Goal: Information Seeking & Learning: Learn about a topic

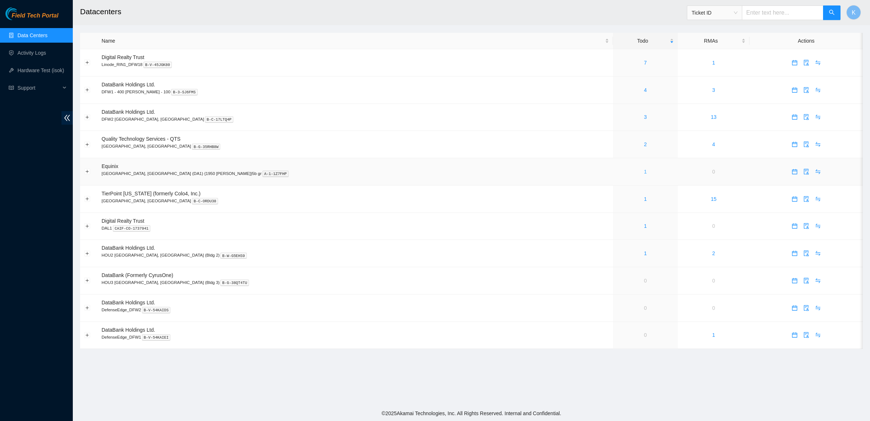
click at [644, 174] on link "1" at bounding box center [645, 172] width 3 height 6
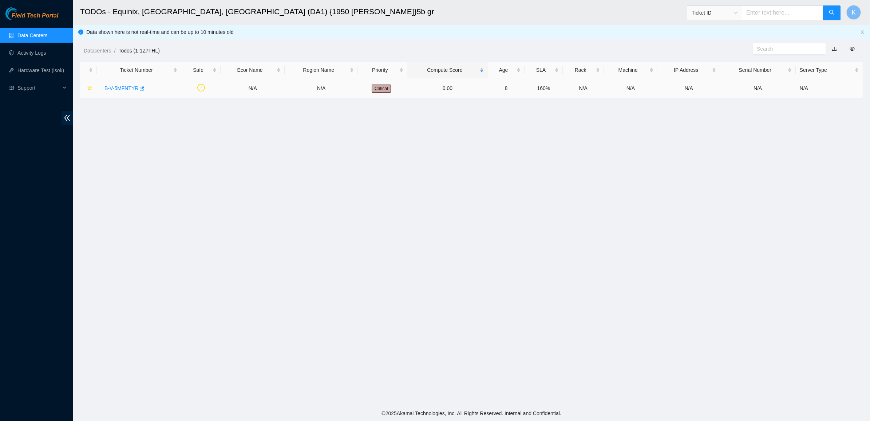
click at [113, 90] on link "B-V-5MFNTYR" at bounding box center [122, 88] width 34 height 6
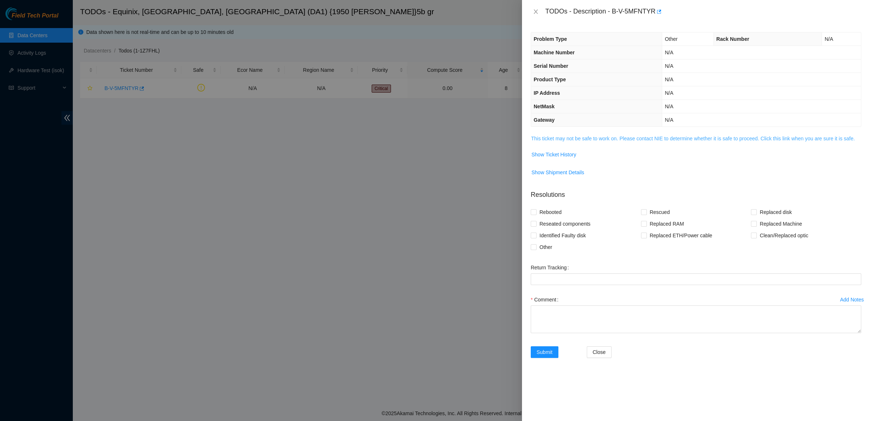
click at [548, 138] on link "This ticket may not be safe to work on. Please contact NIE to determine whether…" at bounding box center [693, 138] width 324 height 6
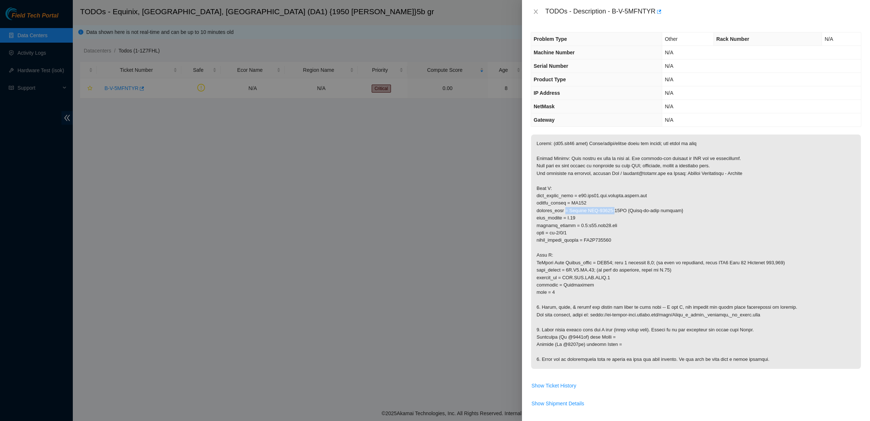
drag, startPoint x: 569, startPoint y: 211, endPoint x: 628, endPoint y: 212, distance: 59.0
click at [625, 212] on p at bounding box center [696, 251] width 330 height 234
click at [631, 212] on p at bounding box center [696, 251] width 330 height 234
drag, startPoint x: 584, startPoint y: 217, endPoint x: 567, endPoint y: 217, distance: 17.1
click at [567, 217] on p at bounding box center [696, 251] width 330 height 234
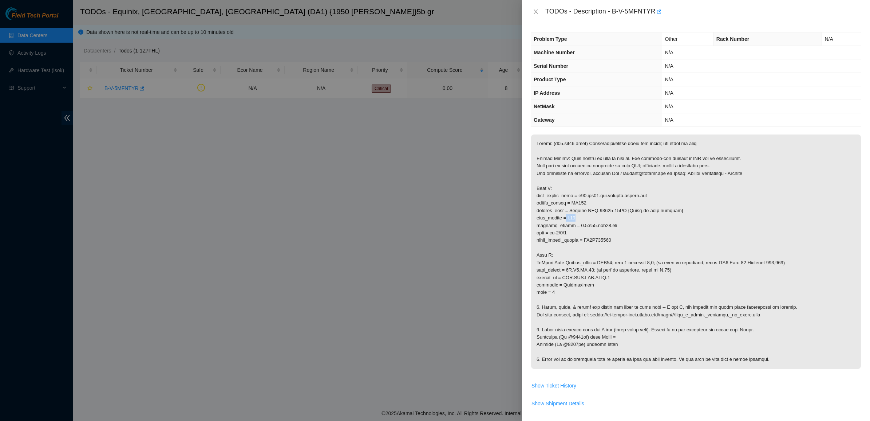
click at [567, 217] on p at bounding box center [696, 251] width 330 height 234
drag, startPoint x: 567, startPoint y: 217, endPoint x: 578, endPoint y: 243, distance: 28.2
click at [578, 243] on p at bounding box center [696, 251] width 330 height 234
click at [597, 245] on p at bounding box center [696, 251] width 330 height 234
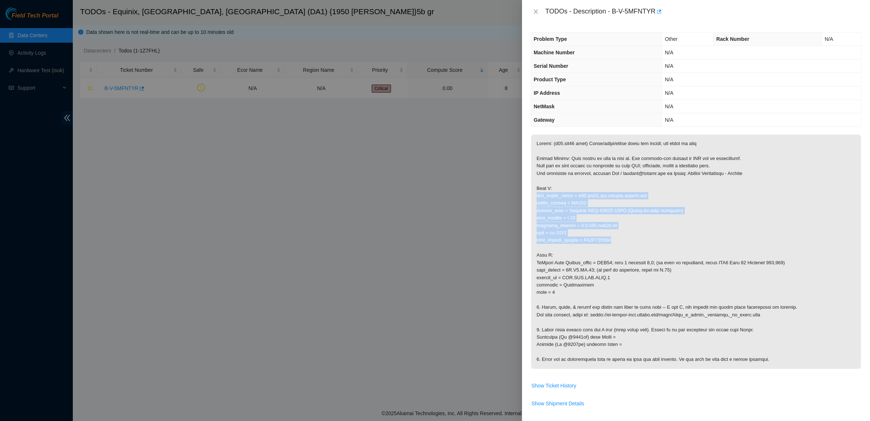
drag, startPoint x: 570, startPoint y: 208, endPoint x: 560, endPoint y: 193, distance: 17.8
click at [560, 193] on p at bounding box center [696, 251] width 330 height 234
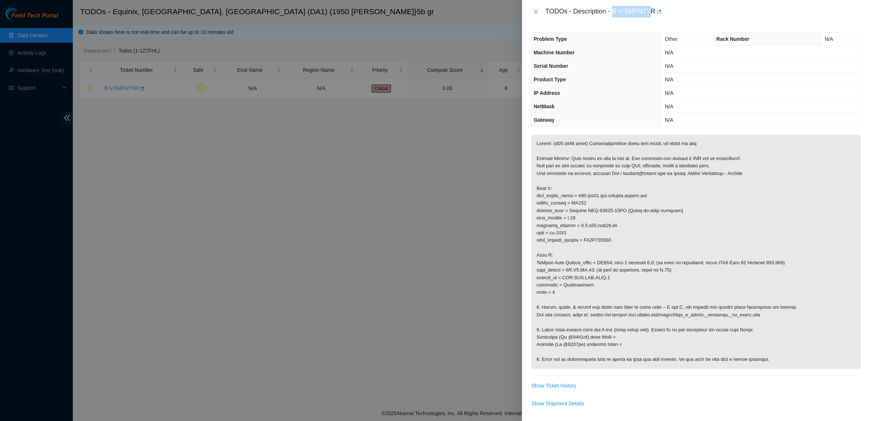
drag, startPoint x: 614, startPoint y: 11, endPoint x: 651, endPoint y: 15, distance: 37.4
click at [651, 15] on div "TODOs - Description - B-V-5MFNTYR" at bounding box center [704, 12] width 316 height 12
click at [632, 6] on div "TODOs - Description - B-V-5MFNTYR" at bounding box center [704, 12] width 316 height 12
drag, startPoint x: 613, startPoint y: 10, endPoint x: 658, endPoint y: 13, distance: 45.3
click at [658, 13] on div "TODOs - Description - B-V-5MFNTYR" at bounding box center [704, 12] width 316 height 12
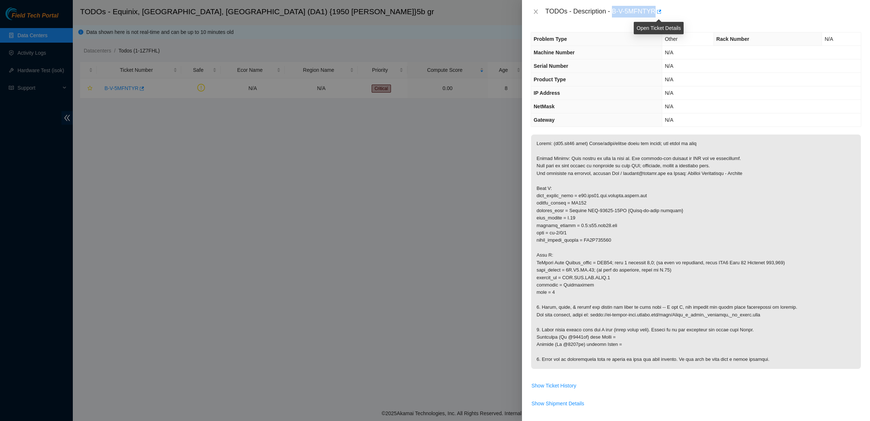
copy div "B-V-5MFNTYR"
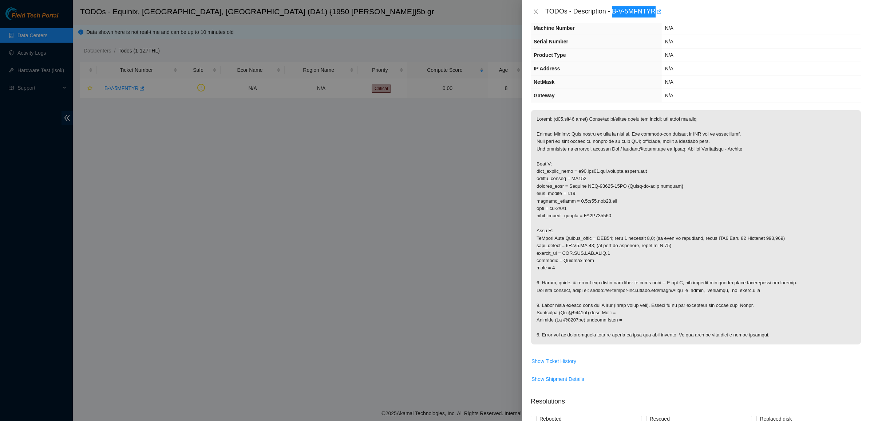
scroll to position [46, 0]
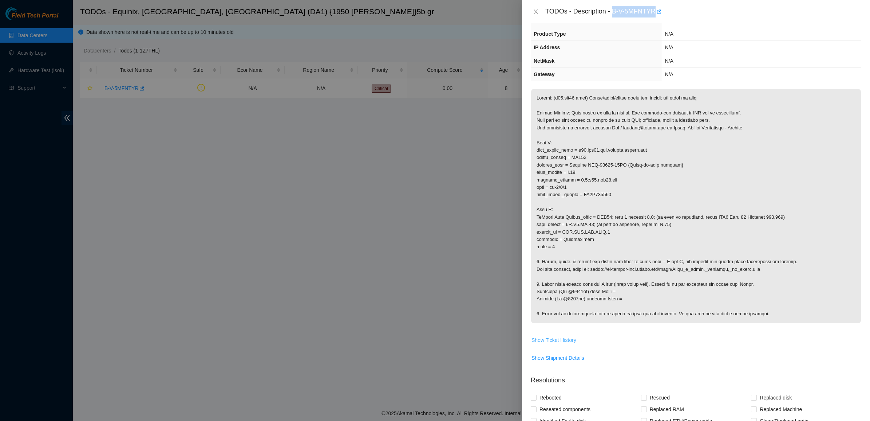
click at [551, 340] on span "Show Ticket History" at bounding box center [554, 340] width 45 height 8
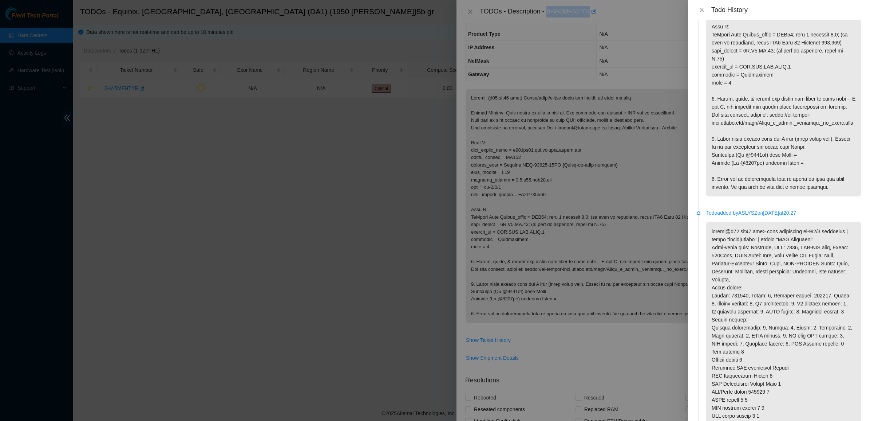
scroll to position [0, 0]
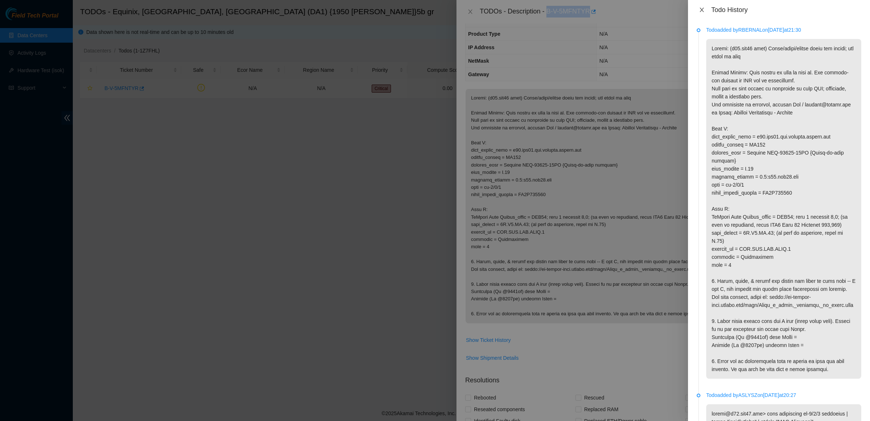
click at [703, 9] on icon "close" at bounding box center [702, 10] width 6 height 6
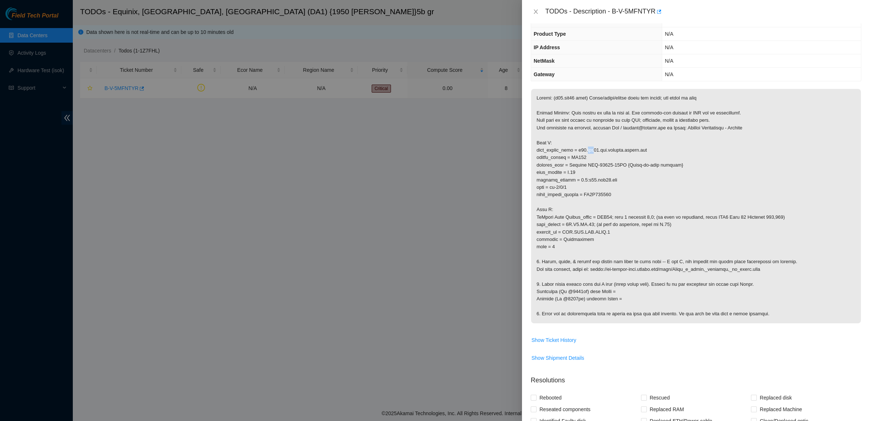
drag, startPoint x: 589, startPoint y: 151, endPoint x: 596, endPoint y: 152, distance: 7.3
click at [596, 152] on p at bounding box center [696, 206] width 330 height 234
copy p "mfe"
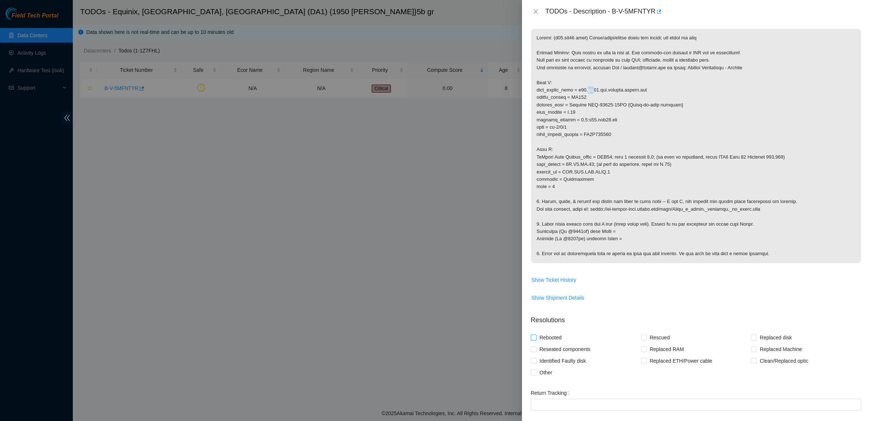
scroll to position [182, 0]
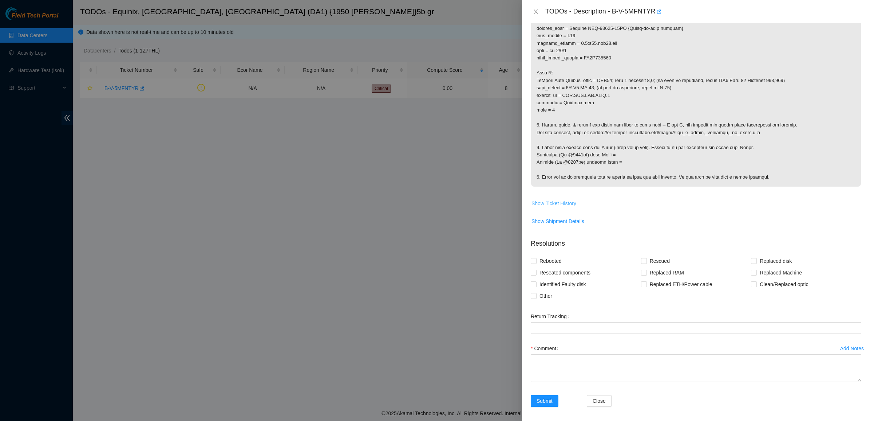
click at [558, 205] on span "Show Ticket History" at bounding box center [554, 203] width 45 height 8
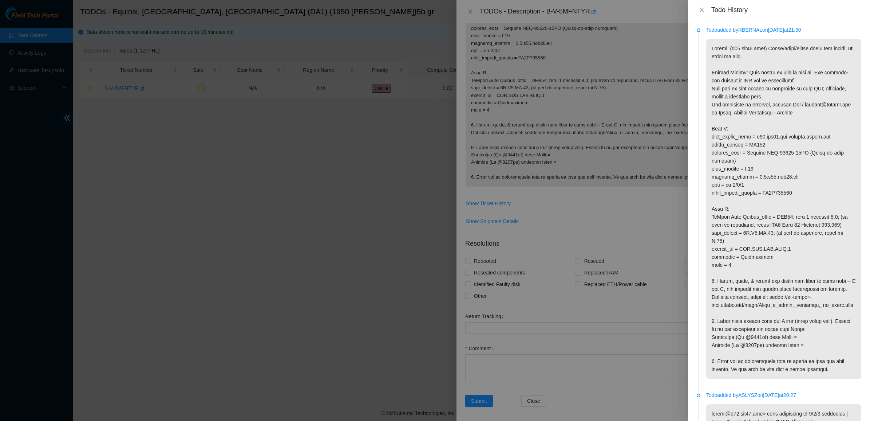
click at [720, 102] on p at bounding box center [784, 208] width 155 height 339
click at [743, 113] on p at bounding box center [784, 208] width 155 height 339
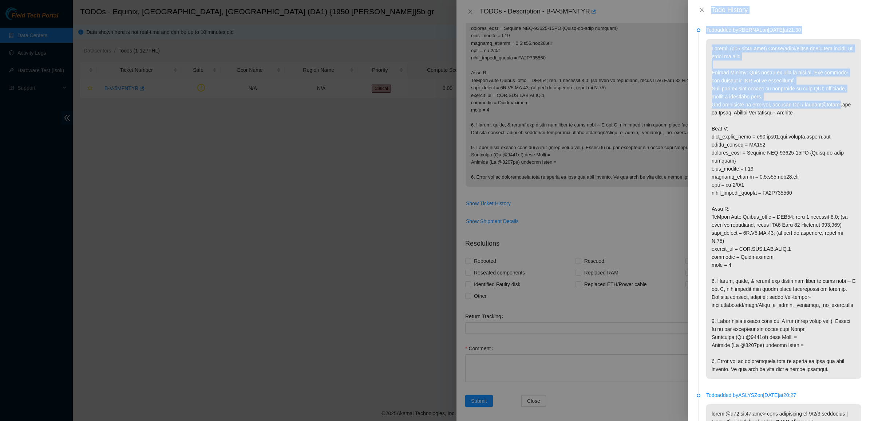
drag, startPoint x: 743, startPoint y: 113, endPoint x: 674, endPoint y: 70, distance: 81.3
click at [674, 70] on div "Todo History Todo added by RBERNAL on [DATE] 21:30 Todo added by [PERSON_NAME] …" at bounding box center [435, 210] width 870 height 421
click at [713, 71] on p at bounding box center [784, 208] width 155 height 339
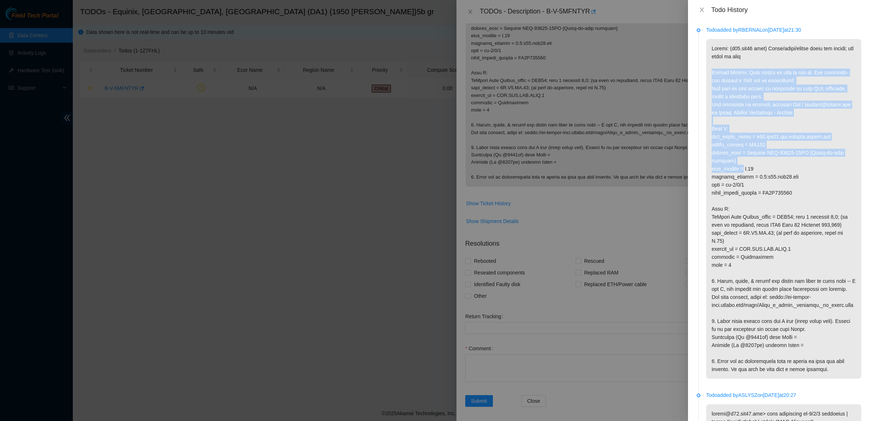
drag, startPoint x: 713, startPoint y: 71, endPoint x: 745, endPoint y: 177, distance: 110.8
click at [745, 176] on p at bounding box center [784, 208] width 155 height 339
click at [745, 177] on p at bounding box center [784, 208] width 155 height 339
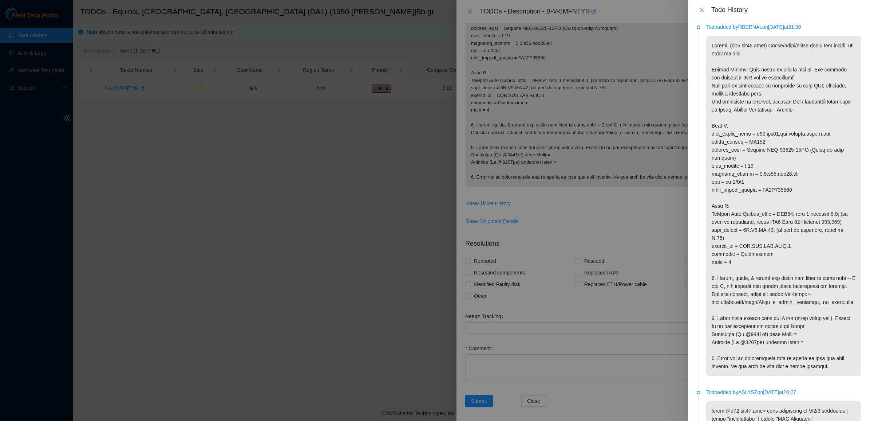
scroll to position [0, 0]
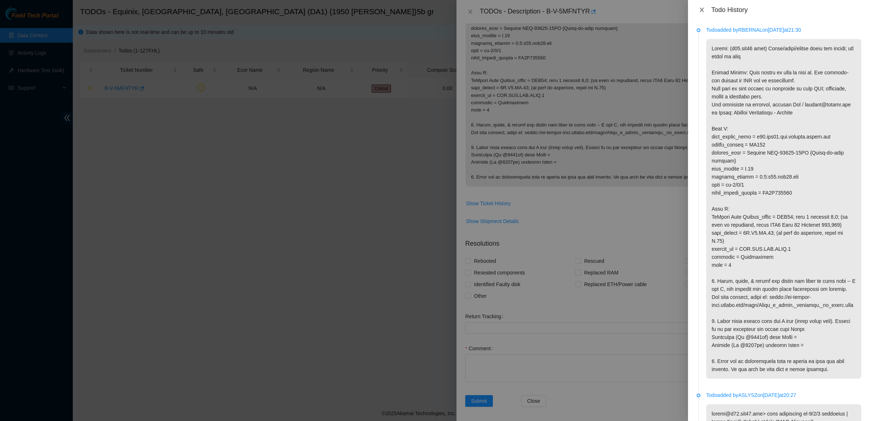
click at [705, 8] on icon "close" at bounding box center [702, 10] width 6 height 6
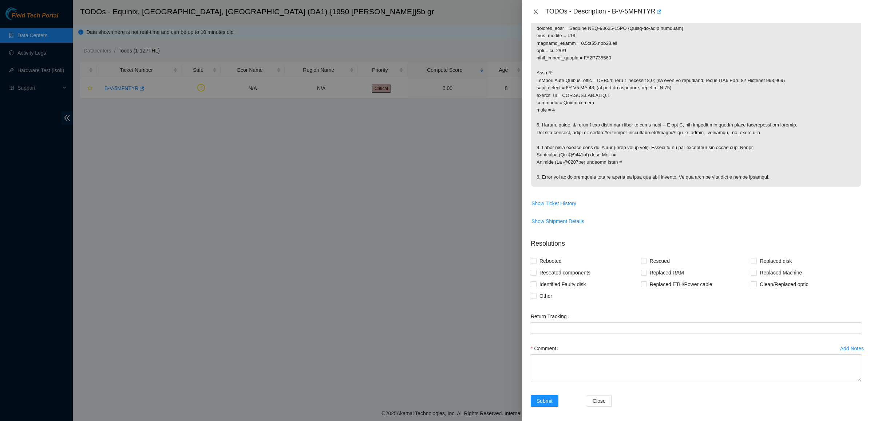
click at [538, 12] on icon "close" at bounding box center [536, 12] width 6 height 6
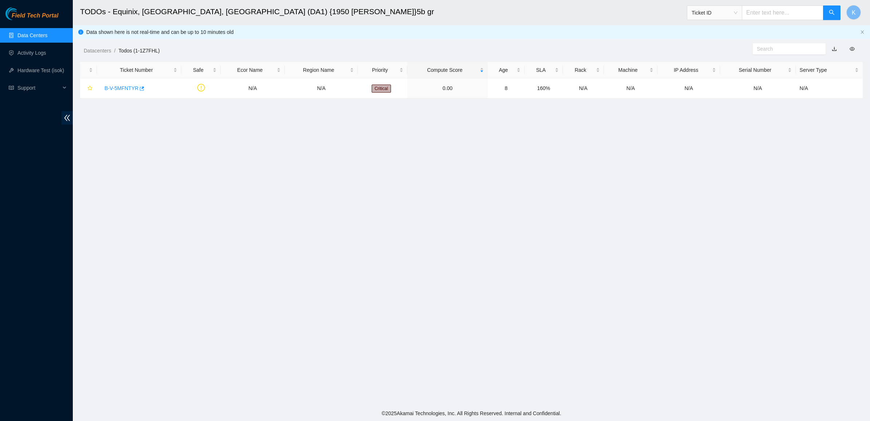
click at [284, 136] on main "TODOs - Equinix, [GEOGRAPHIC_DATA], [GEOGRAPHIC_DATA] (DA1) {1950 [PERSON_NAME]…" at bounding box center [472, 202] width 798 height 405
click at [34, 56] on link "Activity Logs" at bounding box center [31, 53] width 29 height 6
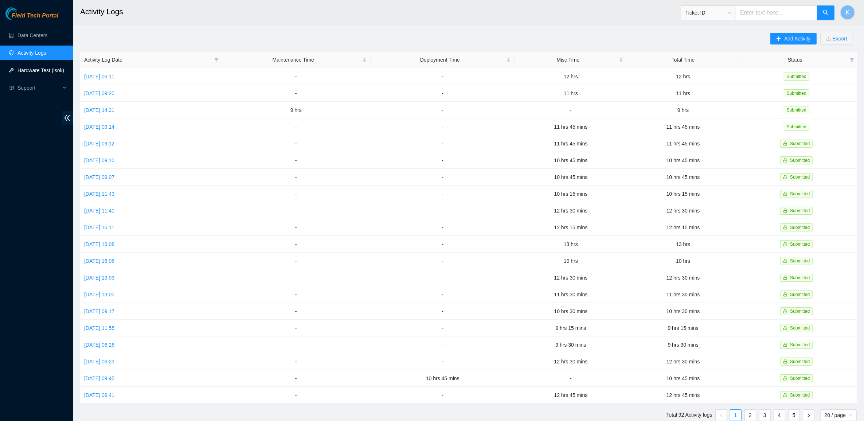
click at [34, 67] on link "Hardware Test (isok)" at bounding box center [40, 70] width 47 height 6
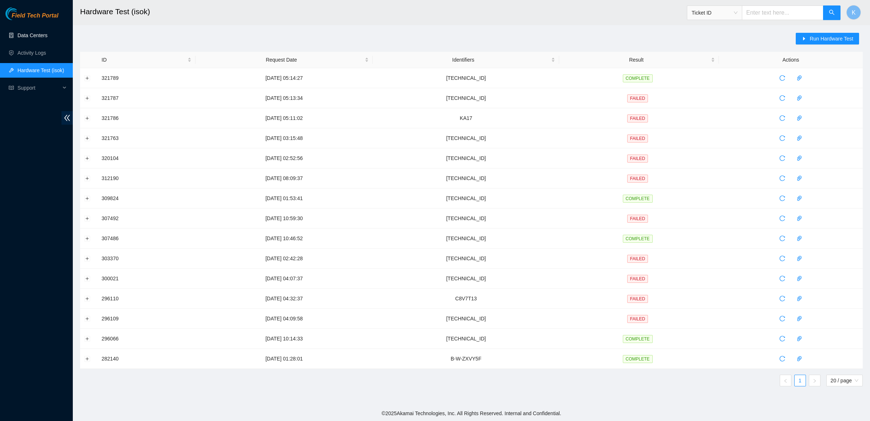
click at [34, 38] on link "Data Centers" at bounding box center [32, 35] width 30 height 6
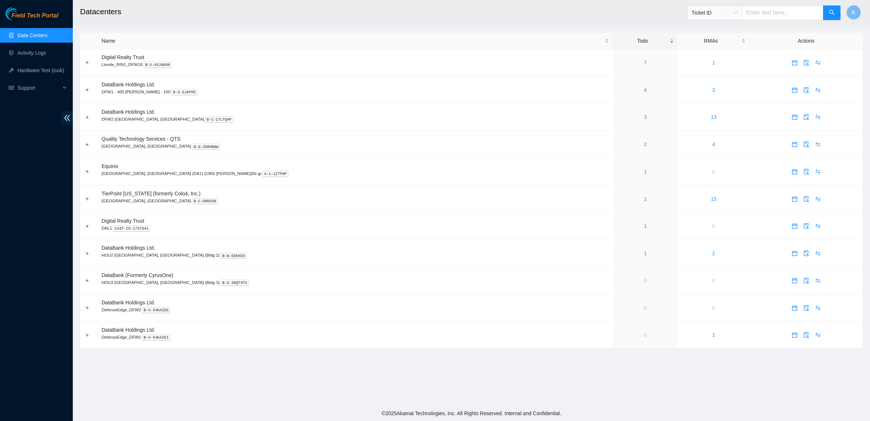
click at [52, 17] on span "Field Tech Portal" at bounding box center [35, 15] width 47 height 7
click at [644, 61] on link "7" at bounding box center [645, 63] width 3 height 6
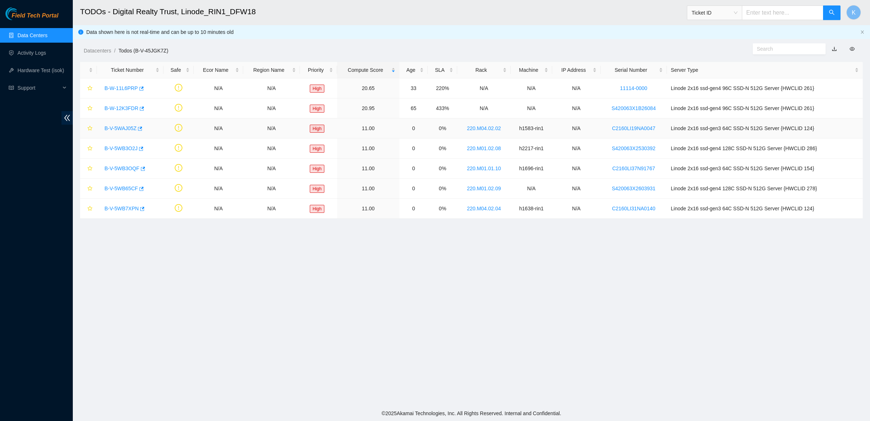
click at [111, 127] on link "B-V-5WAJ05Z" at bounding box center [121, 128] width 32 height 6
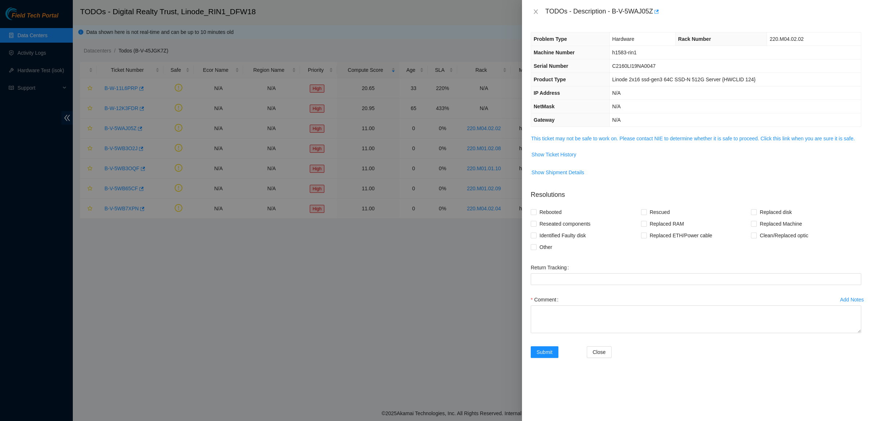
click at [535, 133] on div "Problem Type Hardware Rack Number 220.M04.02.02 Machine Number h1583-rin1 Seria…" at bounding box center [696, 221] width 348 height 397
click at [540, 136] on link "This ticket may not be safe to work on. Please contact NIE to determine whether…" at bounding box center [693, 138] width 324 height 6
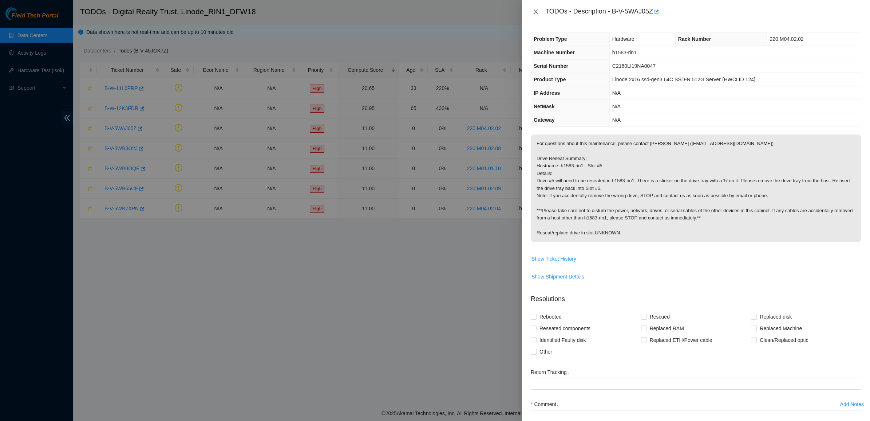
click at [536, 13] on icon "close" at bounding box center [536, 12] width 6 height 6
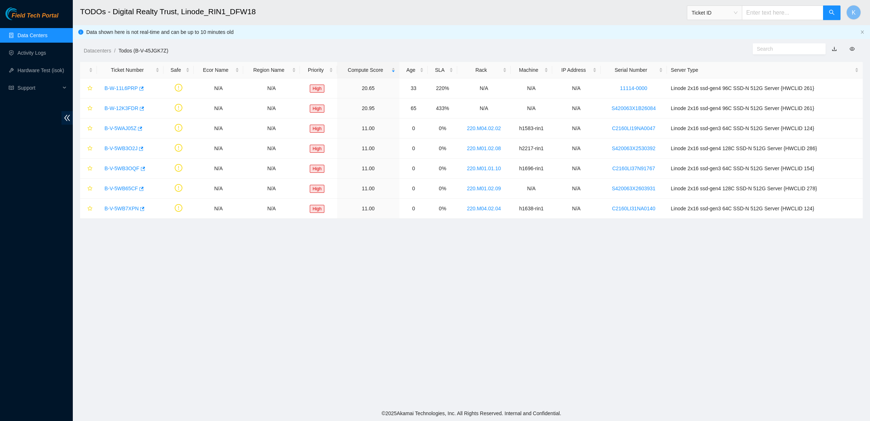
click at [35, 35] on link "Data Centers" at bounding box center [32, 35] width 30 height 6
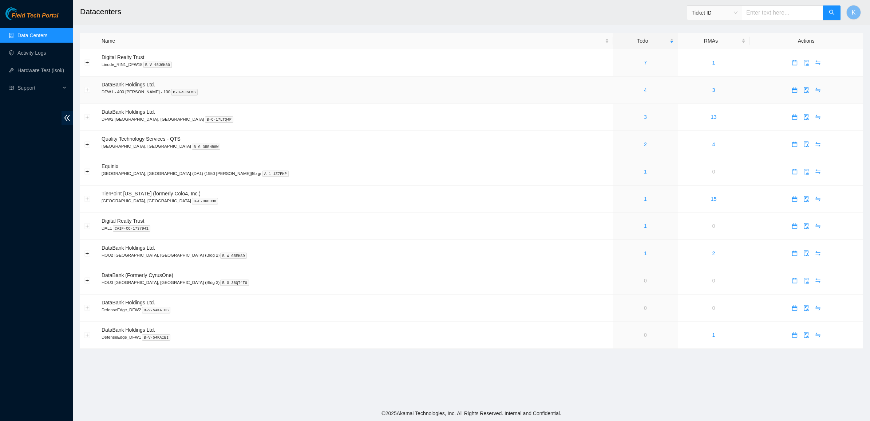
click at [617, 88] on div "4" at bounding box center [645, 90] width 56 height 8
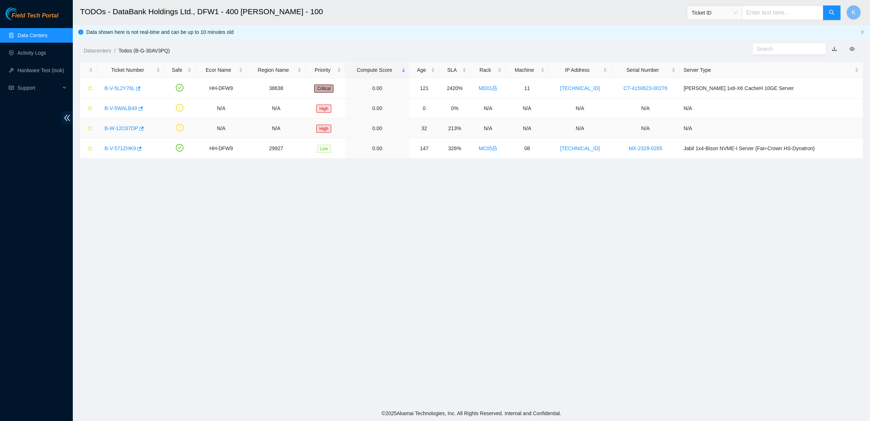
click at [121, 130] on link "B-W-12C67DP" at bounding box center [122, 128] width 34 height 6
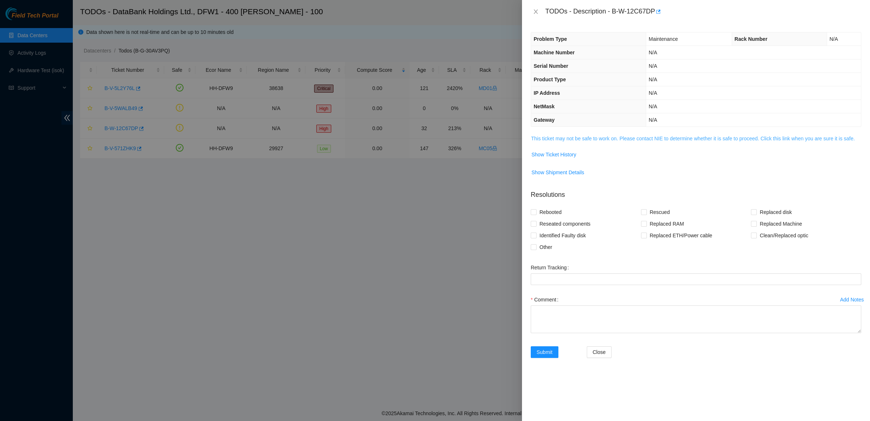
click at [546, 137] on link "This ticket may not be safe to work on. Please contact NIE to determine whether…" at bounding box center [693, 138] width 324 height 6
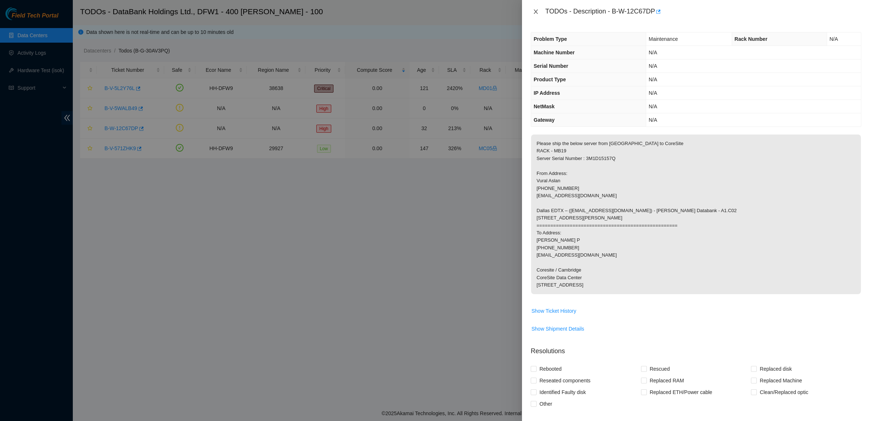
click at [531, 14] on button "Close" at bounding box center [536, 11] width 10 height 7
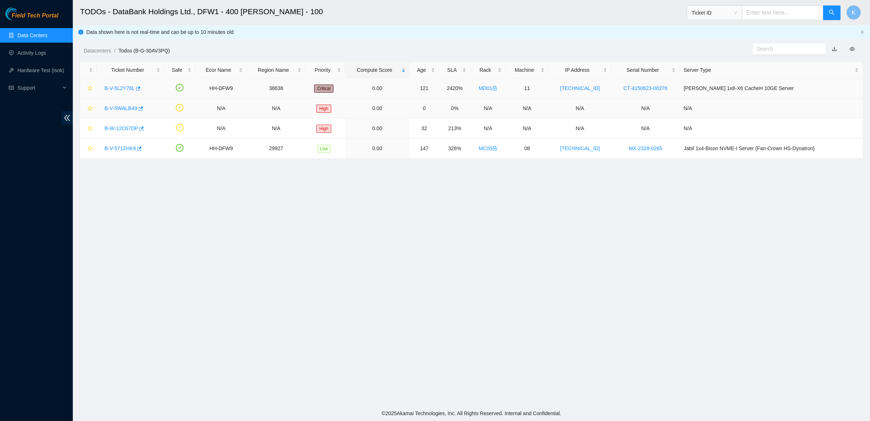
click at [121, 103] on div "B-V-5WALB49" at bounding box center [130, 108] width 59 height 12
click at [123, 106] on link "B-V-5WALB49" at bounding box center [121, 108] width 33 height 6
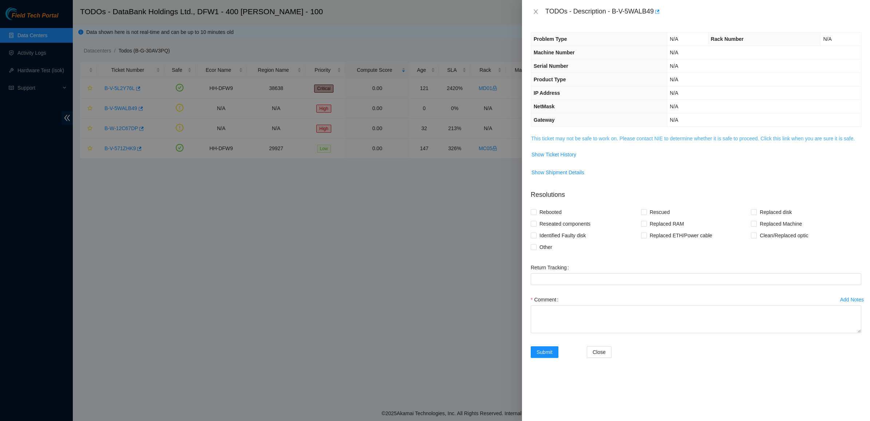
click at [534, 137] on link "This ticket may not be safe to work on. Please contact NIE to determine whether…" at bounding box center [693, 138] width 324 height 6
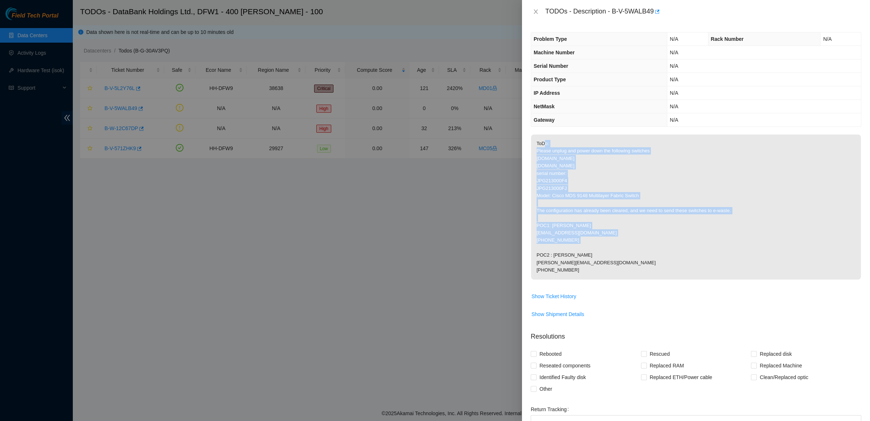
drag, startPoint x: 543, startPoint y: 147, endPoint x: 666, endPoint y: 223, distance: 144.3
click at [666, 223] on p "ToDo: Please unplug and power down the following switches fc-sw46-nbu.dfw02.cor…" at bounding box center [696, 206] width 330 height 145
drag, startPoint x: 643, startPoint y: 204, endPoint x: 547, endPoint y: 146, distance: 112.3
click at [547, 146] on p "ToDo: Please unplug and power down the following switches fc-sw46-nbu.dfw02.cor…" at bounding box center [696, 206] width 330 height 145
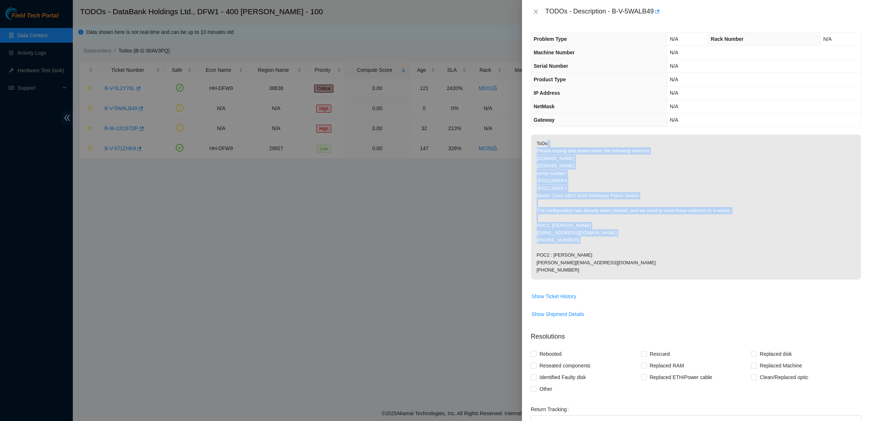
click at [547, 146] on p "ToDo: Please unplug and power down the following switches fc-sw46-nbu.dfw02.cor…" at bounding box center [696, 206] width 330 height 145
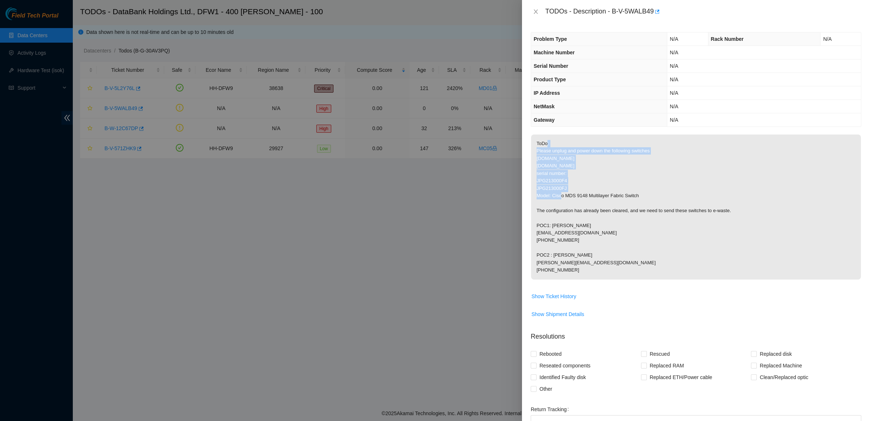
drag, startPoint x: 547, startPoint y: 146, endPoint x: 581, endPoint y: 172, distance: 43.1
click at [581, 172] on p "ToDo: Please unplug and power down the following switches fc-sw46-nbu.dfw02.cor…" at bounding box center [696, 206] width 330 height 145
click at [551, 297] on span "Show Ticket History" at bounding box center [554, 296] width 45 height 8
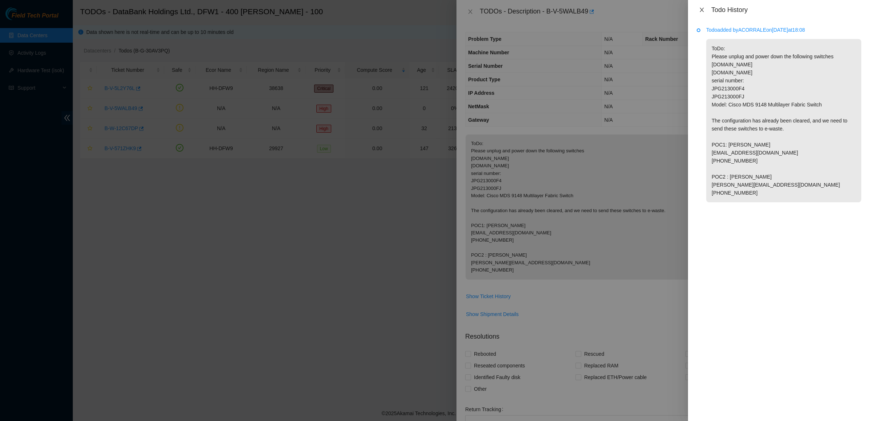
click at [702, 9] on icon "close" at bounding box center [702, 10] width 4 height 4
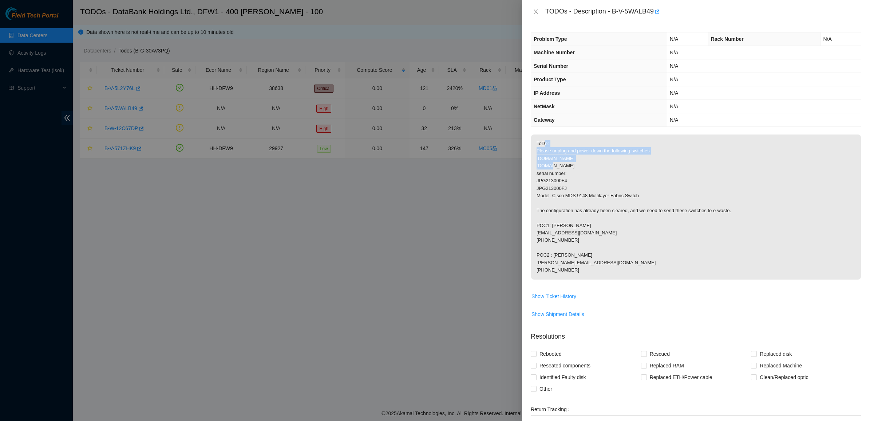
drag, startPoint x: 545, startPoint y: 145, endPoint x: 585, endPoint y: 162, distance: 43.7
click at [585, 162] on p "ToDo: Please unplug and power down the following switches fc-sw46-nbu.dfw02.cor…" at bounding box center [696, 206] width 330 height 145
click at [586, 162] on p "ToDo: Please unplug and power down the following switches fc-sw46-nbu.dfw02.cor…" at bounding box center [696, 206] width 330 height 145
drag, startPoint x: 633, startPoint y: 176, endPoint x: 566, endPoint y: 152, distance: 71.1
click at [566, 152] on p "ToDo: Please unplug and power down the following switches fc-sw46-nbu.dfw02.cor…" at bounding box center [696, 206] width 330 height 145
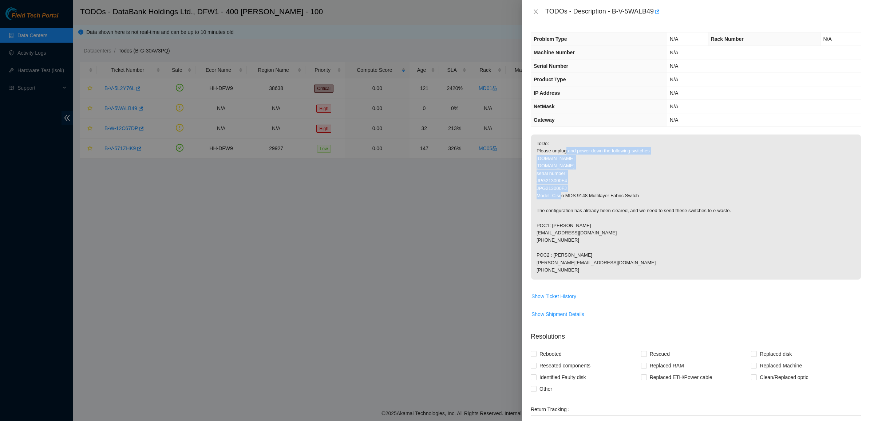
click at [565, 152] on p "ToDo: Please unplug and power down the following switches fc-sw46-nbu.dfw02.cor…" at bounding box center [696, 206] width 330 height 145
drag, startPoint x: 565, startPoint y: 152, endPoint x: 605, endPoint y: 179, distance: 48.7
click at [605, 179] on p "ToDo: Please unplug and power down the following switches fc-sw46-nbu.dfw02.cor…" at bounding box center [696, 206] width 330 height 145
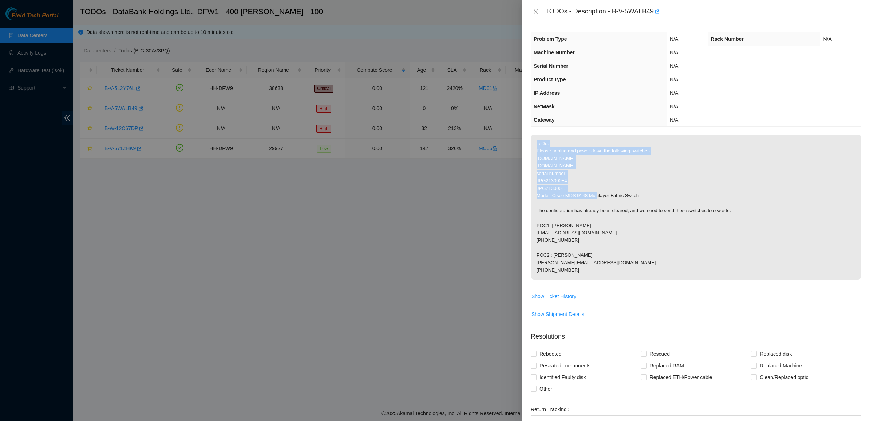
drag, startPoint x: 605, startPoint y: 179, endPoint x: 536, endPoint y: 143, distance: 77.1
click at [536, 143] on p "ToDo: Please unplug and power down the following switches fc-sw46-nbu.dfw02.cor…" at bounding box center [696, 206] width 330 height 145
drag, startPoint x: 536, startPoint y: 143, endPoint x: 614, endPoint y: 204, distance: 98.5
click at [613, 204] on p "ToDo: Please unplug and power down the following switches fc-sw46-nbu.dfw02.cor…" at bounding box center [696, 206] width 330 height 145
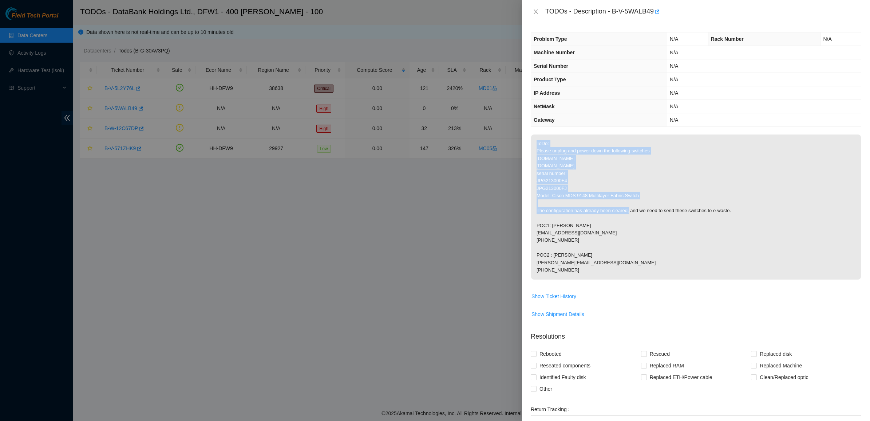
click at [614, 204] on p "ToDo: Please unplug and power down the following switches fc-sw46-nbu.dfw02.cor…" at bounding box center [696, 206] width 330 height 145
click at [557, 162] on p "ToDo: Please unplug and power down the following switches fc-sw46-nbu.dfw02.cor…" at bounding box center [696, 206] width 330 height 145
click at [557, 161] on p "ToDo: Please unplug and power down the following switches fc-sw46-nbu.dfw02.cor…" at bounding box center [696, 206] width 330 height 145
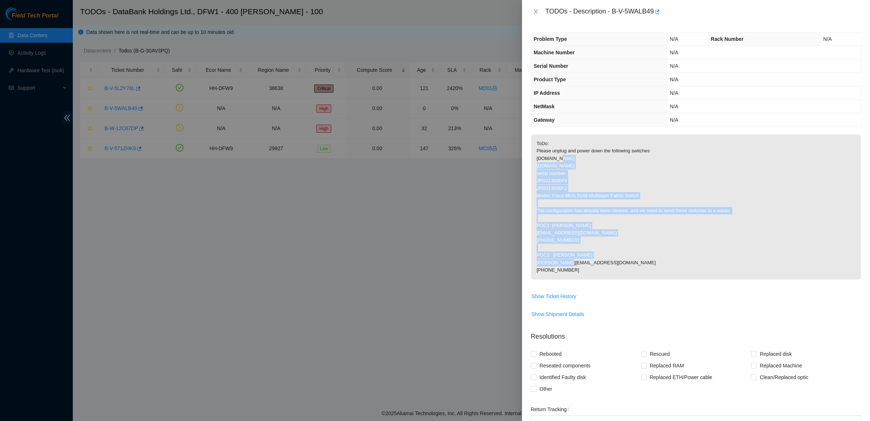
drag, startPoint x: 566, startPoint y: 170, endPoint x: 650, endPoint y: 239, distance: 108.7
click at [649, 239] on p "ToDo: Please unplug and power down the following switches fc-sw46-nbu.dfw02.cor…" at bounding box center [696, 206] width 330 height 145
click at [650, 239] on p "ToDo: Please unplug and power down the following switches fc-sw46-nbu.dfw02.cor…" at bounding box center [696, 206] width 330 height 145
drag, startPoint x: 650, startPoint y: 239, endPoint x: 608, endPoint y: 206, distance: 53.5
click at [609, 206] on p "ToDo: Please unplug and power down the following switches fc-sw46-nbu.dfw02.cor…" at bounding box center [696, 206] width 330 height 145
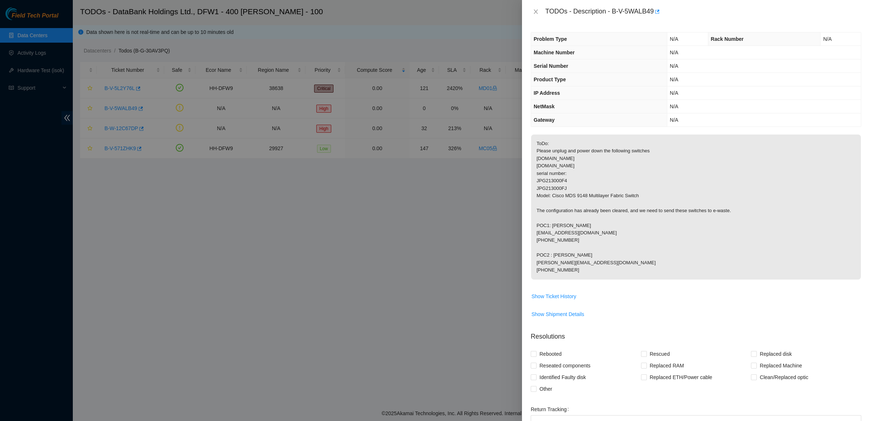
click at [608, 206] on p "ToDo: Please unplug and power down the following switches fc-sw46-nbu.dfw02.cor…" at bounding box center [696, 206] width 330 height 145
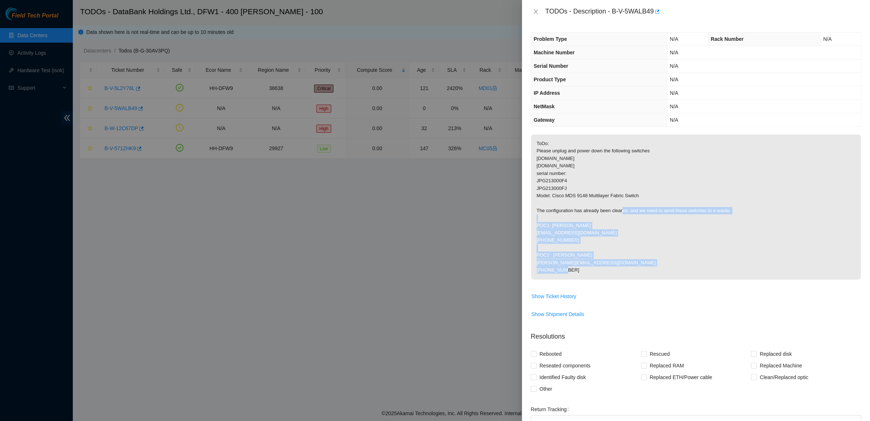
drag, startPoint x: 608, startPoint y: 206, endPoint x: 659, endPoint y: 260, distance: 74.7
click at [659, 260] on p "ToDo: Please unplug and power down the following switches fc-sw46-nbu.dfw02.cor…" at bounding box center [696, 206] width 330 height 145
click at [660, 261] on p "ToDo: Please unplug and power down the following switches fc-sw46-nbu.dfw02.cor…" at bounding box center [696, 206] width 330 height 145
drag, startPoint x: 660, startPoint y: 261, endPoint x: 595, endPoint y: 211, distance: 81.7
click at [595, 211] on p "ToDo: Please unplug and power down the following switches fc-sw46-nbu.dfw02.cor…" at bounding box center [696, 206] width 330 height 145
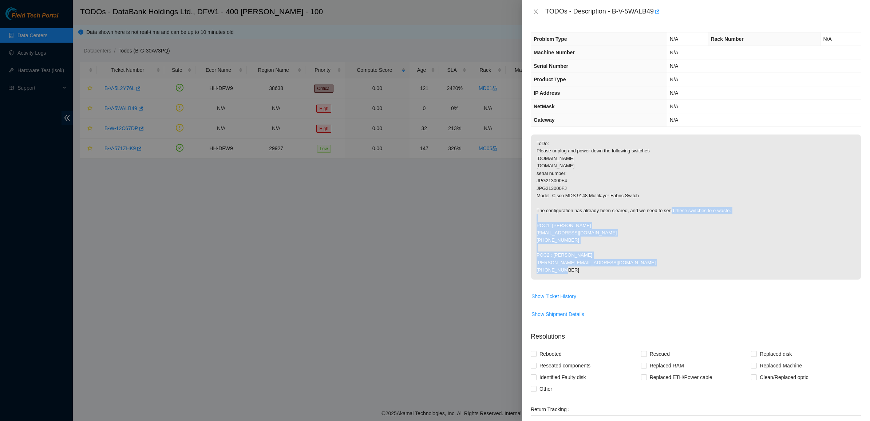
click at [595, 211] on p "ToDo: Please unplug and power down the following switches fc-sw46-nbu.dfw02.cor…" at bounding box center [696, 206] width 330 height 145
drag, startPoint x: 590, startPoint y: 205, endPoint x: 641, endPoint y: 253, distance: 70.1
click at [635, 252] on p "ToDo: Please unplug and power down the following switches fc-sw46-nbu.dfw02.cor…" at bounding box center [696, 206] width 330 height 145
click at [641, 253] on p "ToDo: Please unplug and power down the following switches fc-sw46-nbu.dfw02.cor…" at bounding box center [696, 206] width 330 height 145
drag, startPoint x: 641, startPoint y: 253, endPoint x: 604, endPoint y: 224, distance: 47.4
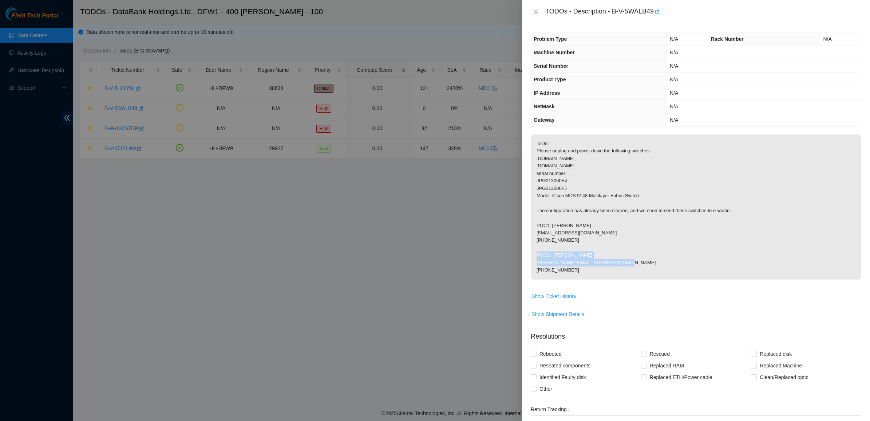
click at [604, 224] on p "ToDo: Please unplug and power down the following switches fc-sw46-nbu.dfw02.cor…" at bounding box center [696, 206] width 330 height 145
drag, startPoint x: 598, startPoint y: 220, endPoint x: 588, endPoint y: 214, distance: 11.9
click at [594, 218] on p "ToDo: Please unplug and power down the following switches fc-sw46-nbu.dfw02.cor…" at bounding box center [696, 206] width 330 height 145
drag, startPoint x: 588, startPoint y: 214, endPoint x: 623, endPoint y: 270, distance: 65.3
click at [623, 270] on p "ToDo: Please unplug and power down the following switches fc-sw46-nbu.dfw02.cor…" at bounding box center [696, 206] width 330 height 145
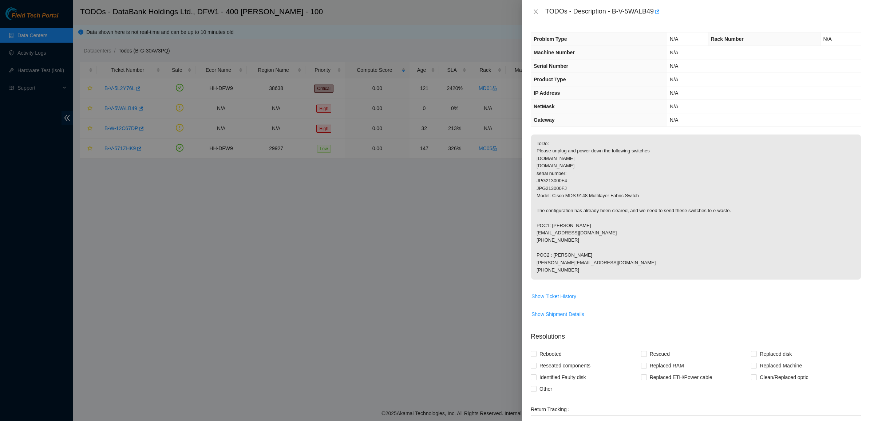
click at [623, 270] on p "ToDo: Please unplug and power down the following switches fc-sw46-nbu.dfw02.cor…" at bounding box center [696, 206] width 330 height 145
drag, startPoint x: 567, startPoint y: 217, endPoint x: 558, endPoint y: 198, distance: 20.7
click at [558, 199] on p "ToDo: Please unplug and power down the following switches fc-sw46-nbu.dfw02.cor…" at bounding box center [696, 206] width 330 height 145
click at [558, 198] on p "ToDo: Please unplug and power down the following switches fc-sw46-nbu.dfw02.cor…" at bounding box center [696, 206] width 330 height 145
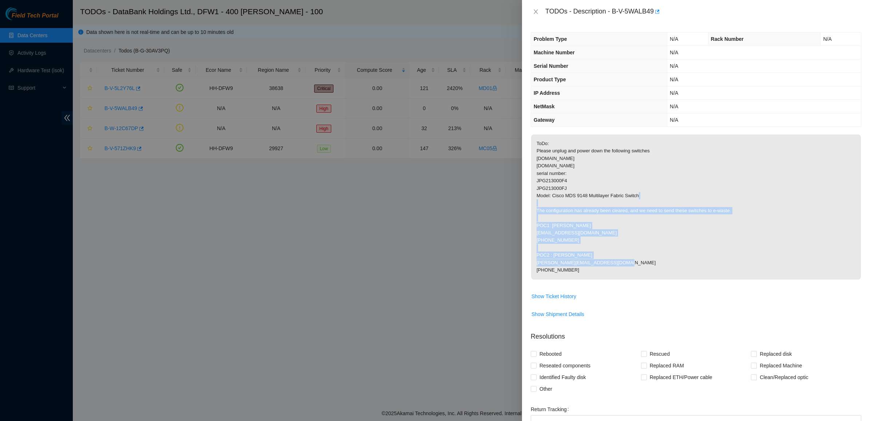
drag, startPoint x: 558, startPoint y: 198, endPoint x: 603, endPoint y: 263, distance: 79.2
click at [601, 262] on p "ToDo: Please unplug and power down the following switches fc-sw46-nbu.dfw02.cor…" at bounding box center [696, 206] width 330 height 145
click at [603, 263] on p "ToDo: Please unplug and power down the following switches fc-sw46-nbu.dfw02.cor…" at bounding box center [696, 206] width 330 height 145
click at [566, 249] on p "ToDo: Please unplug and power down the following switches fc-sw46-nbu.dfw02.cor…" at bounding box center [696, 206] width 330 height 145
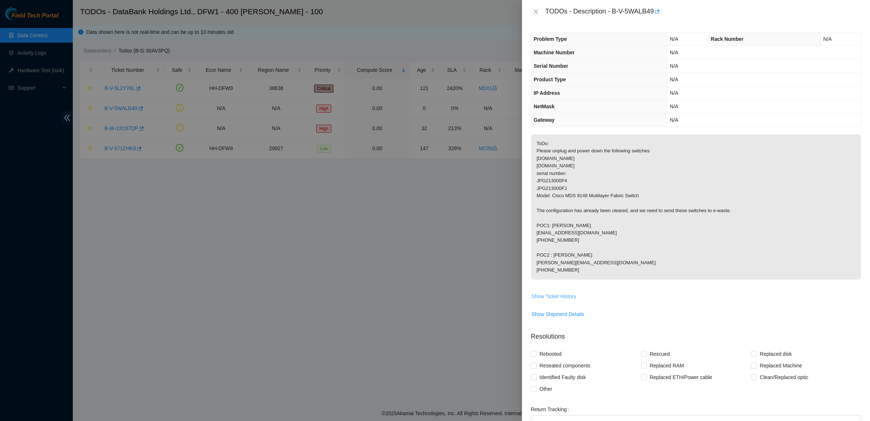
click at [551, 296] on span "Show Ticket History" at bounding box center [554, 296] width 45 height 8
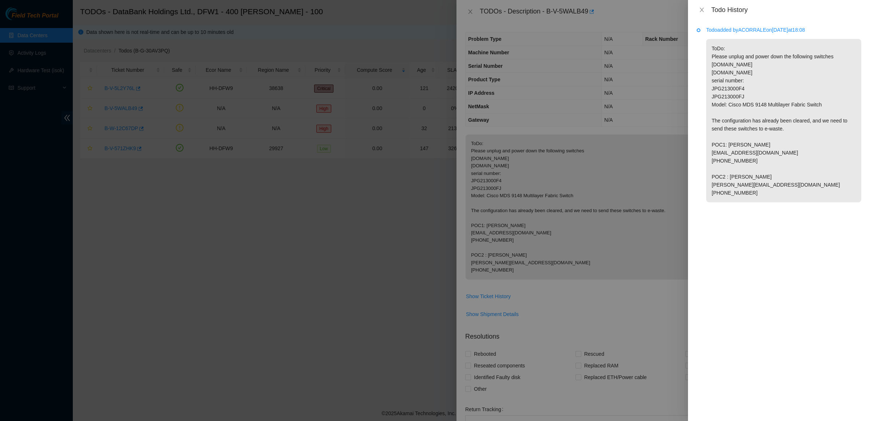
drag, startPoint x: 743, startPoint y: 139, endPoint x: 758, endPoint y: 198, distance: 61.3
click at [757, 200] on p "ToDo: Please unplug and power down the following switches fc-sw46-nbu.dfw02.cor…" at bounding box center [784, 120] width 155 height 163
click at [759, 198] on p "ToDo: Please unplug and power down the following switches fc-sw46-nbu.dfw02.cor…" at bounding box center [784, 120] width 155 height 163
drag, startPoint x: 739, startPoint y: 129, endPoint x: 732, endPoint y: 104, distance: 26.3
click at [732, 104] on p "ToDo: Please unplug and power down the following switches fc-sw46-nbu.dfw02.cor…" at bounding box center [784, 120] width 155 height 163
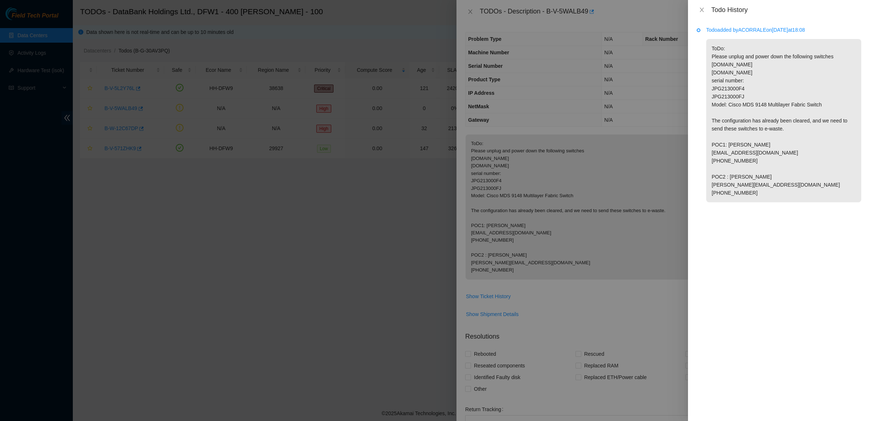
click at [731, 103] on p "ToDo: Please unplug and power down the following switches fc-sw46-nbu.dfw02.cor…" at bounding box center [784, 120] width 155 height 163
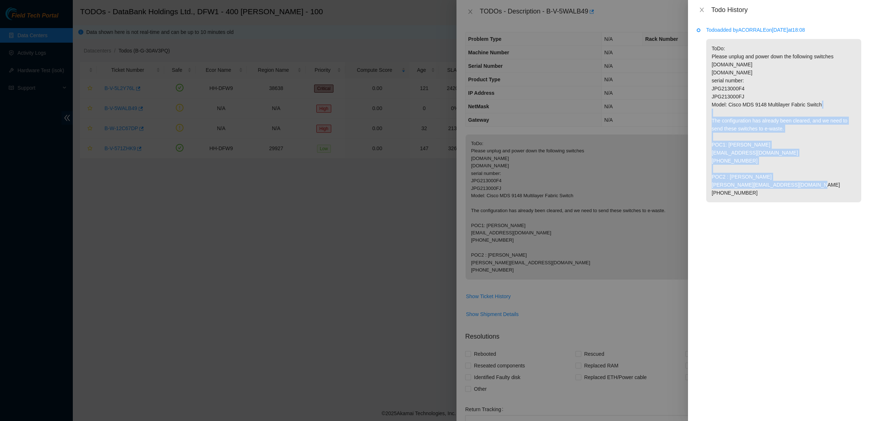
drag, startPoint x: 731, startPoint y: 103, endPoint x: 769, endPoint y: 179, distance: 84.7
click at [768, 178] on p "ToDo: Please unplug and power down the following switches fc-sw46-nbu.dfw02.cor…" at bounding box center [784, 120] width 155 height 163
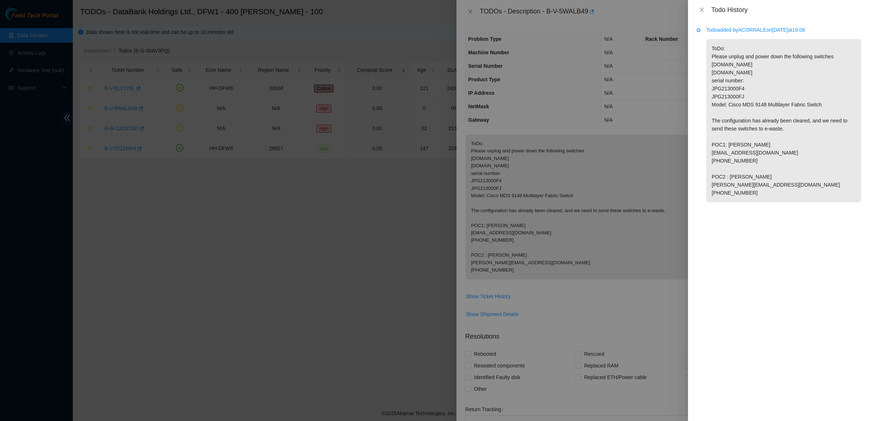
click at [773, 181] on p "ToDo: Please unplug and power down the following switches fc-sw46-nbu.dfw02.cor…" at bounding box center [784, 120] width 155 height 163
drag, startPoint x: 773, startPoint y: 181, endPoint x: 732, endPoint y: 145, distance: 54.2
click at [732, 145] on p "ToDo: Please unplug and power down the following switches fc-sw46-nbu.dfw02.cor…" at bounding box center [784, 120] width 155 height 163
drag, startPoint x: 736, startPoint y: 157, endPoint x: 766, endPoint y: 186, distance: 41.2
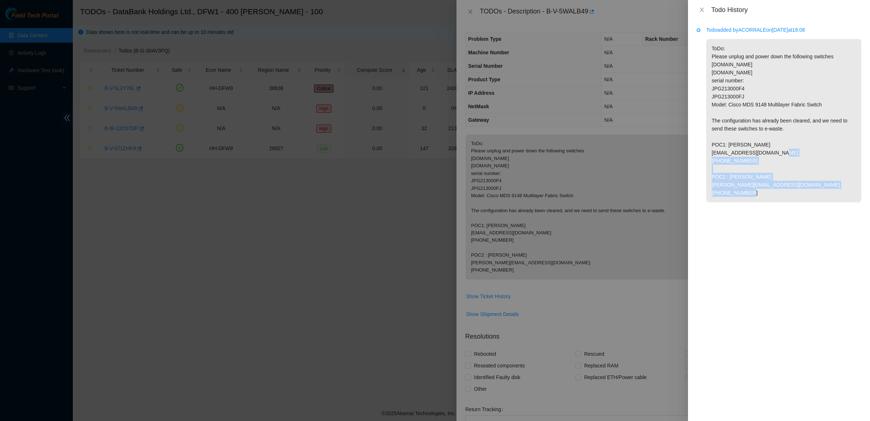
click at [766, 186] on p "ToDo: Please unplug and power down the following switches fc-sw46-nbu.dfw02.cor…" at bounding box center [784, 120] width 155 height 163
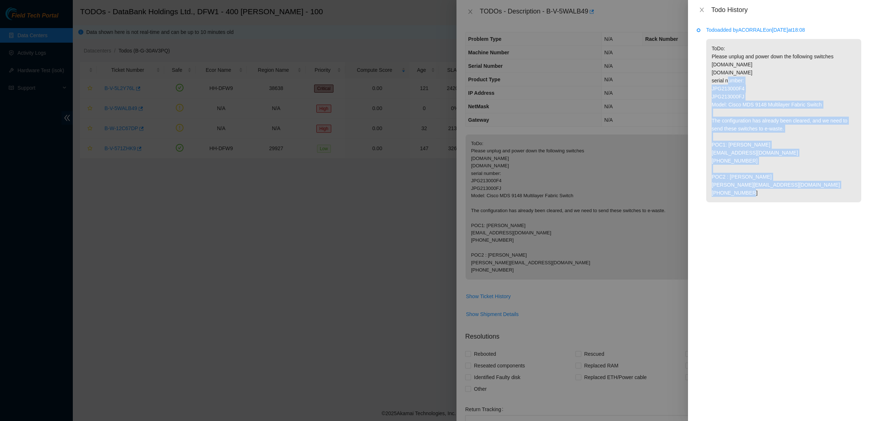
drag, startPoint x: 767, startPoint y: 185, endPoint x: 715, endPoint y: 60, distance: 135.1
click at [718, 65] on p "ToDo: Please unplug and power down the following switches fc-sw46-nbu.dfw02.cor…" at bounding box center [784, 120] width 155 height 163
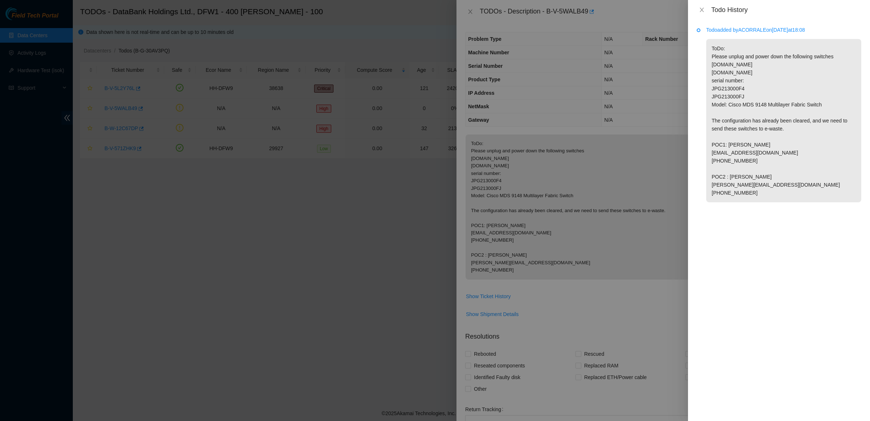
click at [715, 60] on p "ToDo: Please unplug and power down the following switches fc-sw46-nbu.dfw02.cor…" at bounding box center [784, 120] width 155 height 163
click at [699, 10] on icon "close" at bounding box center [702, 10] width 6 height 6
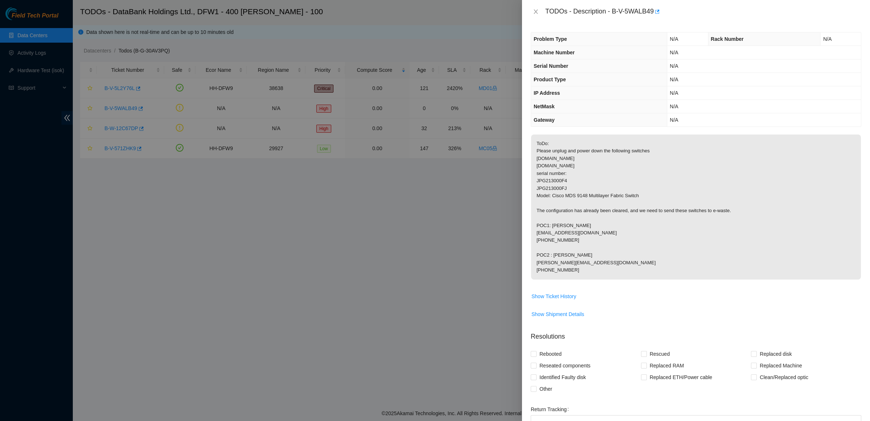
click at [605, 135] on p "ToDo: Please unplug and power down the following switches fc-sw46-nbu.dfw02.cor…" at bounding box center [696, 206] width 330 height 145
click at [535, 11] on icon "close" at bounding box center [536, 12] width 6 height 6
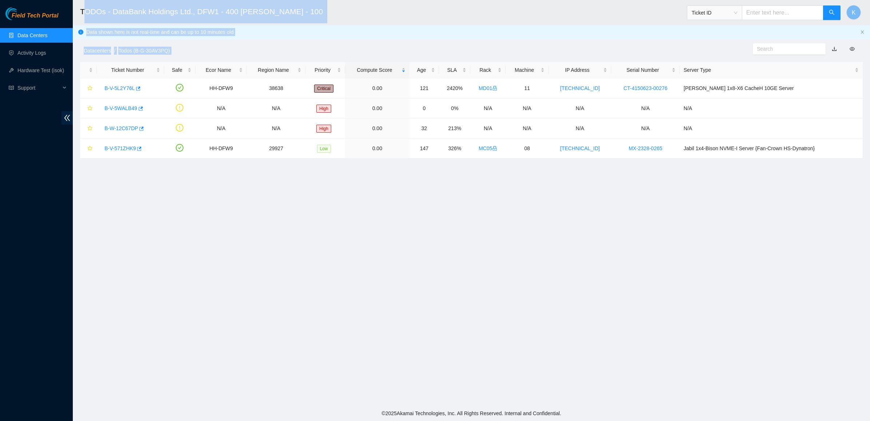
drag, startPoint x: 673, startPoint y: 200, endPoint x: 84, endPoint y: 6, distance: 620.5
click at [84, 6] on main "TODOs - DataBank Holdings Ltd., DFW1 - 400 S. Akard - 100 Ticket ID K Data show…" at bounding box center [472, 202] width 798 height 405
click at [84, 6] on h2 "TODOs - DataBank Holdings Ltd., DFW1 - 400 S. Akard - 100" at bounding box center [379, 11] width 599 height 23
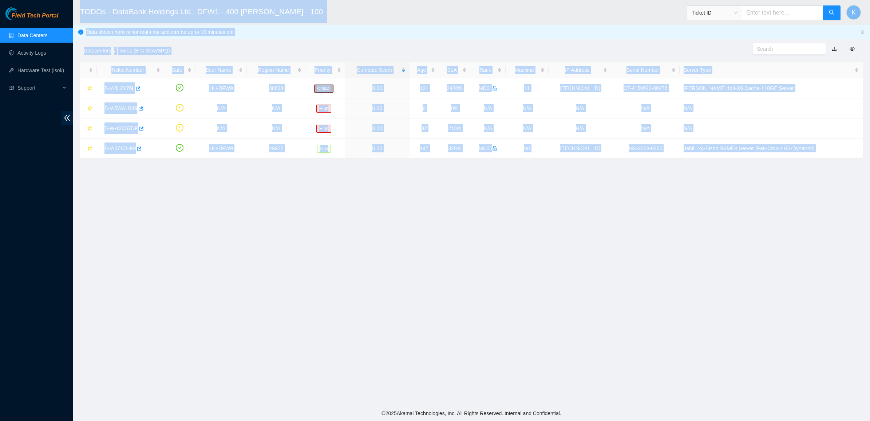
drag, startPoint x: 84, startPoint y: 6, endPoint x: 580, endPoint y: 221, distance: 540.6
click at [579, 221] on main "TODOs - DataBank Holdings Ltd., DFW1 - 400 S. Akard - 100 Ticket ID K Data show…" at bounding box center [472, 202] width 798 height 405
click at [566, 210] on main "TODOs - DataBank Holdings Ltd., DFW1 - 400 S. Akard - 100 Ticket ID K Data show…" at bounding box center [472, 202] width 798 height 405
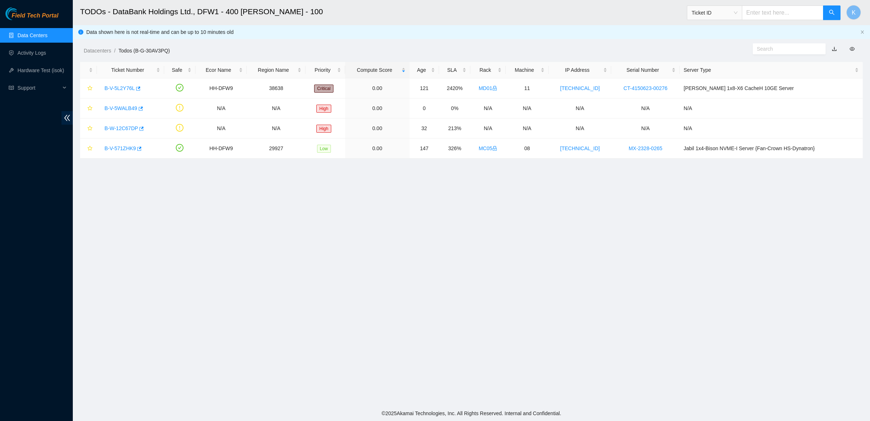
click at [354, 240] on main "TODOs - DataBank Holdings Ltd., DFW1 - 400 S. Akard - 100 Ticket ID K Data show…" at bounding box center [472, 202] width 798 height 405
click at [127, 110] on link "B-V-5WALB49" at bounding box center [121, 108] width 33 height 6
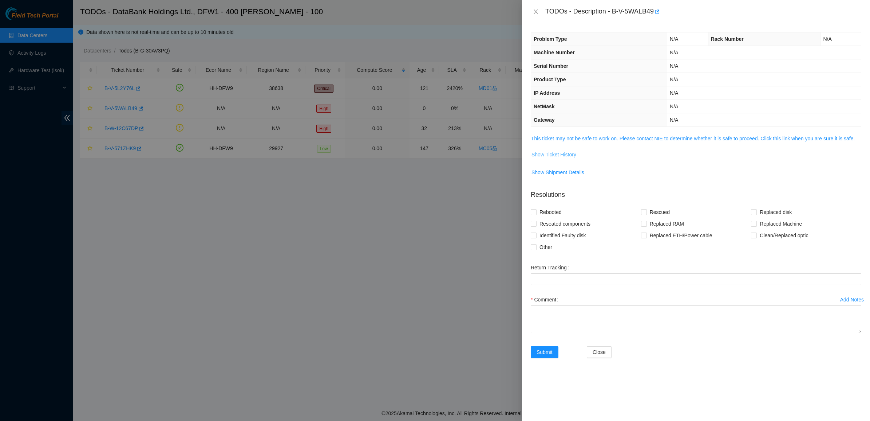
click at [569, 160] on button "Show Ticket History" at bounding box center [554, 155] width 46 height 12
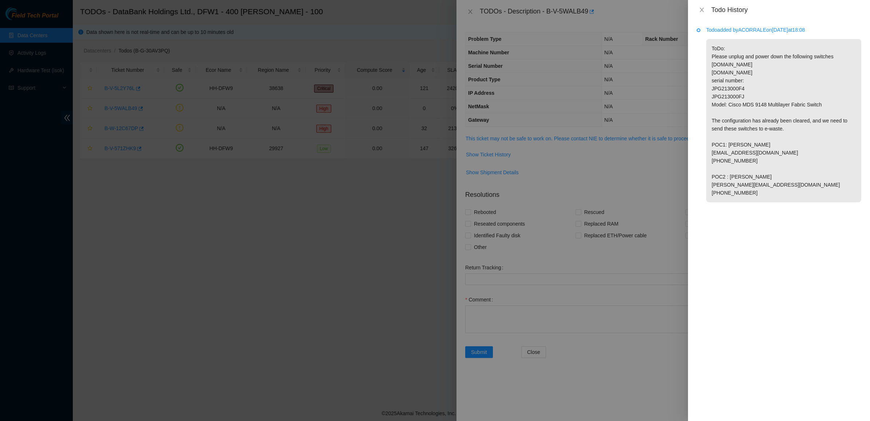
drag, startPoint x: 764, startPoint y: 177, endPoint x: 769, endPoint y: 209, distance: 32.5
click at [769, 210] on li "Todo added by ACORRALE on 2025-09-24 at 18:08 ToDo: Please unplug and power dow…" at bounding box center [779, 122] width 165 height 189
click at [769, 209] on li "Todo added by ACORRALE on 2025-09-24 at 18:08 ToDo: Please unplug and power dow…" at bounding box center [779, 122] width 165 height 189
drag, startPoint x: 767, startPoint y: 173, endPoint x: 705, endPoint y: 53, distance: 135.5
click at [736, 101] on p "ToDo: Please unplug and power down the following switches fc-sw46-nbu.dfw02.cor…" at bounding box center [784, 120] width 155 height 163
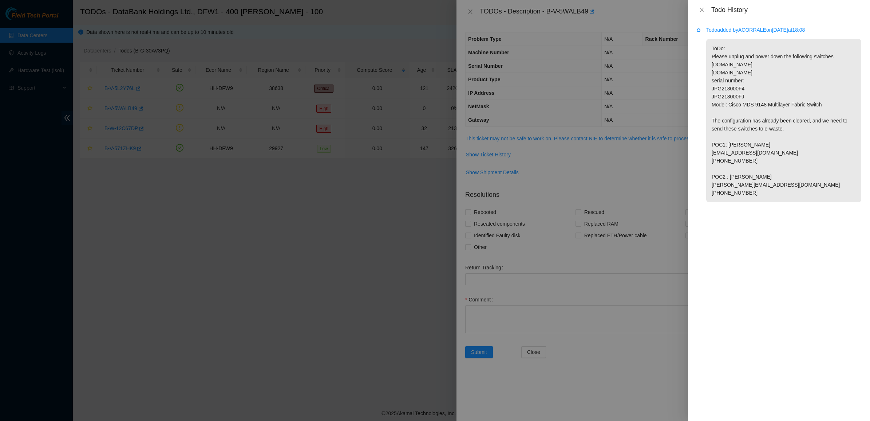
click at [704, 50] on li "Todo added by ACORRALE on 2025-09-24 at 18:08 ToDo: Please unplug and power dow…" at bounding box center [779, 122] width 165 height 189
drag, startPoint x: 711, startPoint y: 49, endPoint x: 722, endPoint y: 85, distance: 37.5
click at [722, 85] on p "ToDo: Please unplug and power down the following switches fc-sw46-nbu.dfw02.cor…" at bounding box center [784, 120] width 155 height 163
click at [723, 85] on p "ToDo: Please unplug and power down the following switches fc-sw46-nbu.dfw02.cor…" at bounding box center [784, 120] width 155 height 163
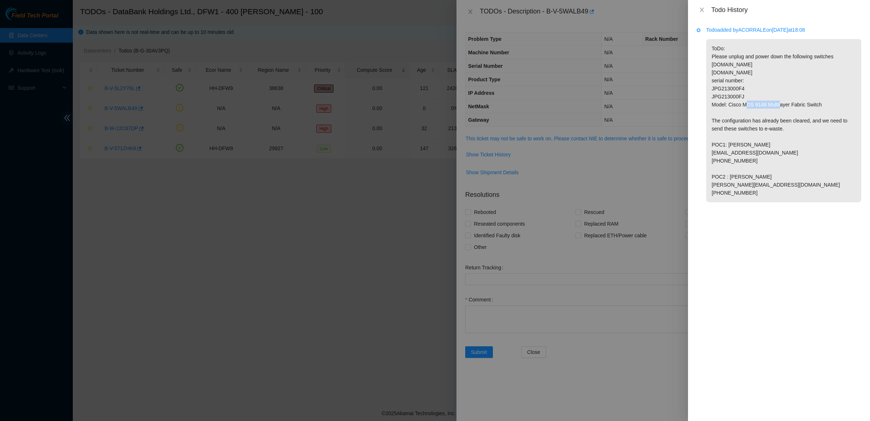
click at [723, 85] on p "ToDo: Please unplug and power down the following switches fc-sw46-nbu.dfw02.cor…" at bounding box center [784, 120] width 155 height 163
click at [736, 88] on p "ToDo: Please unplug and power down the following switches fc-sw46-nbu.dfw02.cor…" at bounding box center [784, 120] width 155 height 163
drag, startPoint x: 758, startPoint y: 95, endPoint x: 729, endPoint y: 69, distance: 38.9
click at [729, 69] on p "ToDo: Please unplug and power down the following switches fc-sw46-nbu.dfw02.cor…" at bounding box center [784, 120] width 155 height 163
click at [729, 68] on p "ToDo: Please unplug and power down the following switches fc-sw46-nbu.dfw02.cor…" at bounding box center [784, 120] width 155 height 163
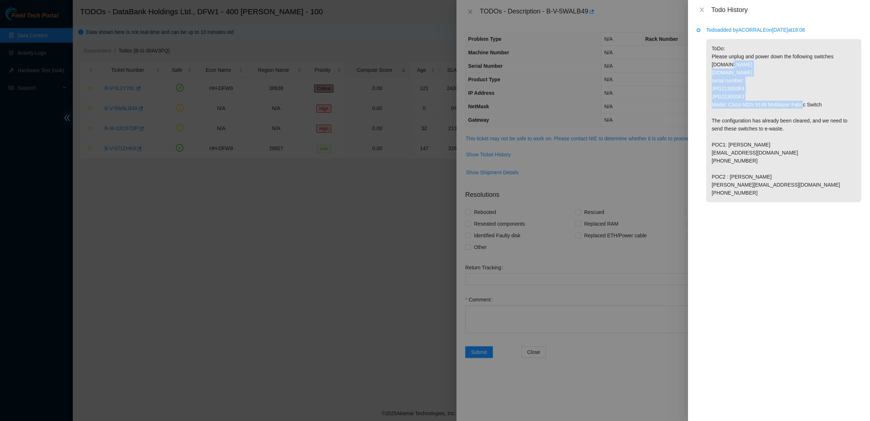
drag, startPoint x: 729, startPoint y: 62, endPoint x: 753, endPoint y: 99, distance: 43.9
click at [753, 99] on p "ToDo: Please unplug and power down the following switches fc-sw46-nbu.dfw02.cor…" at bounding box center [784, 120] width 155 height 163
click at [755, 102] on p "ToDo: Please unplug and power down the following switches fc-sw46-nbu.dfw02.cor…" at bounding box center [784, 120] width 155 height 163
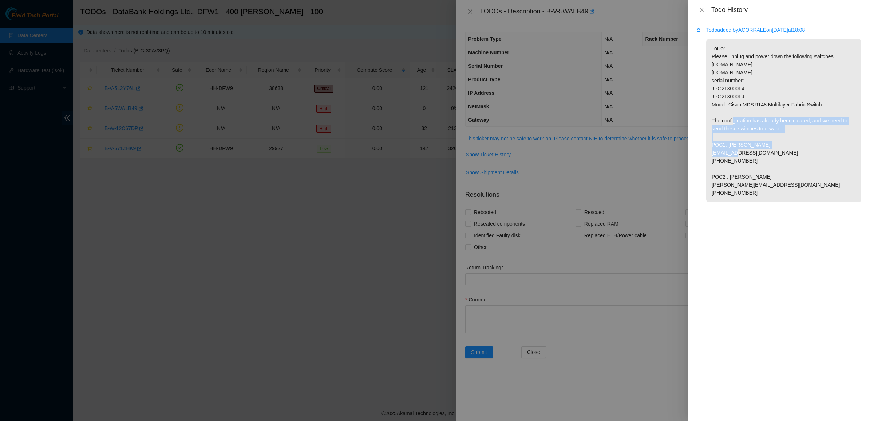
drag, startPoint x: 764, startPoint y: 117, endPoint x: 769, endPoint y: 129, distance: 13.6
click at [769, 129] on p "ToDo: Please unplug and power down the following switches fc-sw46-nbu.dfw02.cor…" at bounding box center [784, 120] width 155 height 163
click at [769, 130] on p "ToDo: Please unplug and power down the following switches fc-sw46-nbu.dfw02.cor…" at bounding box center [784, 120] width 155 height 163
drag, startPoint x: 787, startPoint y: 138, endPoint x: 762, endPoint y: 112, distance: 36.8
click at [762, 112] on p "ToDo: Please unplug and power down the following switches fc-sw46-nbu.dfw02.cor…" at bounding box center [784, 120] width 155 height 163
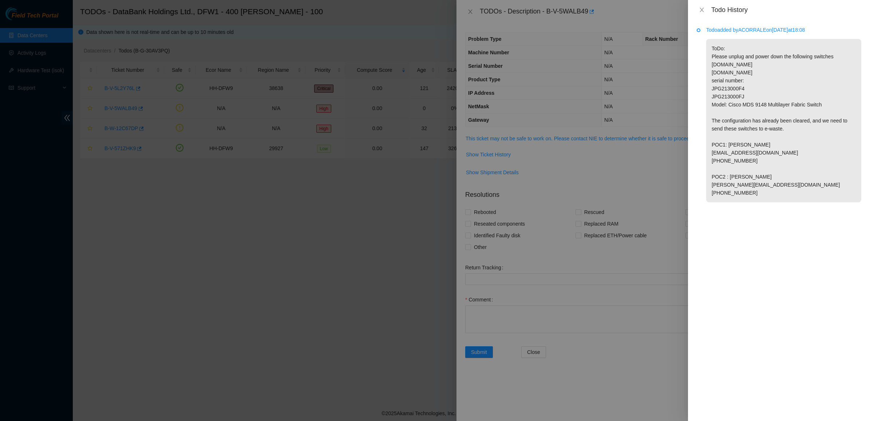
click at [762, 112] on p "ToDo: Please unplug and power down the following switches fc-sw46-nbu.dfw02.cor…" at bounding box center [784, 120] width 155 height 163
click at [796, 142] on p "ToDo: Please unplug and power down the following switches fc-sw46-nbu.dfw02.cor…" at bounding box center [784, 120] width 155 height 163
drag, startPoint x: 796, startPoint y: 142, endPoint x: 760, endPoint y: 107, distance: 50.2
click at [760, 107] on p "ToDo: Please unplug and power down the following switches fc-sw46-nbu.dfw02.cor…" at bounding box center [784, 120] width 155 height 163
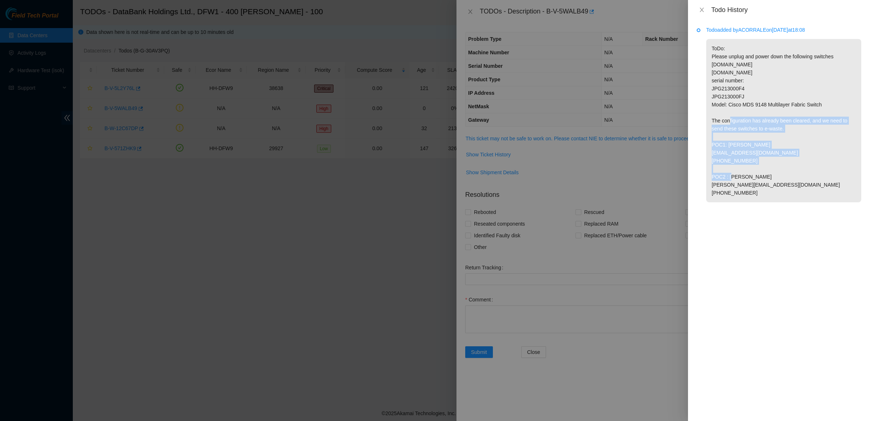
click at [760, 107] on p "ToDo: Please unplug and power down the following switches fc-sw46-nbu.dfw02.cor…" at bounding box center [784, 120] width 155 height 163
drag, startPoint x: 760, startPoint y: 107, endPoint x: 792, endPoint y: 146, distance: 50.7
click at [792, 146] on p "ToDo: Please unplug and power down the following switches fc-sw46-nbu.dfw02.cor…" at bounding box center [784, 120] width 155 height 163
click at [761, 111] on p "ToDo: Please unplug and power down the following switches fc-sw46-nbu.dfw02.cor…" at bounding box center [784, 120] width 155 height 163
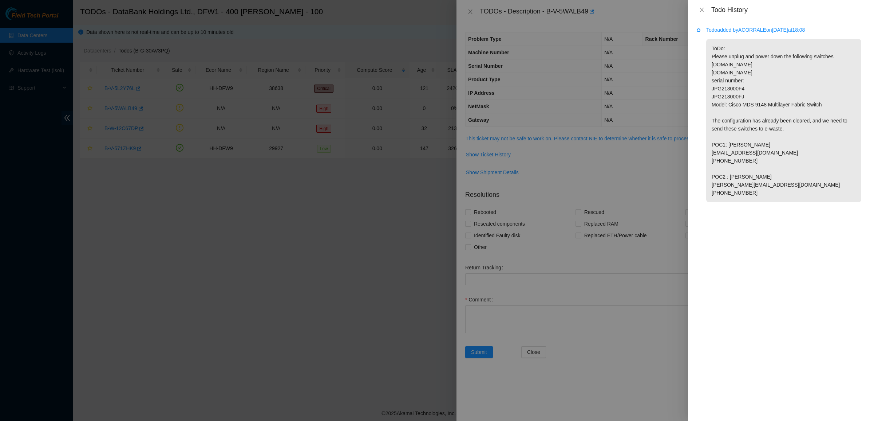
click at [761, 111] on p "ToDo: Please unplug and power down the following switches fc-sw46-nbu.dfw02.cor…" at bounding box center [784, 120] width 155 height 163
drag, startPoint x: 761, startPoint y: 111, endPoint x: 798, endPoint y: 137, distance: 44.8
click at [798, 137] on p "ToDo: Please unplug and power down the following switches fc-sw46-nbu.dfw02.cor…" at bounding box center [784, 120] width 155 height 163
drag, startPoint x: 798, startPoint y: 137, endPoint x: 749, endPoint y: 105, distance: 59.0
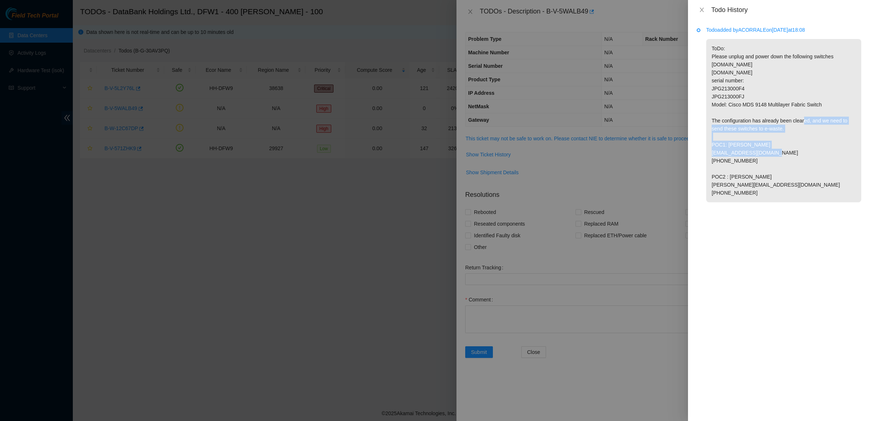
click at [749, 105] on p "ToDo: Please unplug and power down the following switches fc-sw46-nbu.dfw02.cor…" at bounding box center [784, 120] width 155 height 163
drag, startPoint x: 786, startPoint y: 150, endPoint x: 791, endPoint y: 158, distance: 8.9
click at [791, 158] on p "ToDo: Please unplug and power down the following switches fc-sw46-nbu.dfw02.cor…" at bounding box center [784, 120] width 155 height 163
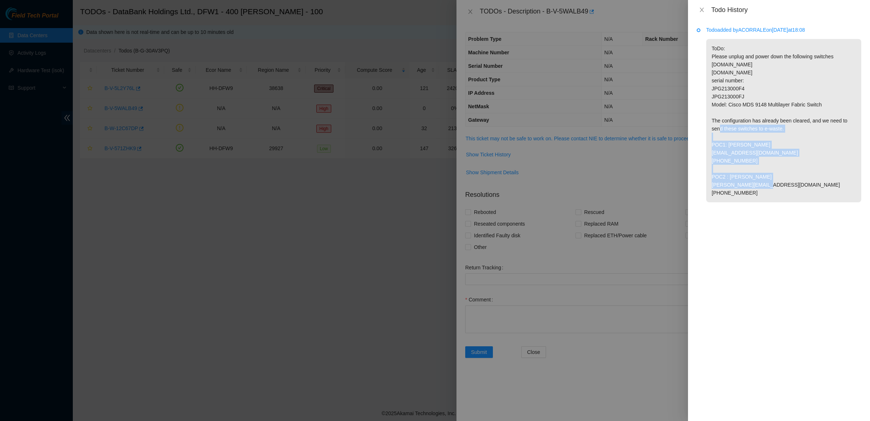
drag, startPoint x: 791, startPoint y: 158, endPoint x: 747, endPoint y: 110, distance: 64.5
click at [747, 110] on p "ToDo: Please unplug and power down the following switches fc-sw46-nbu.dfw02.cor…" at bounding box center [784, 120] width 155 height 163
drag, startPoint x: 747, startPoint y: 110, endPoint x: 782, endPoint y: 166, distance: 65.6
click at [782, 166] on p "ToDo: Please unplug and power down the following switches fc-sw46-nbu.dfw02.cor…" at bounding box center [784, 120] width 155 height 163
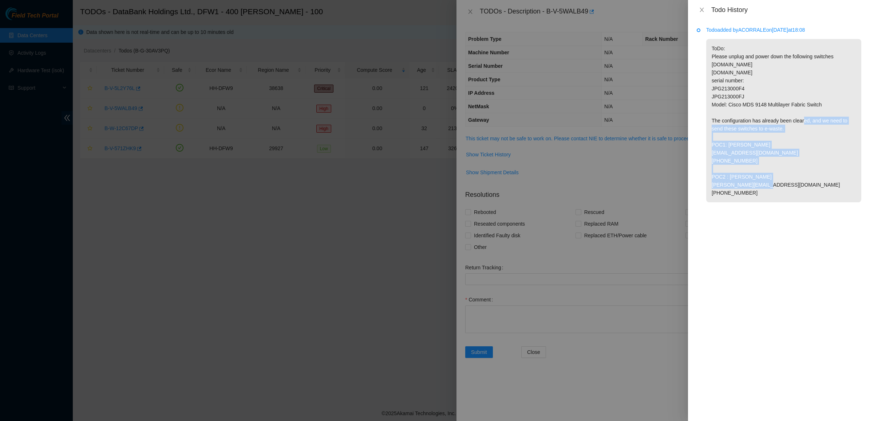
click at [782, 166] on p "ToDo: Please unplug and power down the following switches fc-sw46-nbu.dfw02.cor…" at bounding box center [784, 120] width 155 height 163
drag, startPoint x: 782, startPoint y: 166, endPoint x: 755, endPoint y: 128, distance: 46.4
click at [755, 128] on p "ToDo: Please unplug and power down the following switches fc-sw46-nbu.dfw02.cor…" at bounding box center [784, 120] width 155 height 163
drag, startPoint x: 755, startPoint y: 128, endPoint x: 786, endPoint y: 181, distance: 61.5
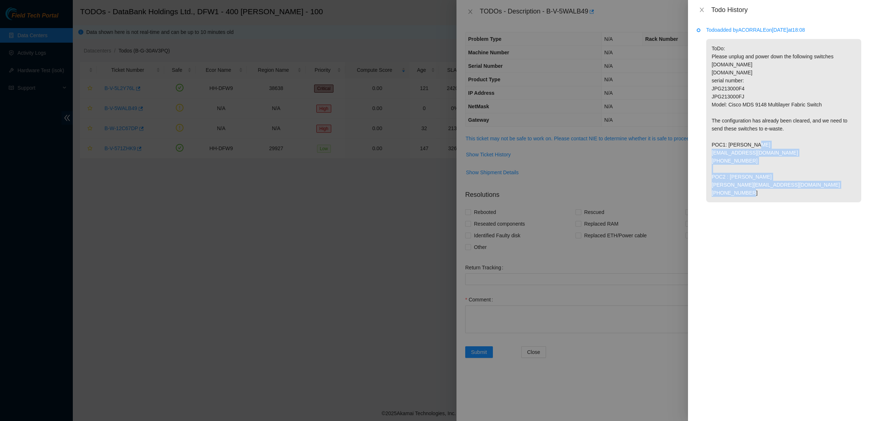
click at [786, 181] on p "ToDo: Please unplug and power down the following switches fc-sw46-nbu.dfw02.cor…" at bounding box center [784, 120] width 155 height 163
click at [790, 183] on p "ToDo: Please unplug and power down the following switches fc-sw46-nbu.dfw02.cor…" at bounding box center [784, 120] width 155 height 163
drag, startPoint x: 801, startPoint y: 188, endPoint x: 783, endPoint y: 146, distance: 45.2
click at [783, 146] on p "ToDo: Please unplug and power down the following switches fc-sw46-nbu.dfw02.cor…" at bounding box center [784, 120] width 155 height 163
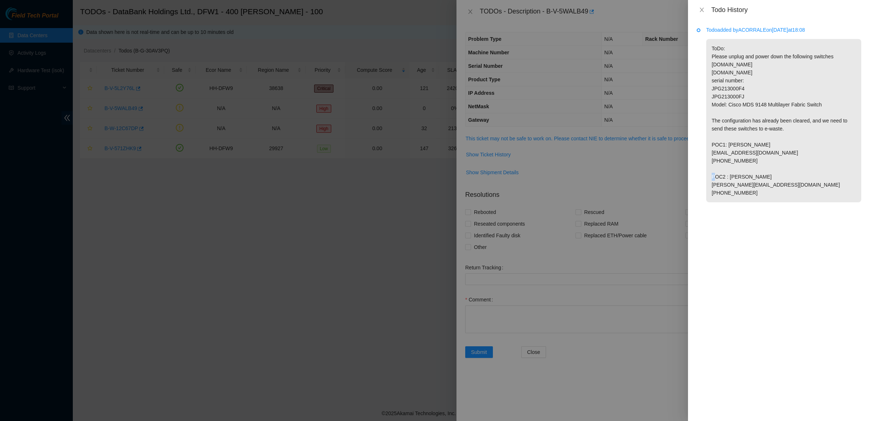
click at [783, 146] on p "ToDo: Please unplug and power down the following switches fc-sw46-nbu.dfw02.cor…" at bounding box center [784, 120] width 155 height 163
click at [778, 139] on p "ToDo: Please unplug and power down the following switches fc-sw46-nbu.dfw02.cor…" at bounding box center [784, 120] width 155 height 163
drag, startPoint x: 778, startPoint y: 139, endPoint x: 791, endPoint y: 192, distance: 54.4
click at [791, 192] on p "ToDo: Please unplug and power down the following switches fc-sw46-nbu.dfw02.cor…" at bounding box center [784, 120] width 155 height 163
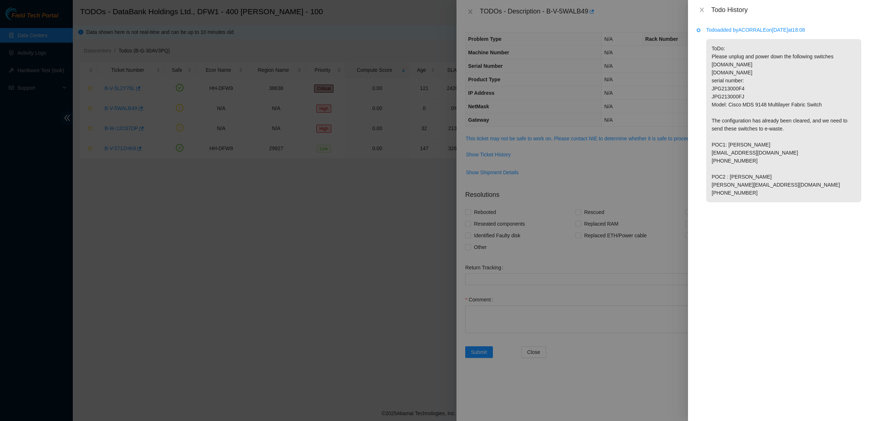
click at [791, 192] on p "ToDo: Please unplug and power down the following switches fc-sw46-nbu.dfw02.cor…" at bounding box center [784, 120] width 155 height 163
drag, startPoint x: 791, startPoint y: 192, endPoint x: 762, endPoint y: 117, distance: 80.3
click at [762, 117] on p "ToDo: Please unplug and power down the following switches fc-sw46-nbu.dfw02.cor…" at bounding box center [784, 120] width 155 height 163
drag, startPoint x: 762, startPoint y: 117, endPoint x: 790, endPoint y: 197, distance: 85.5
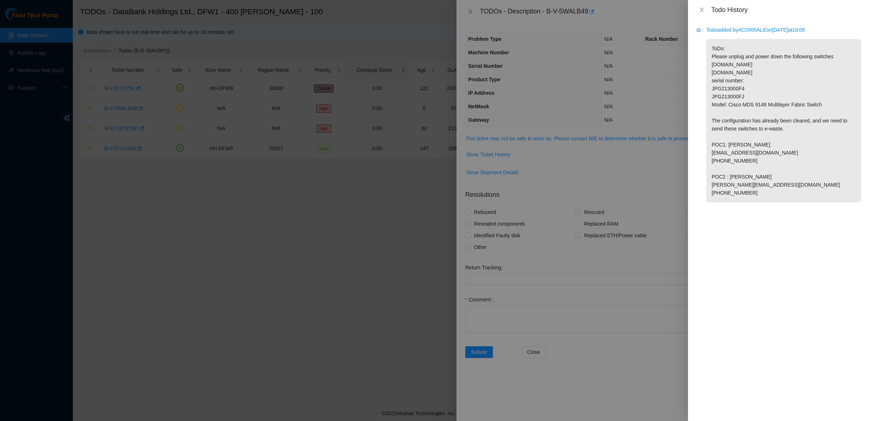
click at [790, 197] on p "ToDo: Please unplug and power down the following switches fc-sw46-nbu.dfw02.cor…" at bounding box center [784, 120] width 155 height 163
click at [791, 197] on p "ToDo: Please unplug and power down the following switches fc-sw46-nbu.dfw02.cor…" at bounding box center [784, 120] width 155 height 163
drag, startPoint x: 782, startPoint y: 160, endPoint x: 744, endPoint y: 73, distance: 94.6
click at [744, 74] on p "ToDo: Please unplug and power down the following switches fc-sw46-nbu.dfw02.cor…" at bounding box center [784, 120] width 155 height 163
click at [744, 73] on p "ToDo: Please unplug and power down the following switches fc-sw46-nbu.dfw02.cor…" at bounding box center [784, 120] width 155 height 163
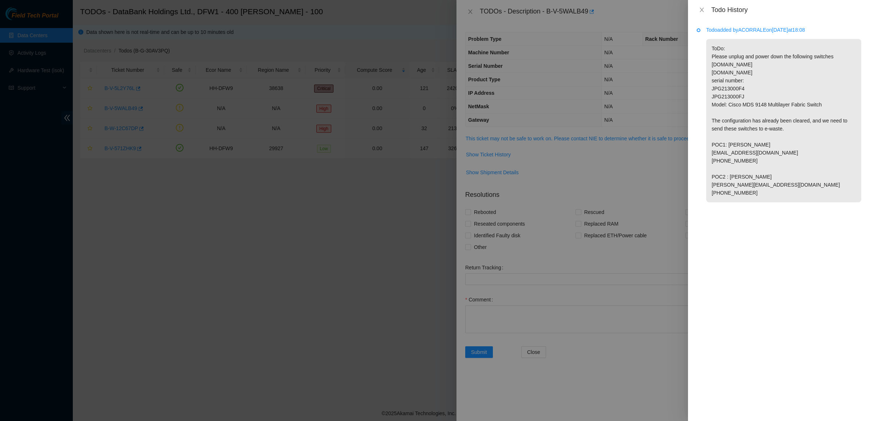
drag, startPoint x: 744, startPoint y: 73, endPoint x: 791, endPoint y: 192, distance: 127.7
click at [791, 192] on p "ToDo: Please unplug and power down the following switches fc-sw46-nbu.dfw02.cor…" at bounding box center [784, 120] width 155 height 163
drag, startPoint x: 791, startPoint y: 192, endPoint x: 759, endPoint y: 119, distance: 79.8
click at [760, 119] on p "ToDo: Please unplug and power down the following switches fc-sw46-nbu.dfw02.cor…" at bounding box center [784, 120] width 155 height 163
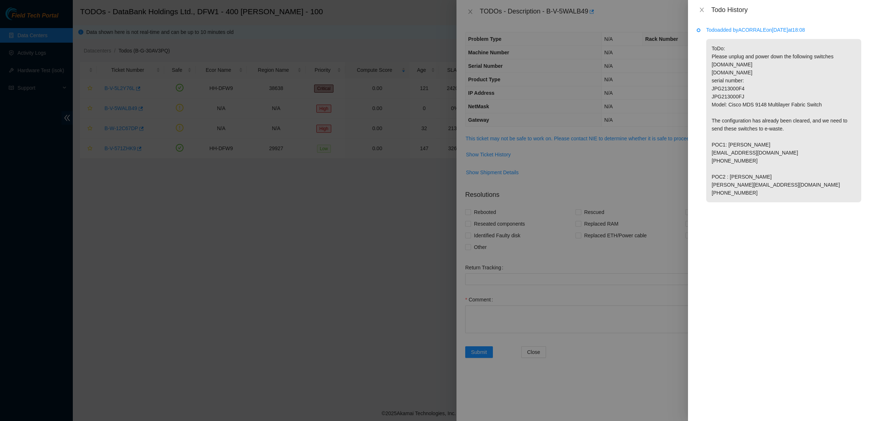
click at [759, 118] on p "ToDo: Please unplug and power down the following switches fc-sw46-nbu.dfw02.cor…" at bounding box center [784, 120] width 155 height 163
drag, startPoint x: 759, startPoint y: 118, endPoint x: 794, endPoint y: 201, distance: 90.9
click at [793, 201] on p "ToDo: Please unplug and power down the following switches fc-sw46-nbu.dfw02.cor…" at bounding box center [784, 120] width 155 height 163
click at [794, 201] on p "ToDo: Please unplug and power down the following switches fc-sw46-nbu.dfw02.cor…" at bounding box center [784, 120] width 155 height 163
drag, startPoint x: 794, startPoint y: 201, endPoint x: 718, endPoint y: 53, distance: 166.6
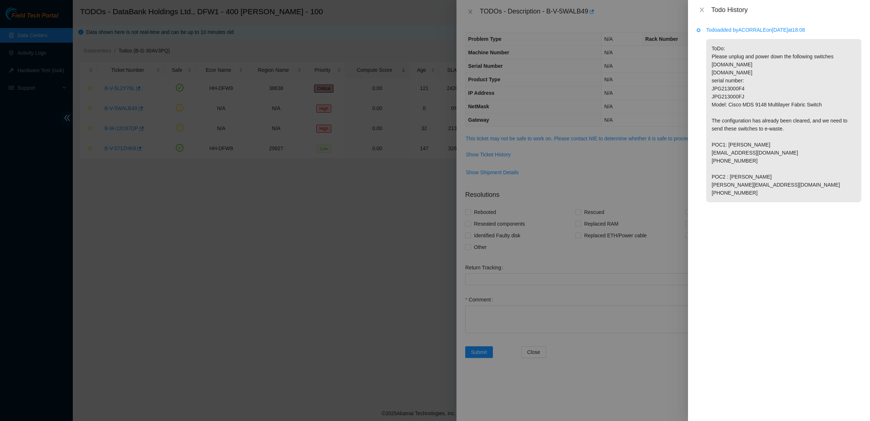
click at [718, 53] on p "ToDo: Please unplug and power down the following switches fc-sw46-nbu.dfw02.cor…" at bounding box center [784, 120] width 155 height 163
click at [716, 51] on p "ToDo: Please unplug and power down the following switches fc-sw46-nbu.dfw02.cor…" at bounding box center [784, 120] width 155 height 163
drag, startPoint x: 711, startPoint y: 41, endPoint x: 759, endPoint y: 197, distance: 162.6
click at [759, 197] on p "ToDo: Please unplug and power down the following switches fc-sw46-nbu.dfw02.cor…" at bounding box center [784, 120] width 155 height 163
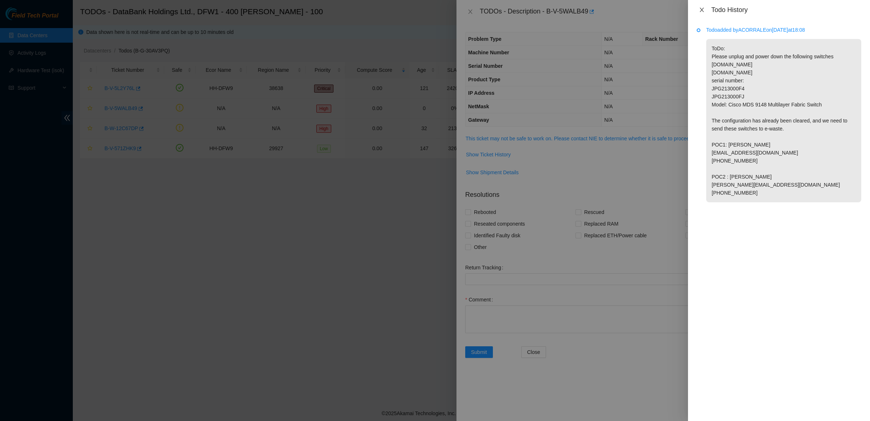
click at [700, 11] on icon "close" at bounding box center [702, 10] width 6 height 6
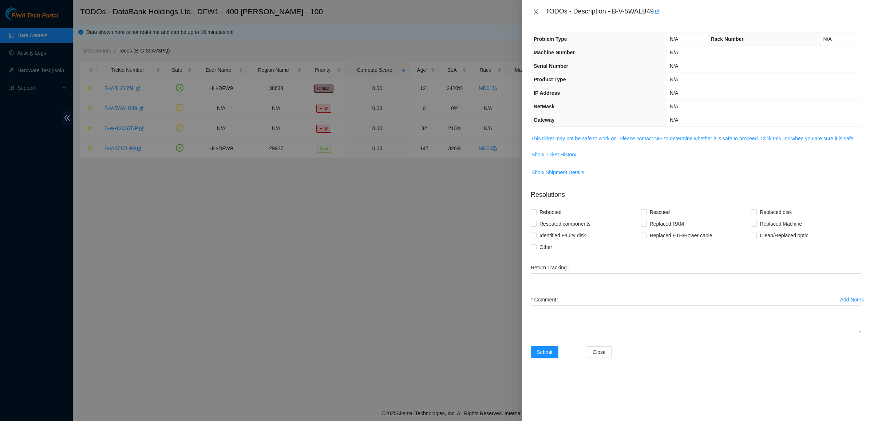
click at [538, 10] on icon "close" at bounding box center [536, 11] width 4 height 4
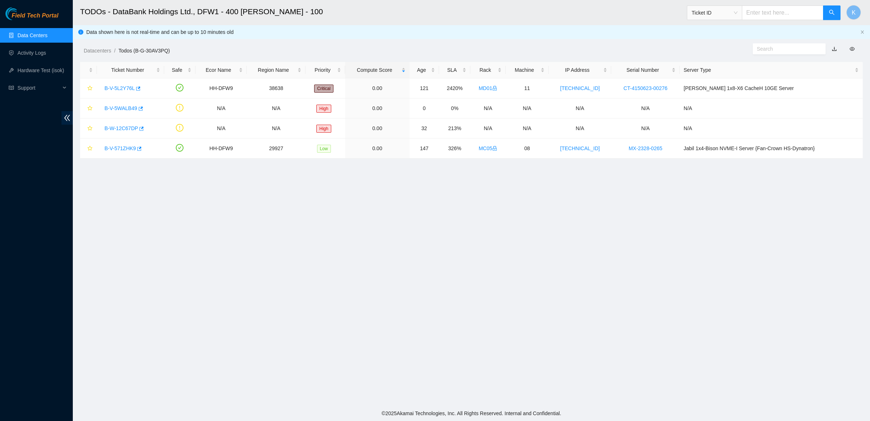
click at [459, 39] on div "Datacenters / Todos (B-G-30AV3PQ) /" at bounding box center [372, 34] width 598 height 41
click at [37, 56] on link "Activity Logs" at bounding box center [31, 53] width 29 height 6
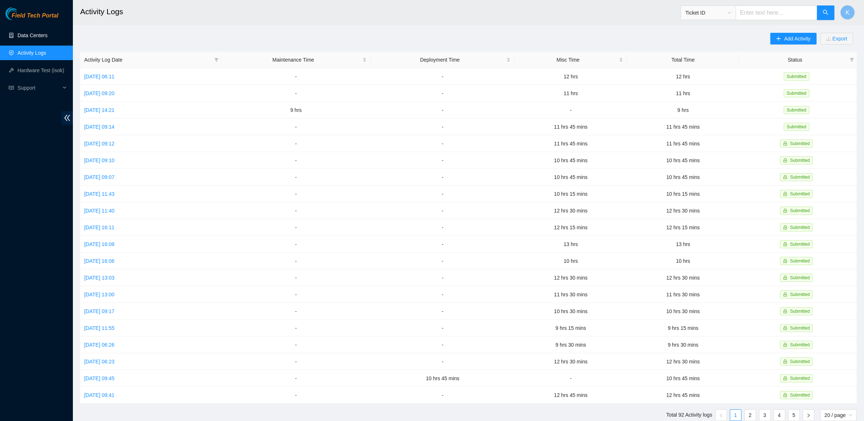
click at [37, 35] on link "Data Centers" at bounding box center [32, 35] width 30 height 6
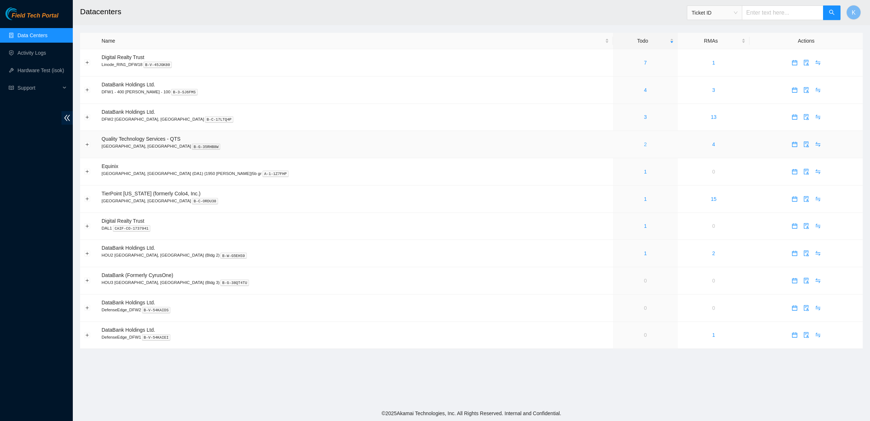
click at [644, 143] on link "2" at bounding box center [645, 144] width 3 height 6
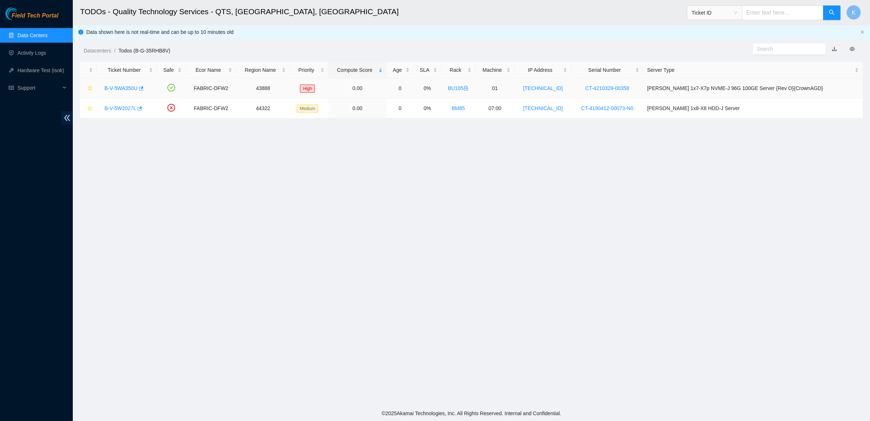
click at [110, 88] on link "B-V-5WA350U" at bounding box center [121, 88] width 33 height 6
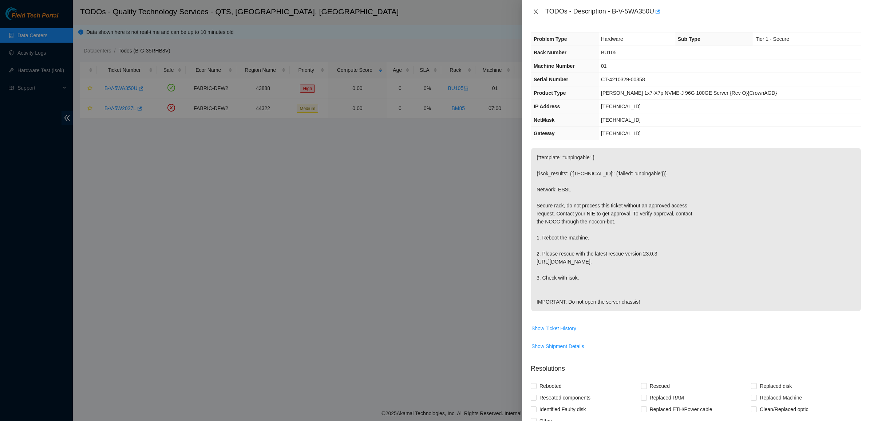
click at [538, 13] on icon "close" at bounding box center [536, 12] width 6 height 6
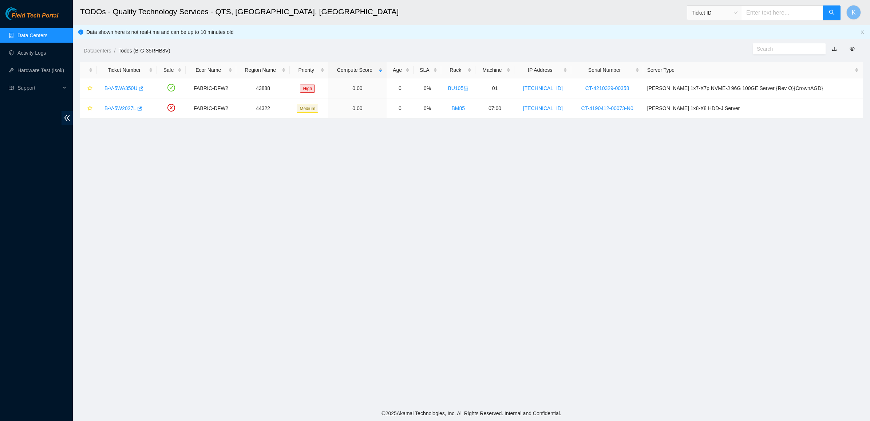
click at [35, 34] on link "Data Centers" at bounding box center [32, 35] width 30 height 6
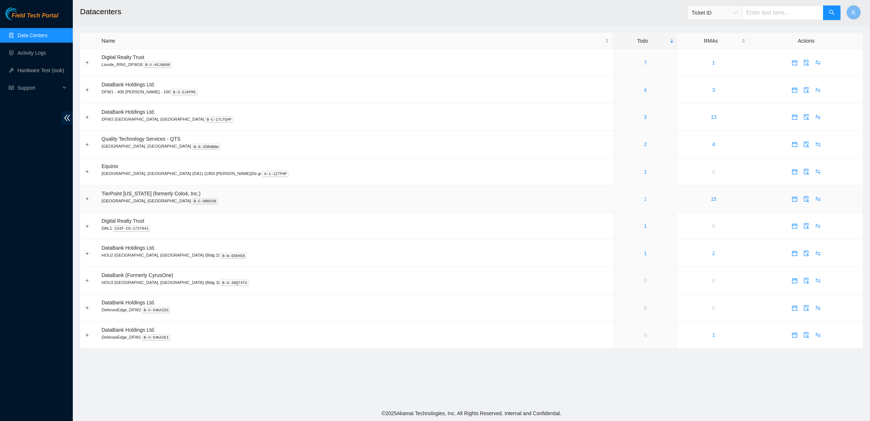
click at [644, 200] on link "1" at bounding box center [645, 199] width 3 height 6
click at [617, 170] on div "1" at bounding box center [645, 172] width 56 height 8
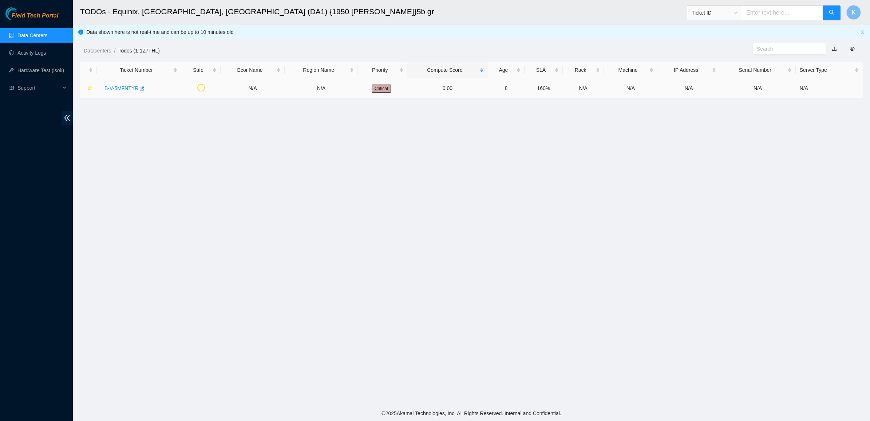
click at [121, 87] on link "B-V-5MFNTYR" at bounding box center [122, 88] width 34 height 6
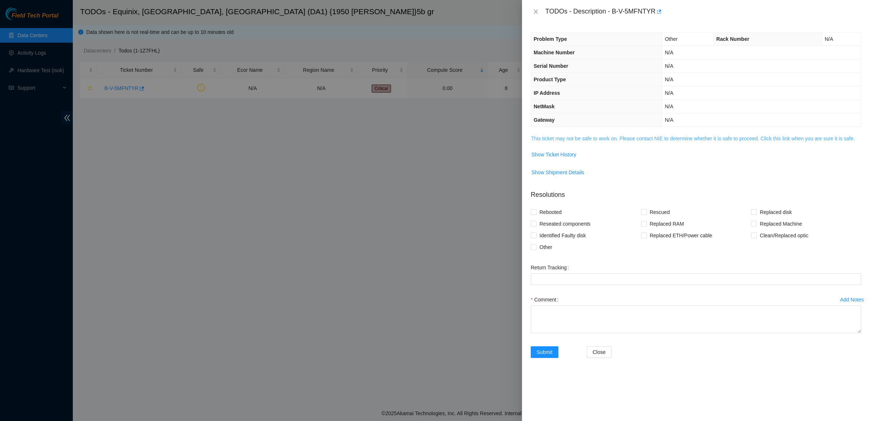
click at [546, 141] on link "This ticket may not be safe to work on. Please contact NIE to determine whether…" at bounding box center [693, 138] width 324 height 6
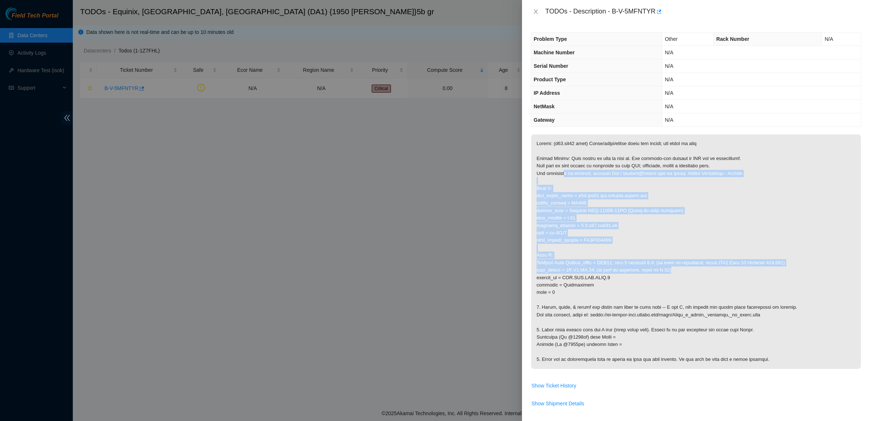
drag, startPoint x: 655, startPoint y: 250, endPoint x: 676, endPoint y: 267, distance: 26.9
click at [676, 267] on p at bounding box center [696, 251] width 330 height 234
click at [677, 268] on p at bounding box center [696, 251] width 330 height 234
drag, startPoint x: 677, startPoint y: 268, endPoint x: 595, endPoint y: 168, distance: 130.1
click at [595, 168] on p at bounding box center [696, 251] width 330 height 234
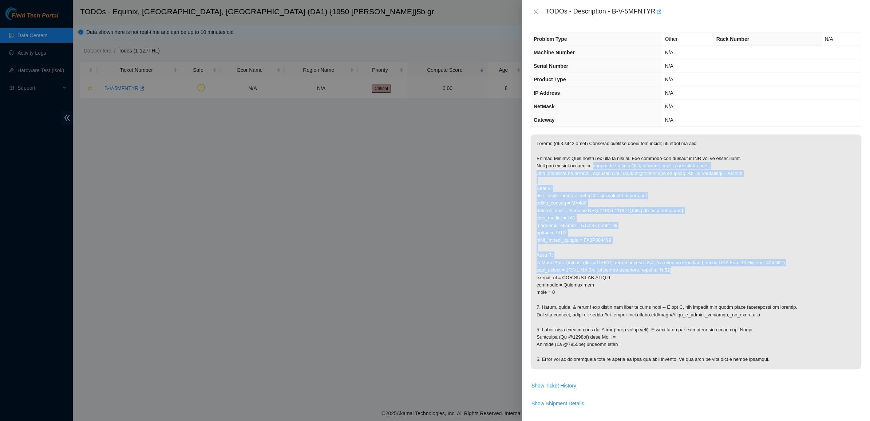
click at [594, 167] on p at bounding box center [696, 251] width 330 height 234
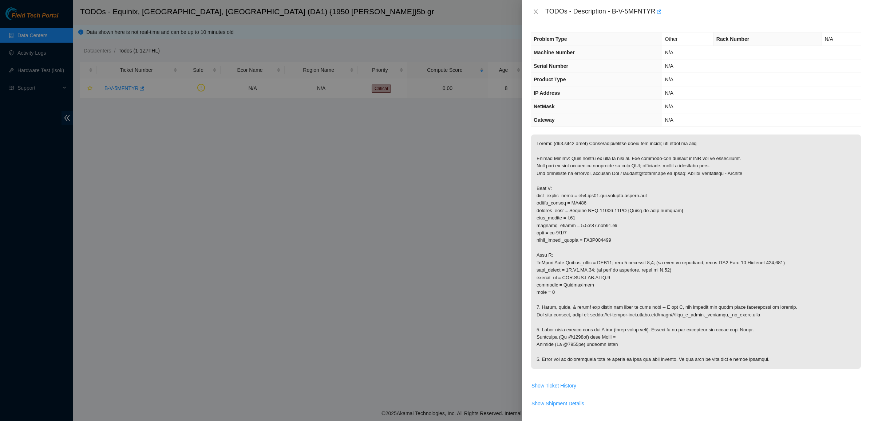
click at [539, 7] on div "TODOs - Description - B-V-5MFNTYR" at bounding box center [696, 12] width 331 height 12
click at [538, 8] on div "TODOs - Description - B-V-5MFNTYR" at bounding box center [696, 12] width 331 height 12
click at [538, 9] on icon "close" at bounding box center [536, 12] width 6 height 6
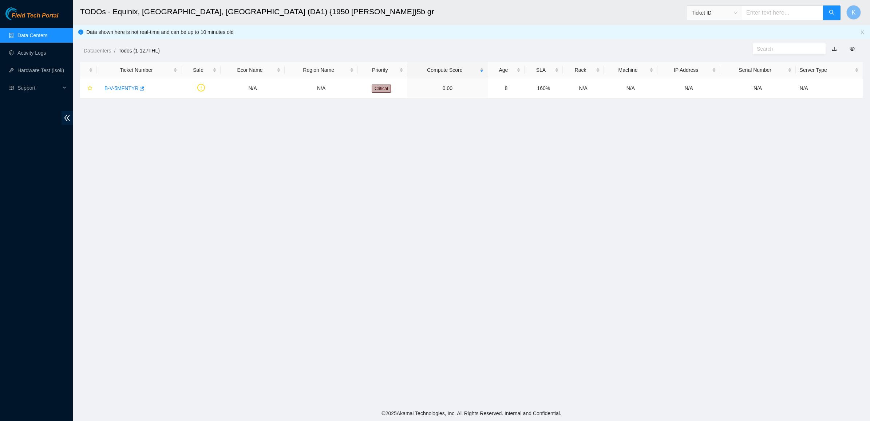
click at [34, 38] on link "Data Centers" at bounding box center [32, 35] width 30 height 6
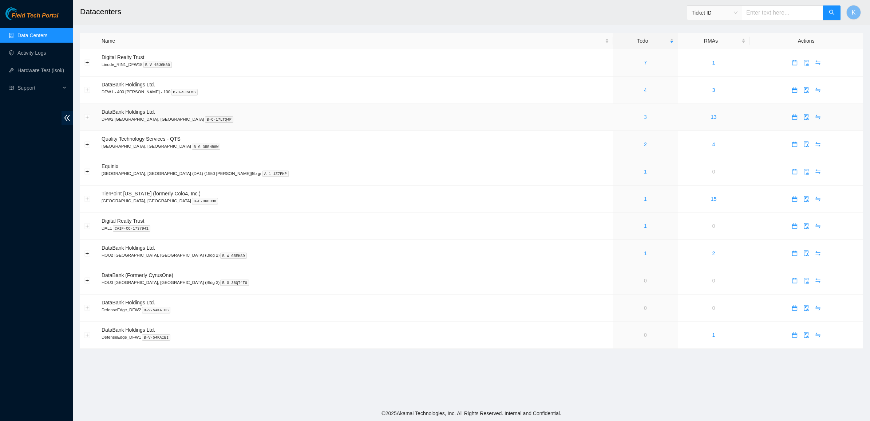
click at [644, 119] on link "3" at bounding box center [645, 117] width 3 height 6
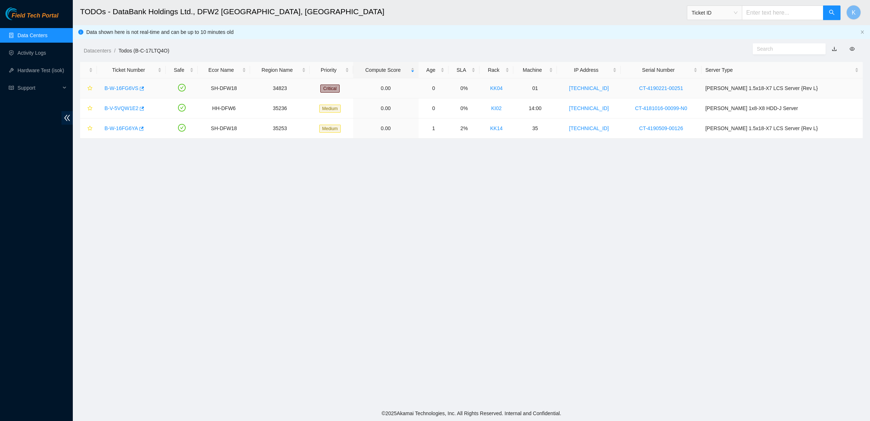
click at [132, 87] on link "B-W-16FG6VS" at bounding box center [122, 88] width 34 height 6
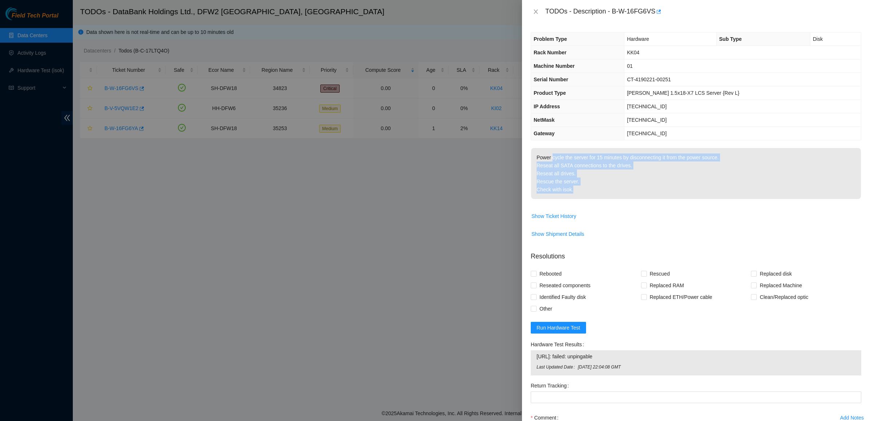
drag, startPoint x: 612, startPoint y: 187, endPoint x: 542, endPoint y: 154, distance: 77.7
click at [547, 155] on p "Power cycle the server for 15 minutes by disconnecting it from the power source…" at bounding box center [696, 173] width 330 height 51
click at [542, 154] on p "Power cycle the server for 15 minutes by disconnecting it from the power source…" at bounding box center [696, 173] width 330 height 51
drag, startPoint x: 542, startPoint y: 154, endPoint x: 590, endPoint y: 188, distance: 59.2
click at [590, 188] on p "Power cycle the server for 15 minutes by disconnecting it from the power source…" at bounding box center [696, 173] width 330 height 51
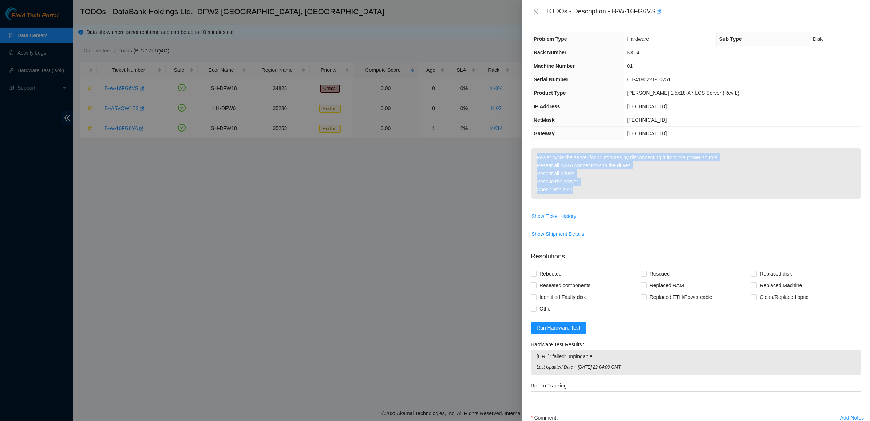
click at [590, 188] on p "Power cycle the server for 15 minutes by disconnecting it from the power source…" at bounding box center [696, 173] width 330 height 51
drag, startPoint x: 591, startPoint y: 188, endPoint x: 535, endPoint y: 155, distance: 64.8
click at [535, 155] on p "Power cycle the server for 15 minutes by disconnecting it from the power source…" at bounding box center [696, 173] width 330 height 51
drag, startPoint x: 565, startPoint y: 170, endPoint x: 610, endPoint y: 197, distance: 53.0
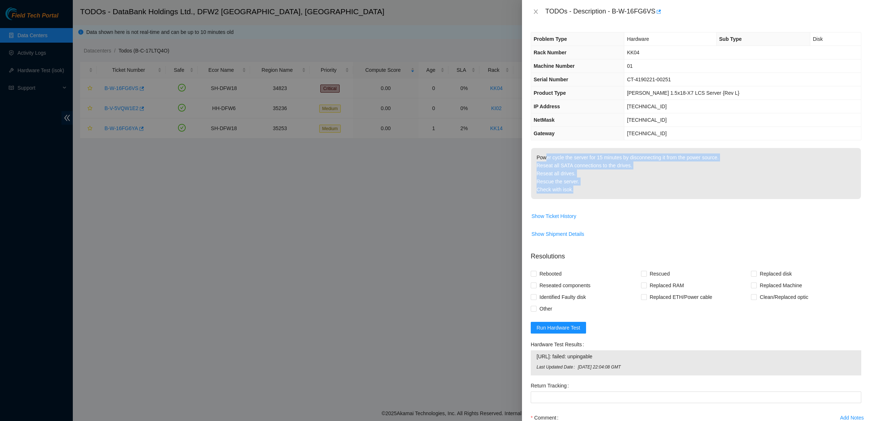
click at [610, 197] on p "Power cycle the server for 15 minutes by disconnecting it from the power source…" at bounding box center [696, 173] width 330 height 51
click at [611, 197] on p "Power cycle the server for 15 minutes by disconnecting it from the power source…" at bounding box center [696, 173] width 330 height 51
drag, startPoint x: 537, startPoint y: 141, endPoint x: 534, endPoint y: 139, distance: 3.9
click at [534, 139] on div "Problem Type Hardware Sub Type Disk Rack Number KK04 Machine Number 01 Serial N…" at bounding box center [696, 221] width 348 height 397
click at [534, 139] on th "Gateway" at bounding box center [577, 133] width 93 height 13
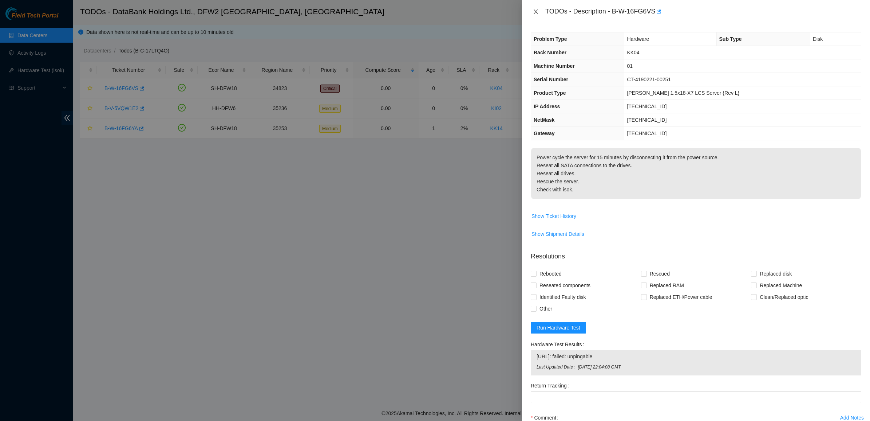
click at [537, 11] on icon "close" at bounding box center [536, 12] width 6 height 6
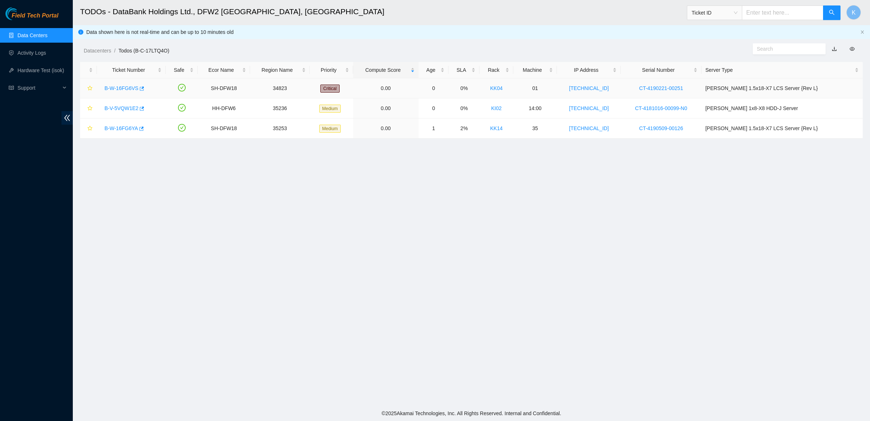
click at [121, 83] on div "B-W-16FG6VS" at bounding box center [131, 88] width 61 height 12
click at [122, 84] on div "B-W-16FG6VS" at bounding box center [131, 88] width 61 height 12
click at [122, 86] on link "B-W-16FG6VS" at bounding box center [122, 88] width 34 height 6
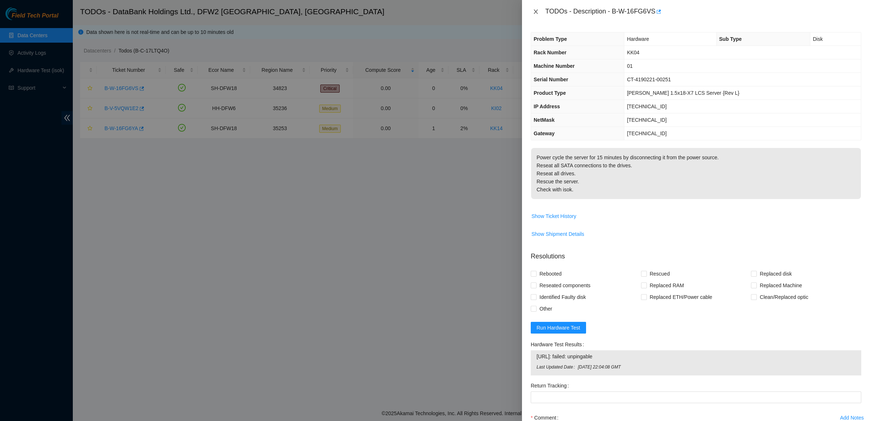
click at [540, 13] on button "Close" at bounding box center [536, 11] width 10 height 7
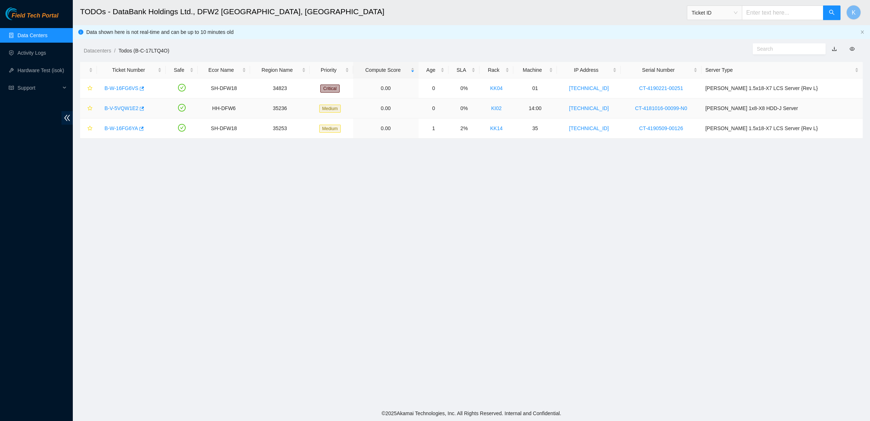
click at [126, 108] on link "B-V-5VQW1E2" at bounding box center [122, 108] width 34 height 6
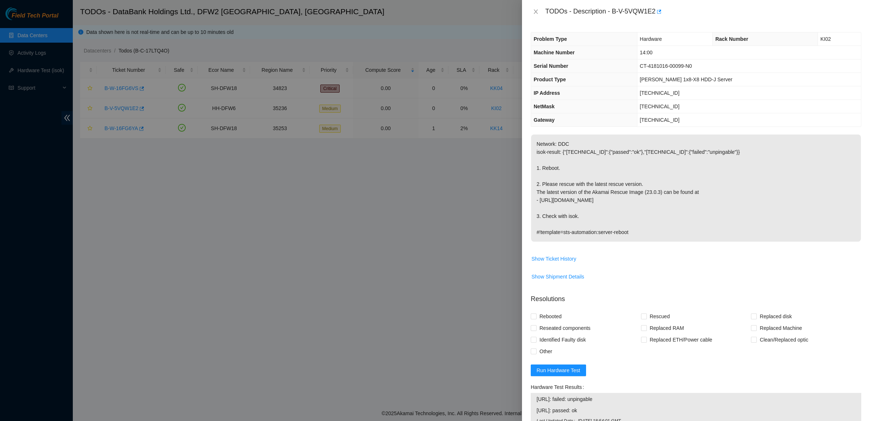
drag, startPoint x: 598, startPoint y: 185, endPoint x: 713, endPoint y: 236, distance: 125.9
click at [713, 236] on div "Problem Type Hardware Rack Number KI02 Machine Number 14:00 Serial Number CT-41…" at bounding box center [696, 221] width 348 height 397
click at [713, 236] on p "Network: DDC isok-result: {"23.32.18.146":{"passed":"ok"},"23.32.18.145":{"fail…" at bounding box center [696, 187] width 330 height 107
drag, startPoint x: 661, startPoint y: 197, endPoint x: 616, endPoint y: 156, distance: 61.4
click at [616, 156] on p "Network: DDC isok-result: {"23.32.18.146":{"passed":"ok"},"23.32.18.145":{"fail…" at bounding box center [696, 187] width 330 height 107
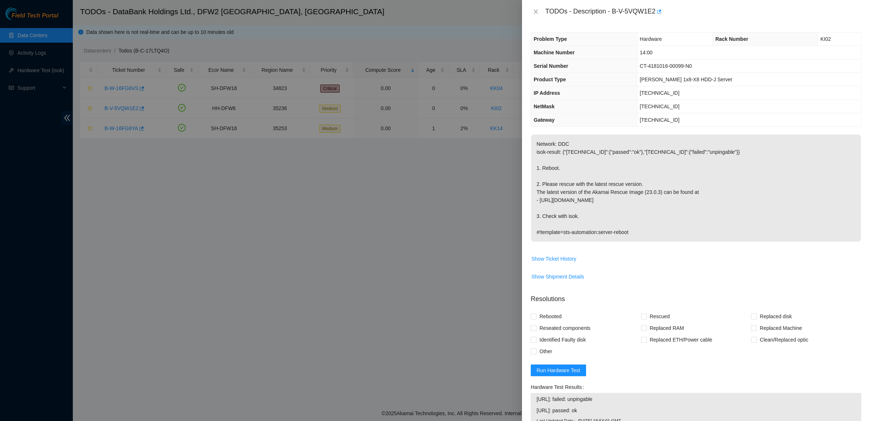
click at [616, 156] on p "Network: DDC isok-result: {"23.32.18.146":{"passed":"ok"},"23.32.18.145":{"fail…" at bounding box center [696, 187] width 330 height 107
click at [534, 8] on div "TODOs - Description - B-V-5VQW1E2" at bounding box center [696, 12] width 331 height 12
click at [534, 12] on icon "close" at bounding box center [536, 12] width 6 height 6
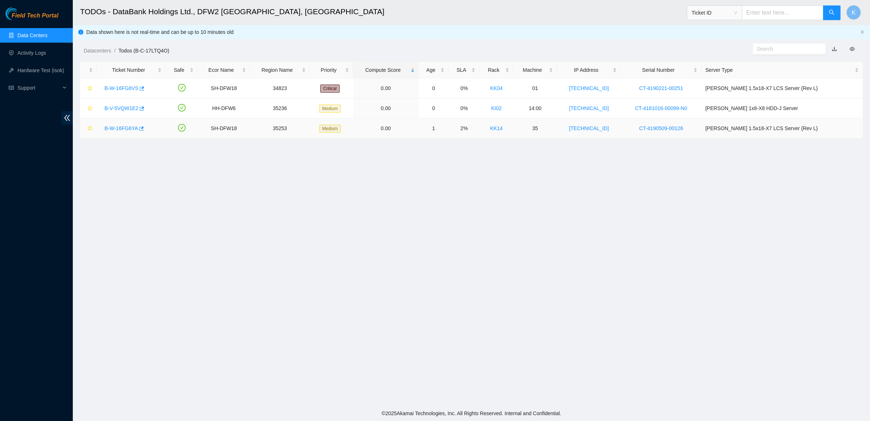
click at [129, 129] on link "B-W-16FG6YA" at bounding box center [122, 128] width 34 height 6
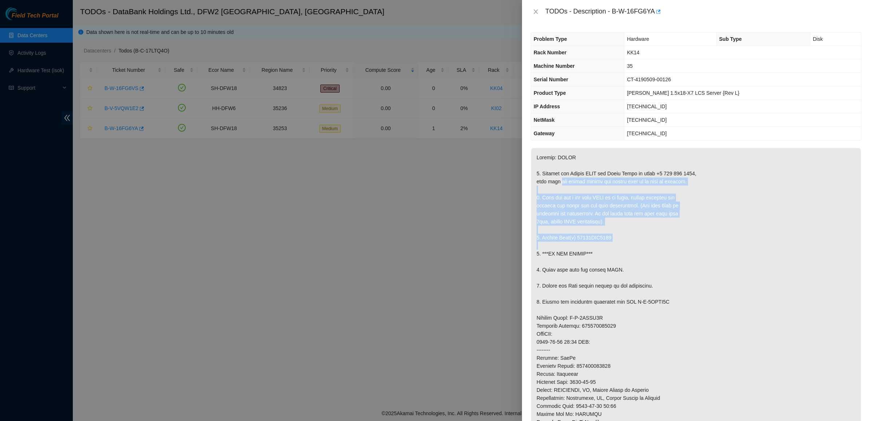
drag, startPoint x: 561, startPoint y: 179, endPoint x: 586, endPoint y: 243, distance: 68.0
click at [585, 243] on p at bounding box center [696, 333] width 330 height 371
click at [586, 243] on p at bounding box center [696, 333] width 330 height 371
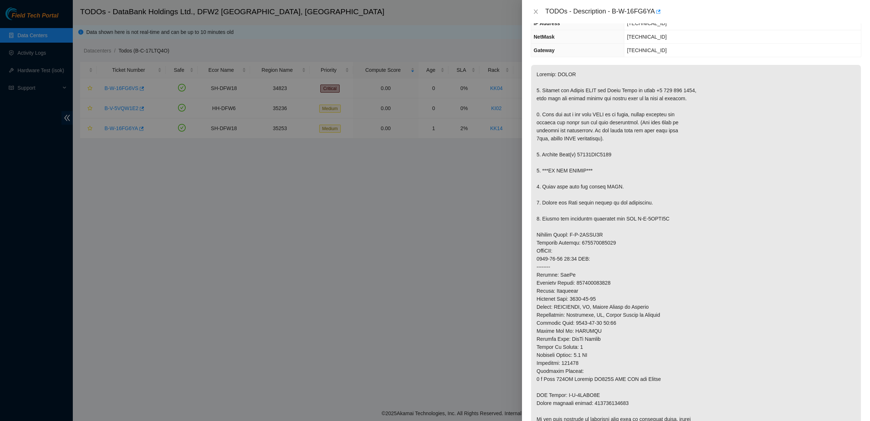
scroll to position [182, 0]
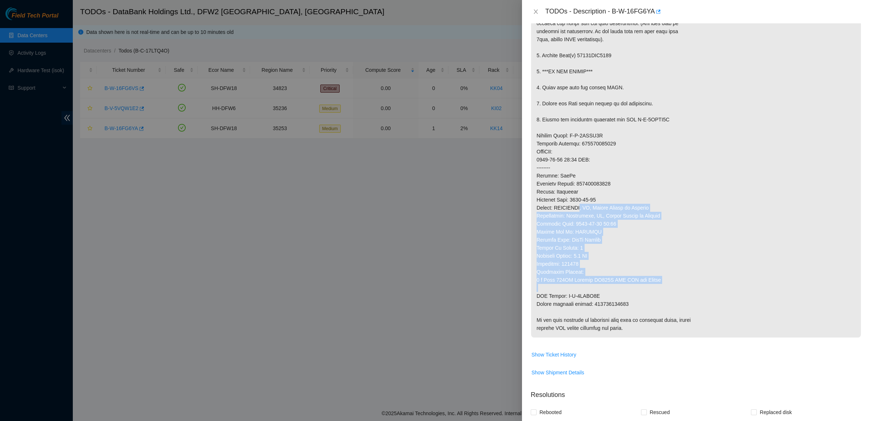
drag, startPoint x: 580, startPoint y: 231, endPoint x: 599, endPoint y: 290, distance: 62.0
click at [598, 291] on p at bounding box center [696, 151] width 330 height 371
click at [599, 290] on p at bounding box center [696, 151] width 330 height 371
drag, startPoint x: 597, startPoint y: 279, endPoint x: 571, endPoint y: 174, distance: 107.9
click at [571, 174] on p at bounding box center [696, 151] width 330 height 371
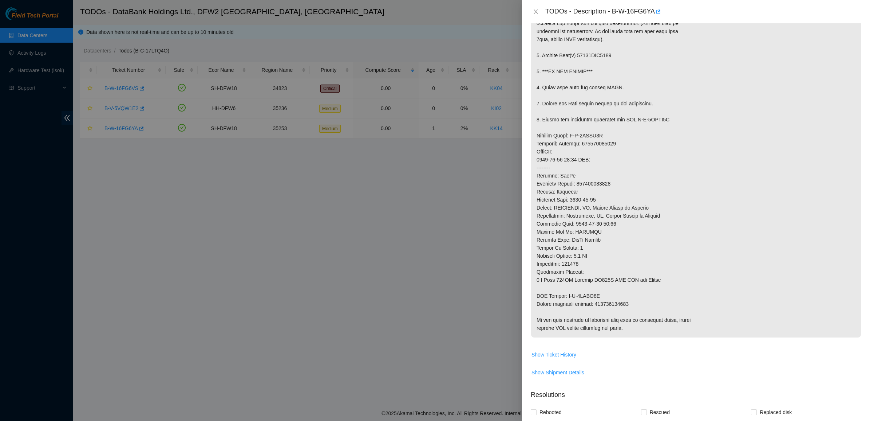
click at [571, 174] on p at bounding box center [696, 151] width 330 height 371
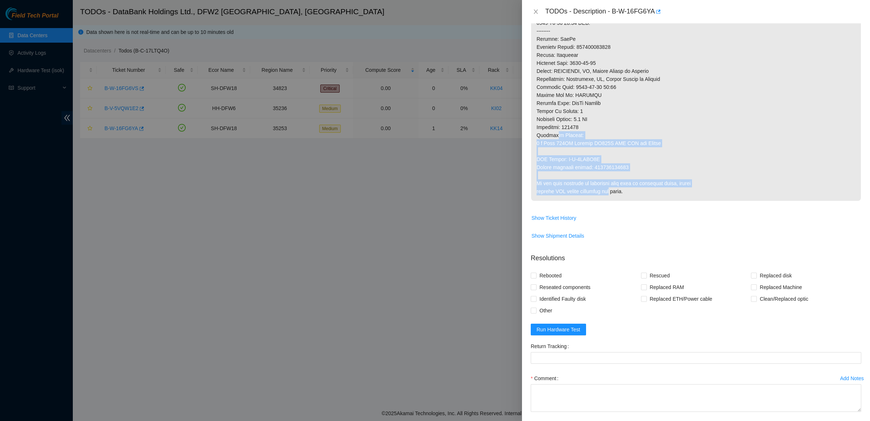
drag, startPoint x: 569, startPoint y: 142, endPoint x: 543, endPoint y: 122, distance: 32.7
click at [543, 122] on p at bounding box center [696, 14] width 330 height 371
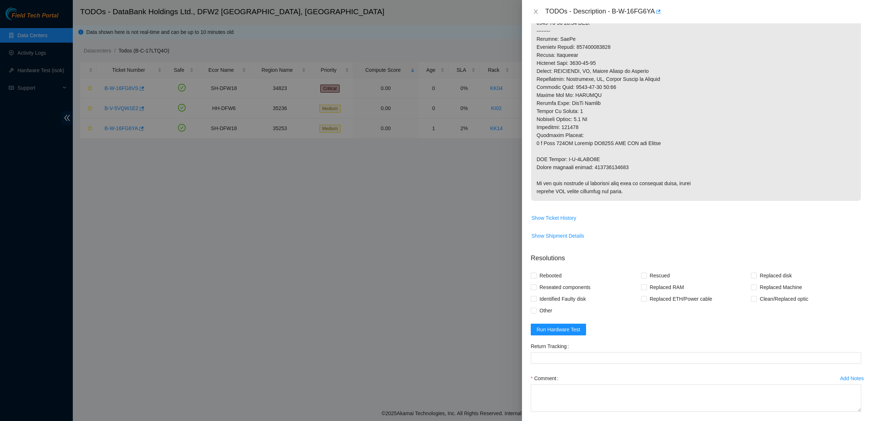
click at [543, 122] on p at bounding box center [696, 14] width 330 height 371
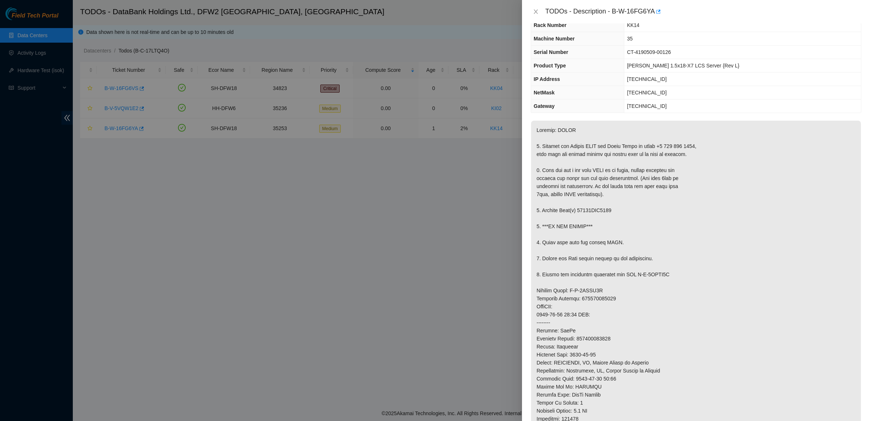
scroll to position [0, 0]
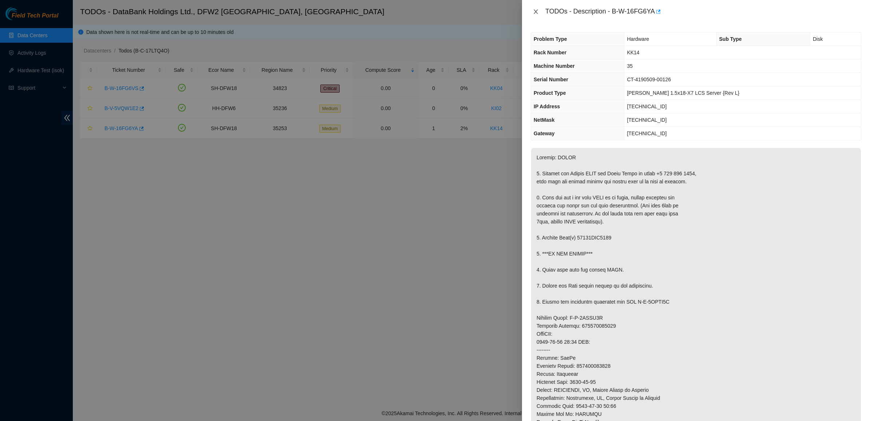
click at [534, 10] on icon "close" at bounding box center [536, 11] width 4 height 4
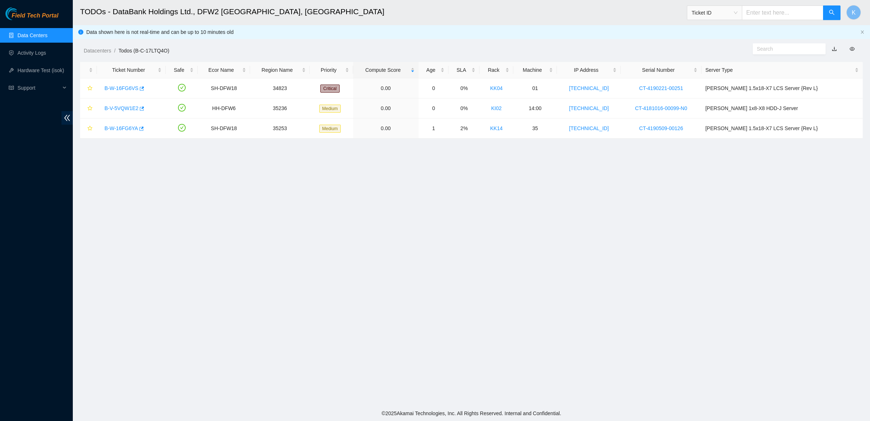
click at [26, 35] on link "Data Centers" at bounding box center [32, 35] width 30 height 6
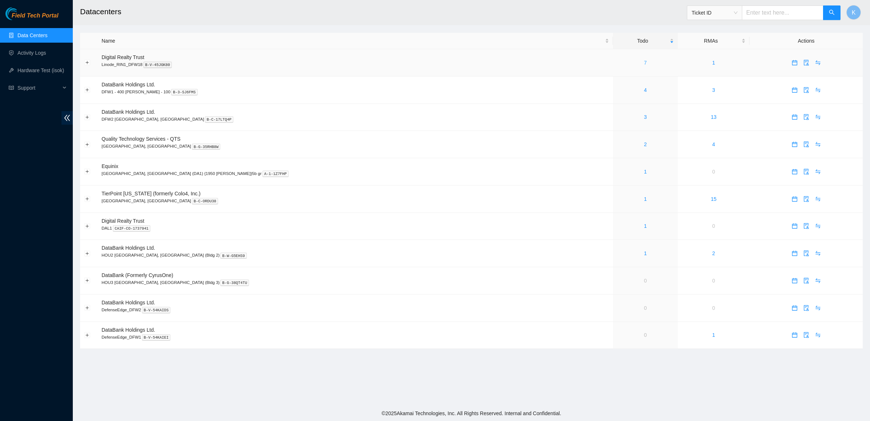
click at [644, 63] on link "7" at bounding box center [645, 63] width 3 height 6
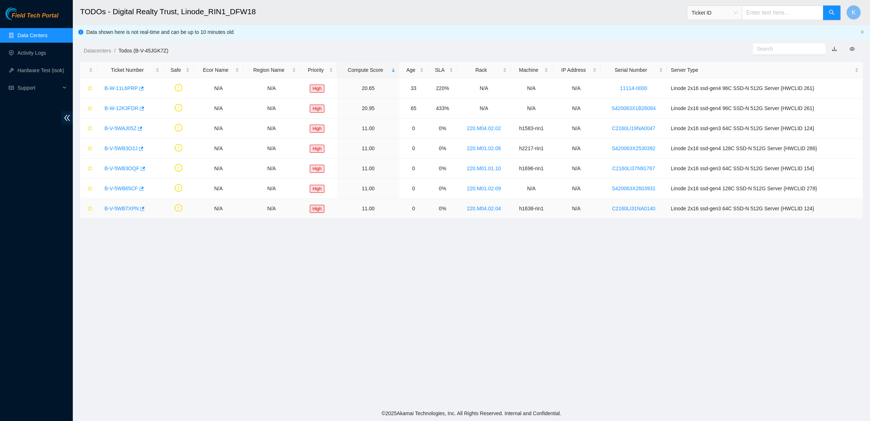
click at [124, 203] on div "B-V-5WB7XPN" at bounding box center [130, 208] width 59 height 12
click at [124, 208] on link "B-V-5WB7XPN" at bounding box center [122, 208] width 34 height 6
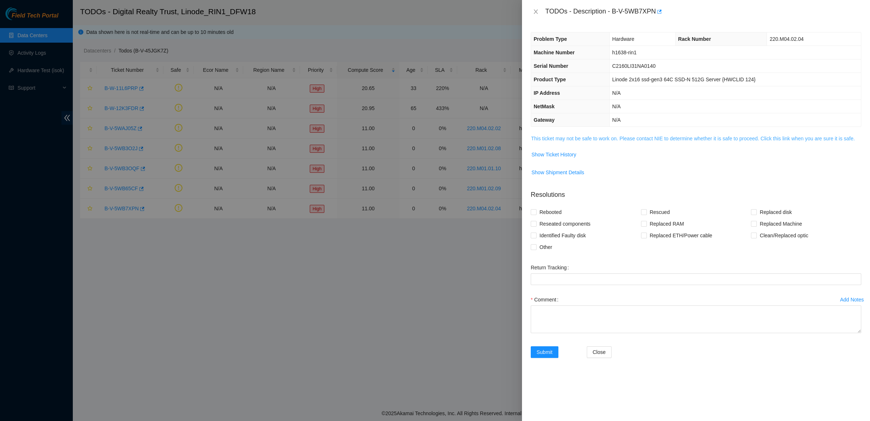
click at [591, 135] on span "This ticket may not be safe to work on. Please contact NIE to determine whether…" at bounding box center [696, 138] width 330 height 8
click at [589, 139] on link "This ticket may not be safe to work on. Please contact NIE to determine whether…" at bounding box center [693, 138] width 324 height 6
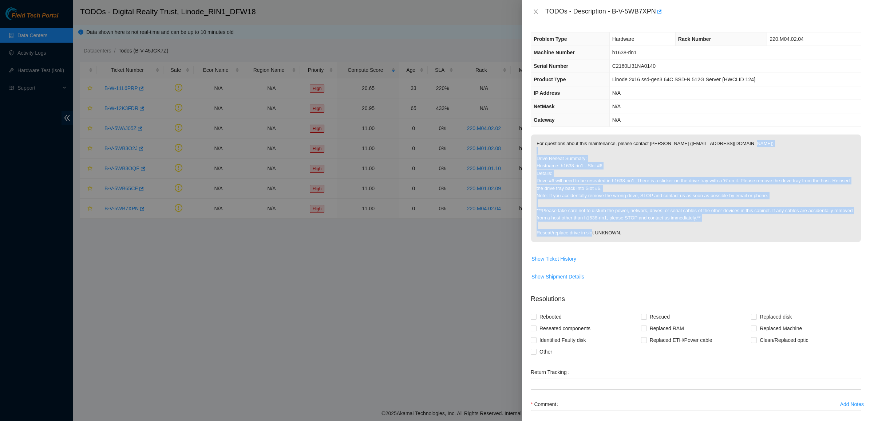
drag, startPoint x: 585, startPoint y: 149, endPoint x: 724, endPoint y: 244, distance: 168.5
click at [723, 244] on span "For questions about this maintenance, please contact Alex Abelson (aabelson@aka…" at bounding box center [696, 190] width 330 height 112
click at [725, 245] on span "For questions about this maintenance, please contact Alex Abelson (aabelson@aka…" at bounding box center [696, 190] width 330 height 112
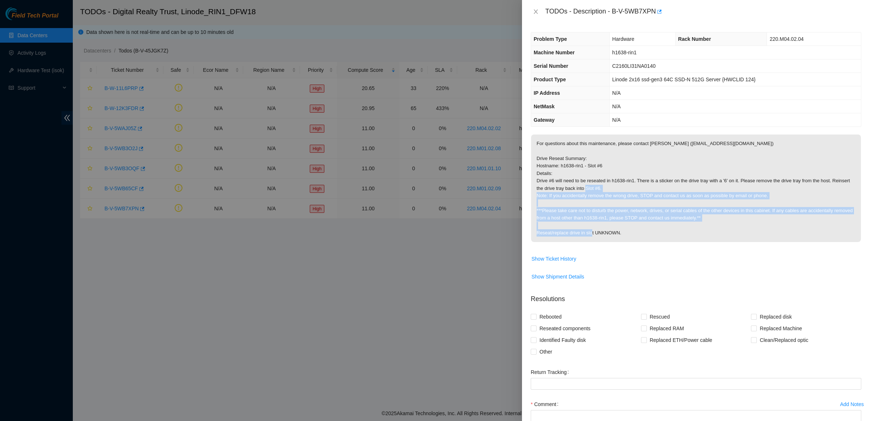
drag, startPoint x: 718, startPoint y: 237, endPoint x: 594, endPoint y: 178, distance: 137.2
click at [603, 185] on p "For questions about this maintenance, please contact Alex Abelson (aabelson@aka…" at bounding box center [696, 187] width 330 height 107
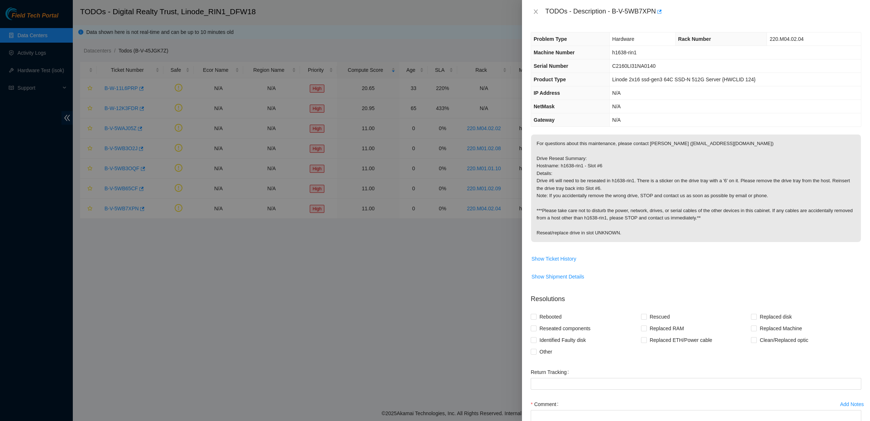
click at [592, 177] on p "For questions about this maintenance, please contact Alex Abelson (aabelson@aka…" at bounding box center [696, 187] width 330 height 107
click at [543, 145] on p "For questions about this maintenance, please contact Alex Abelson (aabelson@aka…" at bounding box center [696, 187] width 330 height 107
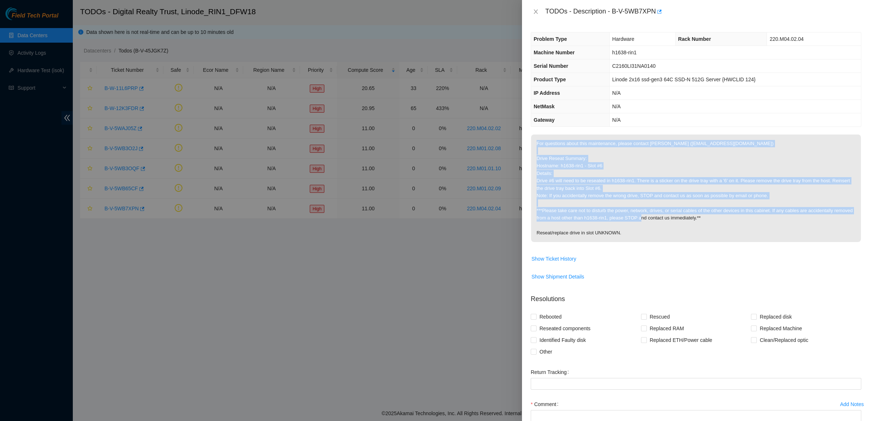
drag, startPoint x: 543, startPoint y: 145, endPoint x: 680, endPoint y: 223, distance: 158.2
click at [680, 223] on p "For questions about this maintenance, please contact Alex Abelson (aabelson@aka…" at bounding box center [696, 187] width 330 height 107
click at [685, 224] on p "For questions about this maintenance, please contact Alex Abelson (aabelson@aka…" at bounding box center [696, 187] width 330 height 107
drag, startPoint x: 662, startPoint y: 215, endPoint x: 576, endPoint y: 177, distance: 94.1
click at [576, 177] on p "For questions about this maintenance, please contact Alex Abelson (aabelson@aka…" at bounding box center [696, 187] width 330 height 107
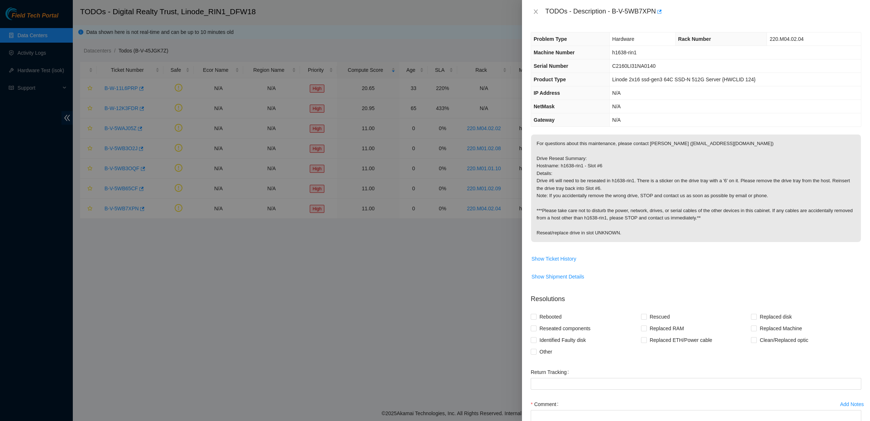
click at [576, 177] on p "For questions about this maintenance, please contact Alex Abelson (aabelson@aka…" at bounding box center [696, 187] width 330 height 107
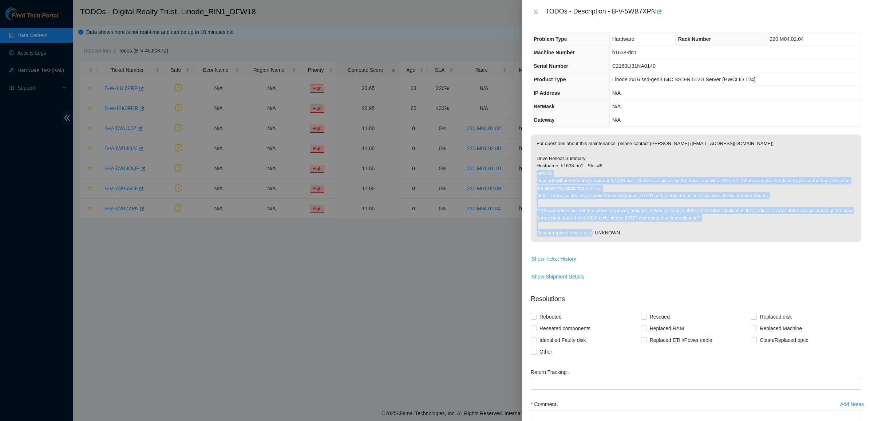
drag, startPoint x: 576, startPoint y: 177, endPoint x: 648, endPoint y: 233, distance: 91.6
click at [648, 233] on p "For questions about this maintenance, please contact Alex Abelson (aabelson@aka…" at bounding box center [696, 187] width 330 height 107
click at [649, 233] on p "For questions about this maintenance, please contact Alex Abelson (aabelson@aka…" at bounding box center [696, 187] width 330 height 107
drag, startPoint x: 649, startPoint y: 233, endPoint x: 612, endPoint y: 190, distance: 56.8
click at [612, 190] on p "For questions about this maintenance, please contact Alex Abelson (aabelson@aka…" at bounding box center [696, 187] width 330 height 107
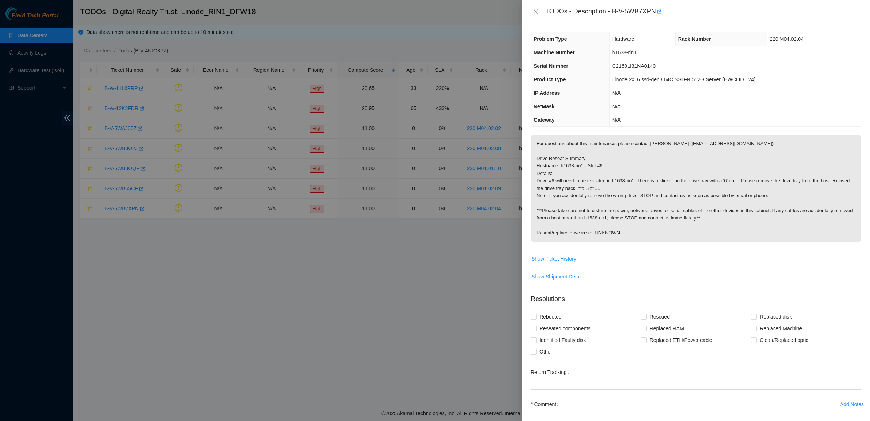
click at [612, 190] on p "For questions about this maintenance, please contact Alex Abelson (aabelson@aka…" at bounding box center [696, 187] width 330 height 107
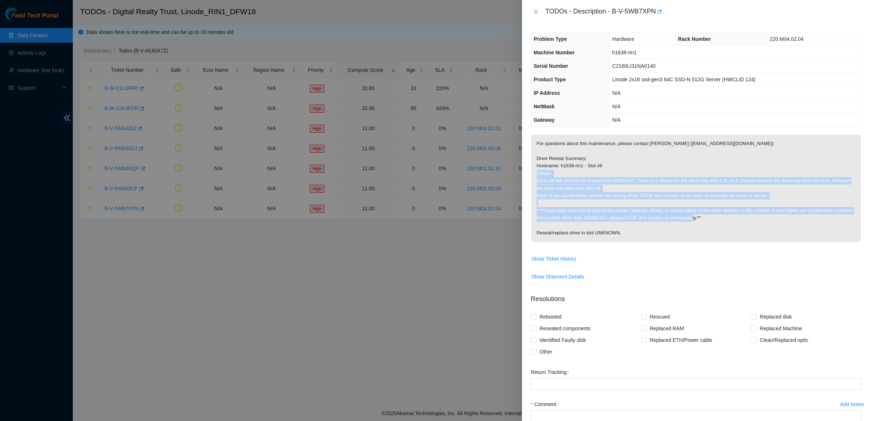
drag, startPoint x: 612, startPoint y: 190, endPoint x: 646, endPoint y: 219, distance: 44.5
click at [643, 218] on p "For questions about this maintenance, please contact Alex Abelson (aabelson@aka…" at bounding box center [696, 187] width 330 height 107
click at [646, 219] on p "For questions about this maintenance, please contact Alex Abelson (aabelson@aka…" at bounding box center [696, 187] width 330 height 107
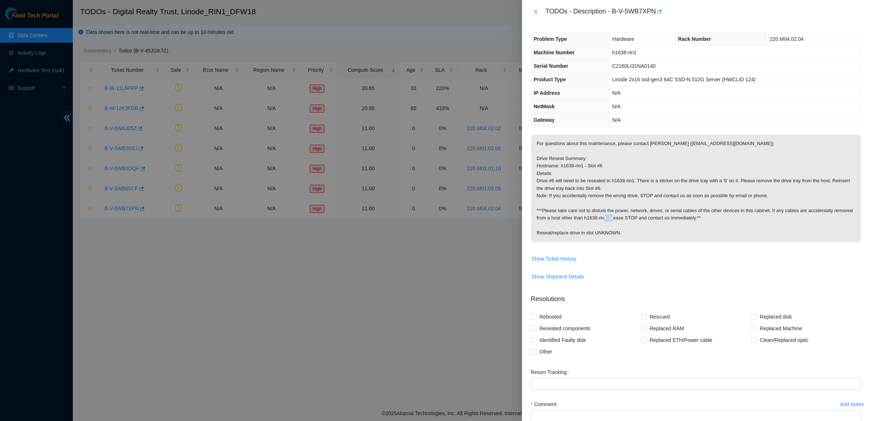
click at [646, 219] on p "For questions about this maintenance, please contact Alex Abelson (aabelson@aka…" at bounding box center [696, 187] width 330 height 107
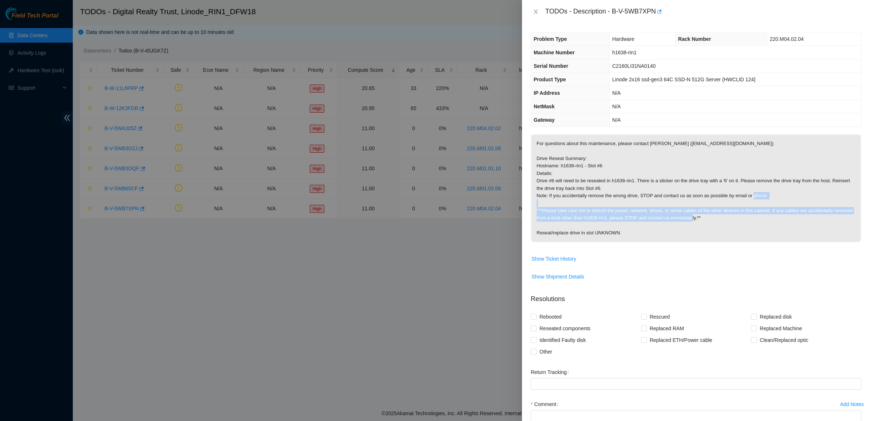
click at [646, 219] on p "For questions about this maintenance, please contact Alex Abelson (aabelson@aka…" at bounding box center [696, 187] width 330 height 107
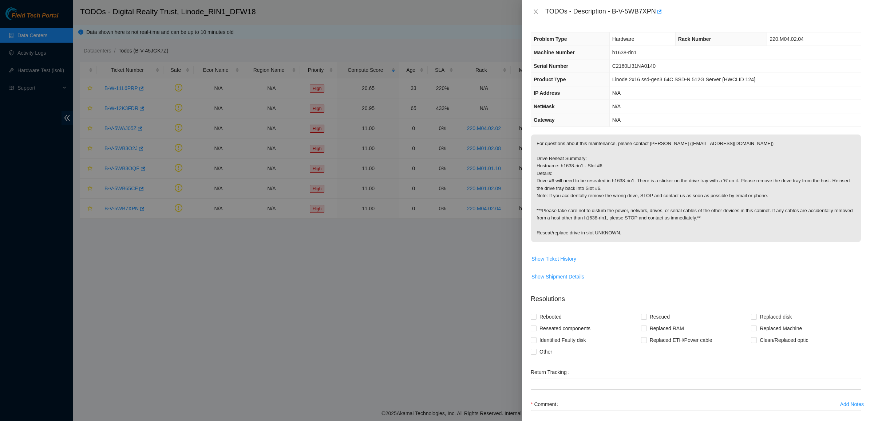
click at [624, 192] on p "For questions about this maintenance, please contact Alex Abelson (aabelson@aka…" at bounding box center [696, 187] width 330 height 107
click at [571, 263] on button "Show Ticket History" at bounding box center [554, 259] width 46 height 12
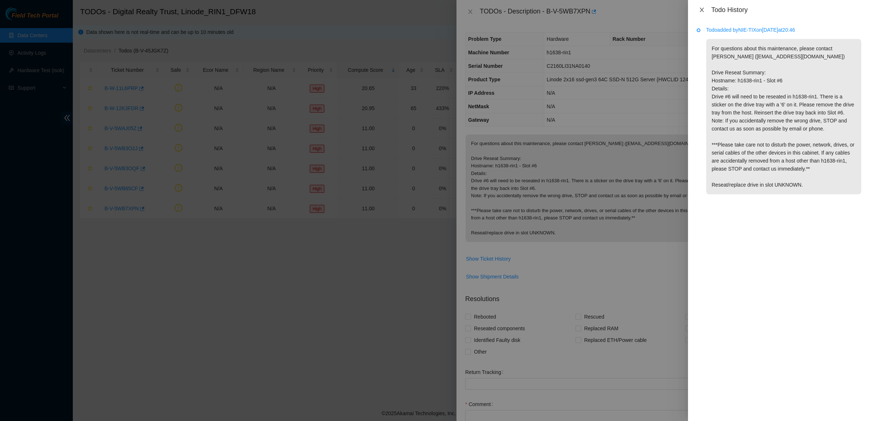
click at [700, 10] on icon "close" at bounding box center [702, 10] width 6 height 6
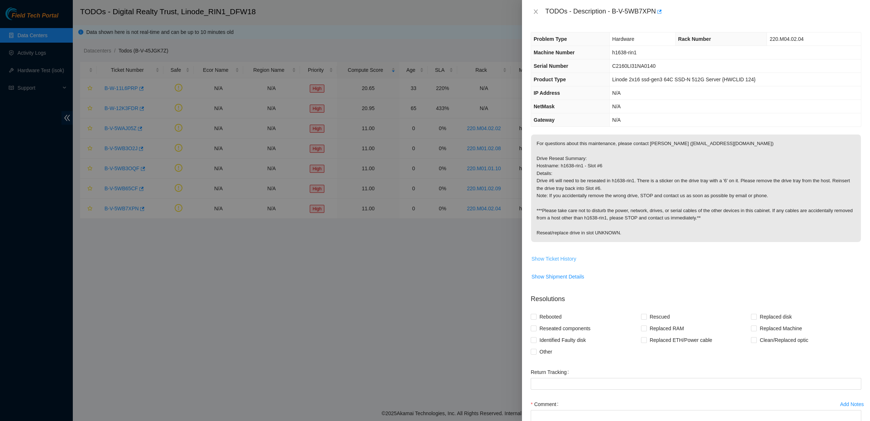
click at [565, 254] on button "Show Ticket History" at bounding box center [554, 259] width 46 height 12
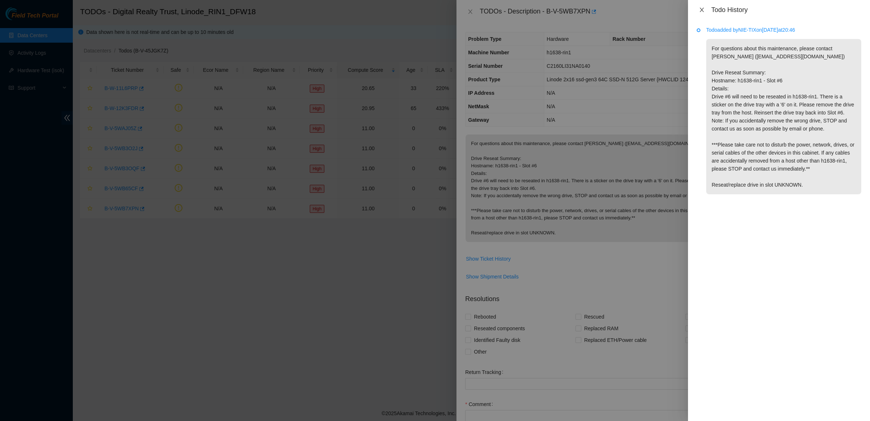
click at [703, 10] on icon "close" at bounding box center [702, 10] width 6 height 6
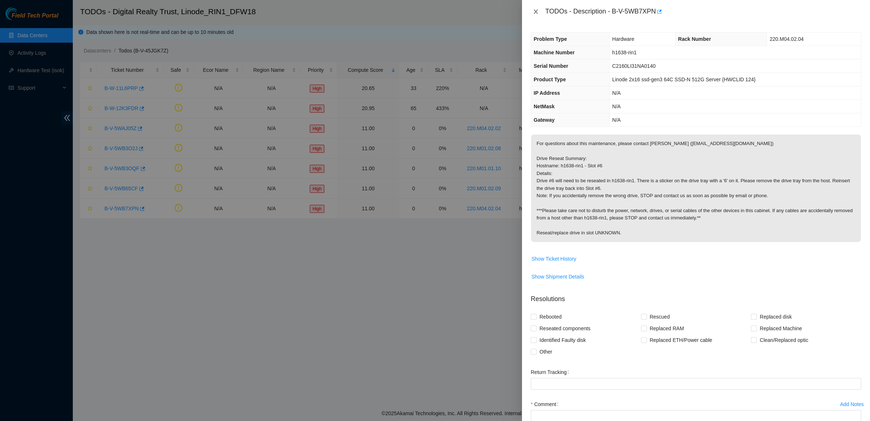
click at [533, 10] on icon "close" at bounding box center [536, 12] width 6 height 6
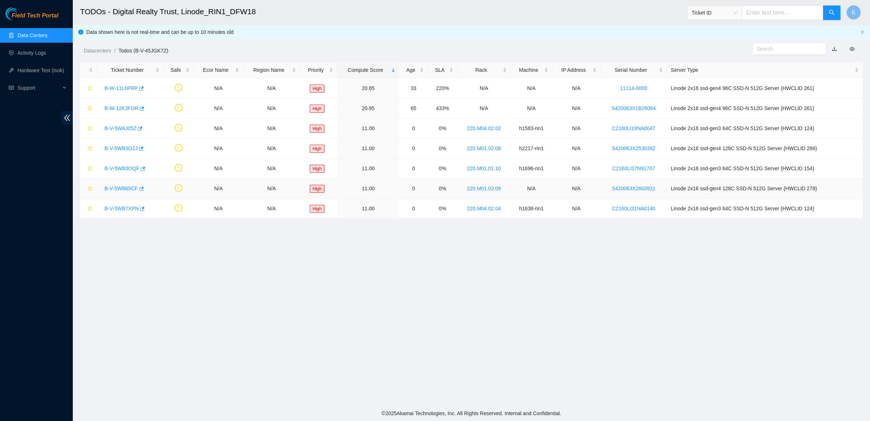
click at [124, 185] on link "B-V-5WB65CF" at bounding box center [122, 188] width 34 height 6
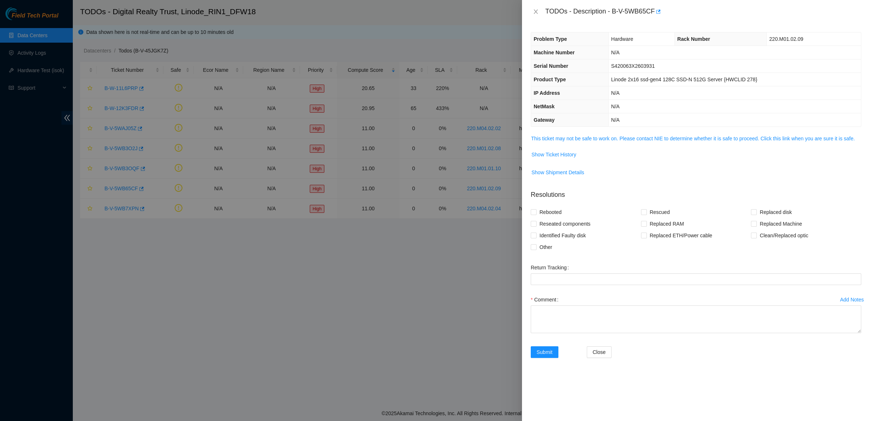
click at [587, 130] on div "Problem Type Hardware Rack Number 220.M01.02.09 Machine Number N/A Serial Numbe…" at bounding box center [696, 221] width 348 height 397
click at [587, 133] on div "Problem Type Hardware Rack Number 220.M01.02.09 Machine Number N/A Serial Numbe…" at bounding box center [696, 221] width 348 height 397
click at [585, 137] on link "This ticket may not be safe to work on. Please contact NIE to determine whether…" at bounding box center [693, 138] width 324 height 6
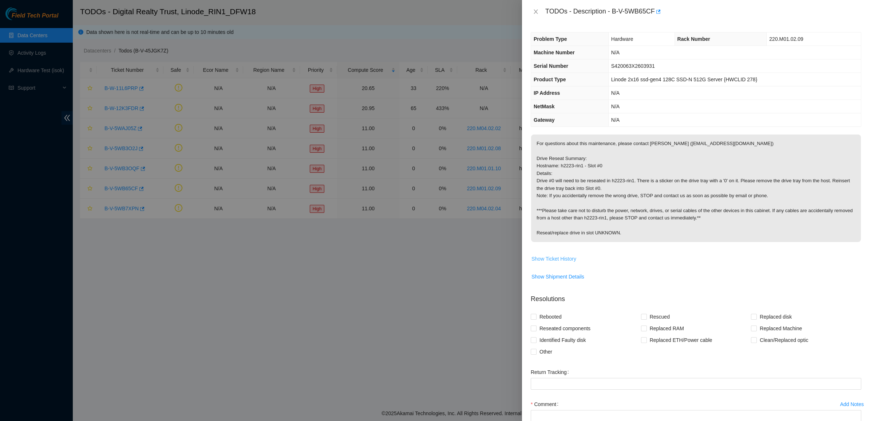
click at [557, 261] on span "Show Ticket History" at bounding box center [554, 259] width 45 height 8
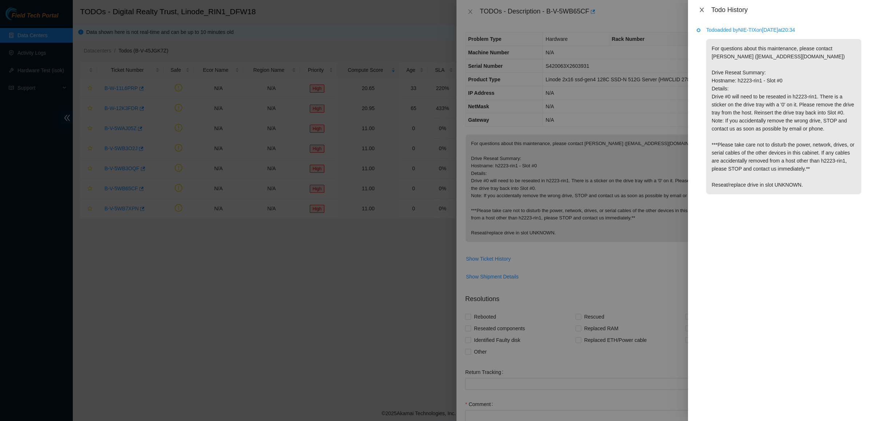
click at [703, 11] on icon "close" at bounding box center [702, 10] width 4 height 4
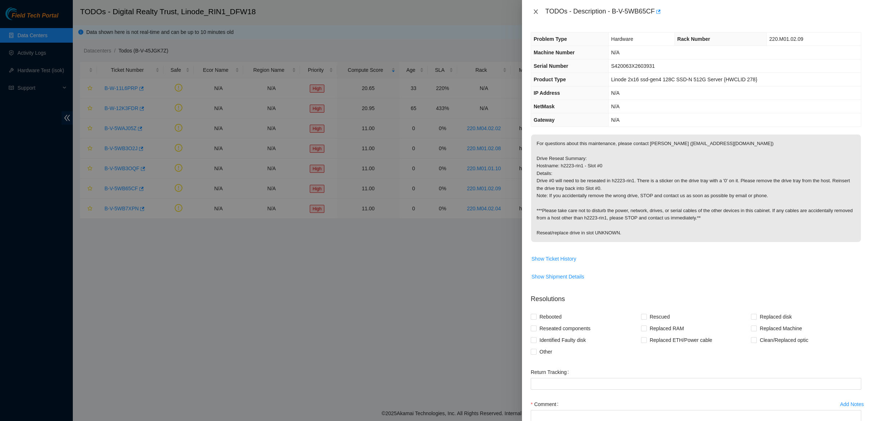
click at [536, 13] on icon "close" at bounding box center [536, 12] width 6 height 6
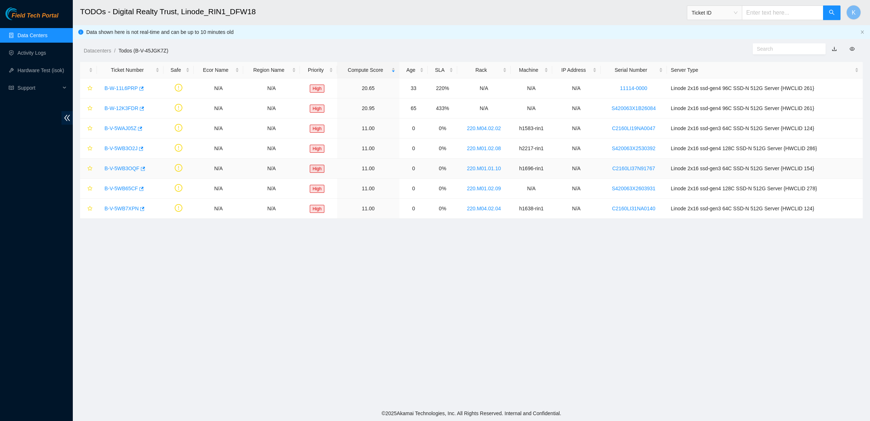
click at [117, 170] on link "B-V-5WB3OQF" at bounding box center [122, 168] width 35 height 6
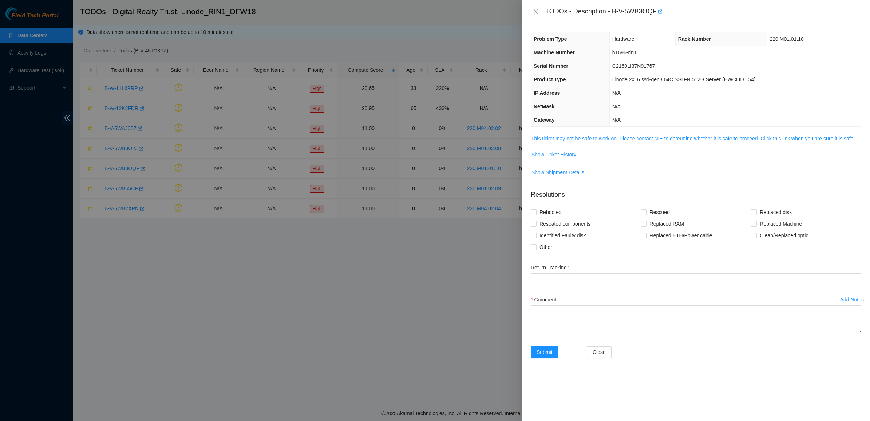
click at [561, 134] on div "Problem Type Hardware Rack Number 220.M01.01.10 Machine Number h1696-rin1 Seria…" at bounding box center [696, 221] width 348 height 397
click at [561, 139] on link "This ticket may not be safe to work on. Please contact NIE to determine whether…" at bounding box center [693, 138] width 324 height 6
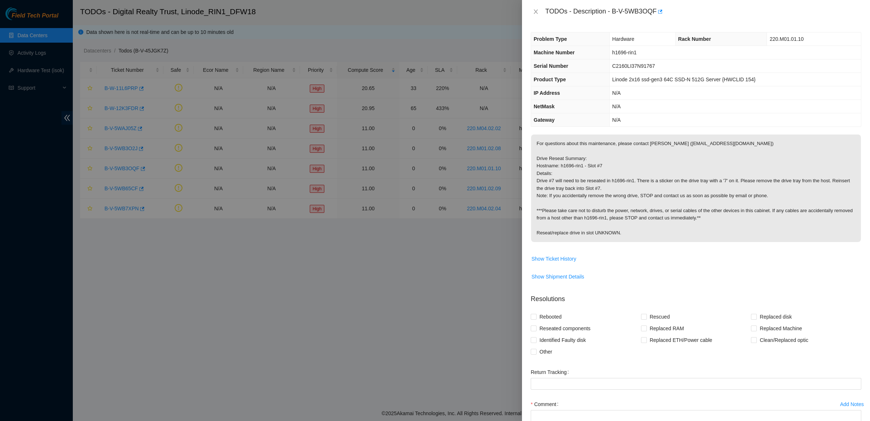
click at [560, 249] on td "For questions about this maintenance, please contact Alex Abelson (aabelson@aka…" at bounding box center [696, 193] width 331 height 118
click at [561, 254] on button "Show Ticket History" at bounding box center [554, 259] width 46 height 12
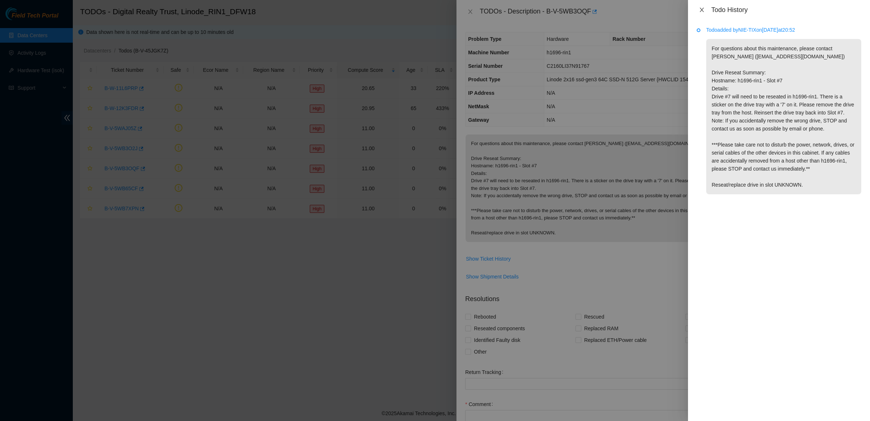
click at [699, 11] on icon "close" at bounding box center [702, 10] width 6 height 6
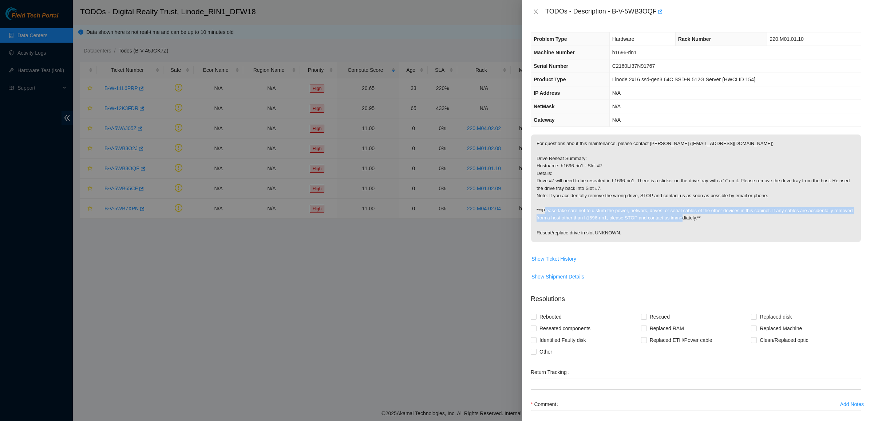
drag, startPoint x: 565, startPoint y: 208, endPoint x: 737, endPoint y: 219, distance: 172.7
click at [737, 219] on p "For questions about this maintenance, please contact Alex Abelson (aabelson@aka…" at bounding box center [696, 187] width 330 height 107
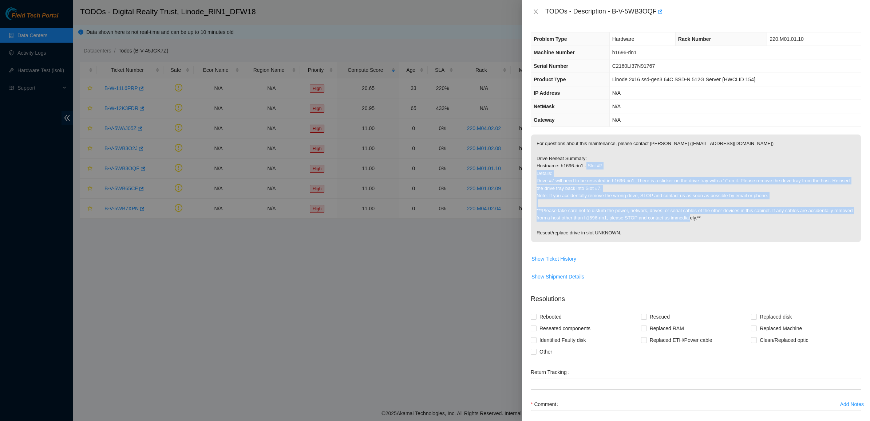
drag, startPoint x: 768, startPoint y: 223, endPoint x: 614, endPoint y: 165, distance: 164.6
click at [614, 165] on p "For questions about this maintenance, please contact Alex Abelson (aabelson@aka…" at bounding box center [696, 187] width 330 height 107
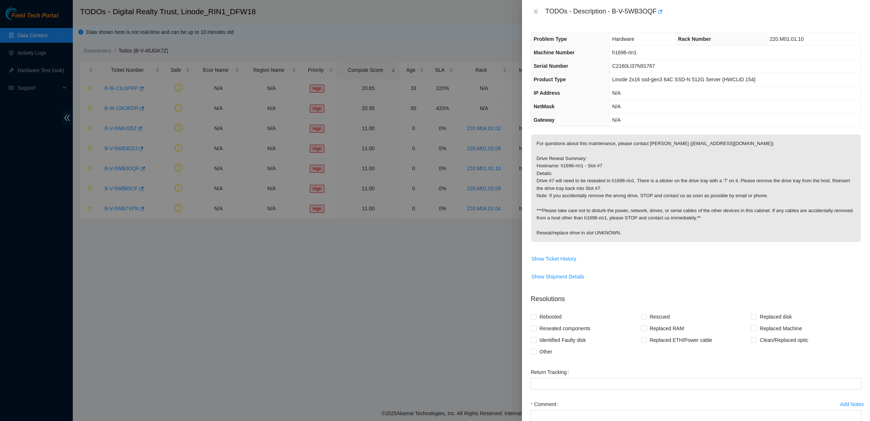
click at [613, 165] on p "For questions about this maintenance, please contact Alex Abelson (aabelson@aka…" at bounding box center [696, 187] width 330 height 107
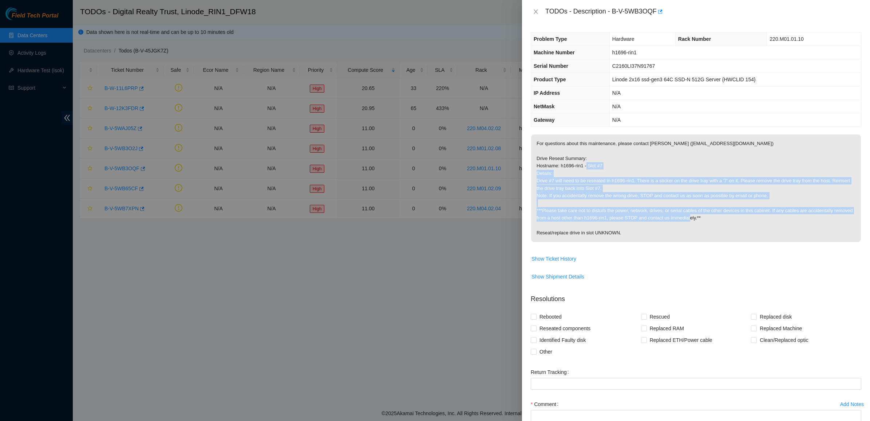
drag, startPoint x: 613, startPoint y: 165, endPoint x: 740, endPoint y: 223, distance: 139.7
click at [740, 223] on p "For questions about this maintenance, please contact Alex Abelson (aabelson@aka…" at bounding box center [696, 187] width 330 height 107
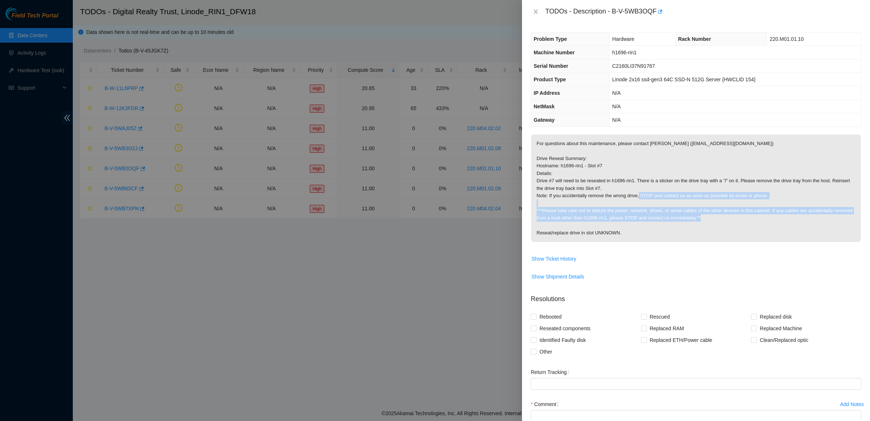
drag, startPoint x: 740, startPoint y: 223, endPoint x: 667, endPoint y: 197, distance: 77.2
click at [667, 197] on p "For questions about this maintenance, please contact Alex Abelson (aabelson@aka…" at bounding box center [696, 187] width 330 height 107
drag, startPoint x: 667, startPoint y: 197, endPoint x: 730, endPoint y: 220, distance: 66.9
click at [730, 220] on p "For questions about this maintenance, please contact Alex Abelson (aabelson@aka…" at bounding box center [696, 187] width 330 height 107
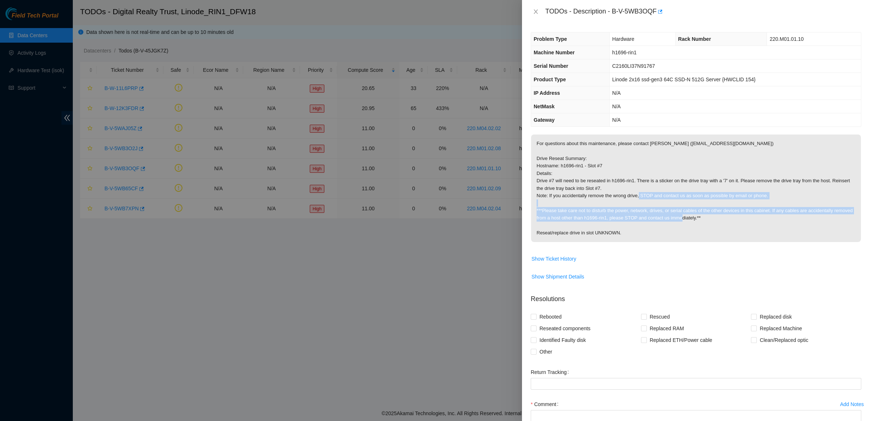
click at [730, 220] on p "For questions about this maintenance, please contact Alex Abelson (aabelson@aka…" at bounding box center [696, 187] width 330 height 107
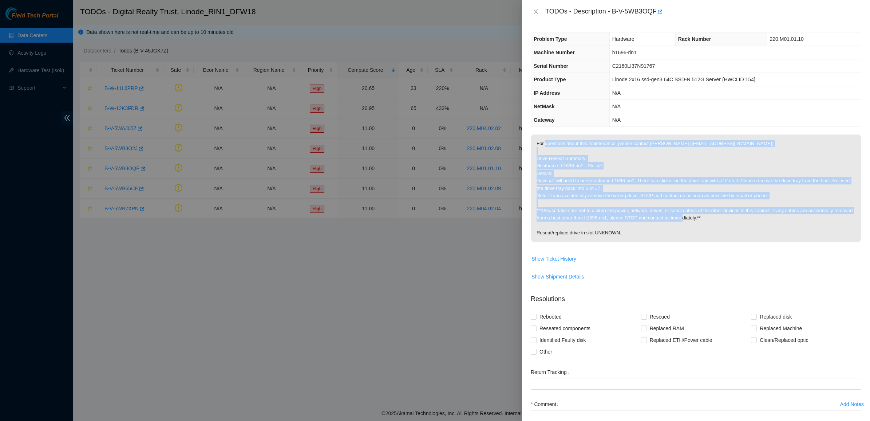
drag, startPoint x: 730, startPoint y: 220, endPoint x: 544, endPoint y: 146, distance: 199.9
click at [544, 146] on p "For questions about this maintenance, please contact Alex Abelson (aabelson@aka…" at bounding box center [696, 187] width 330 height 107
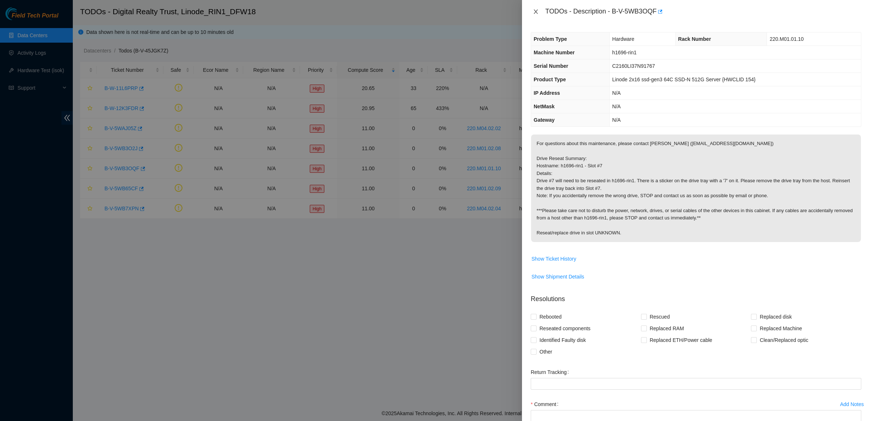
click at [535, 12] on icon "close" at bounding box center [536, 12] width 6 height 6
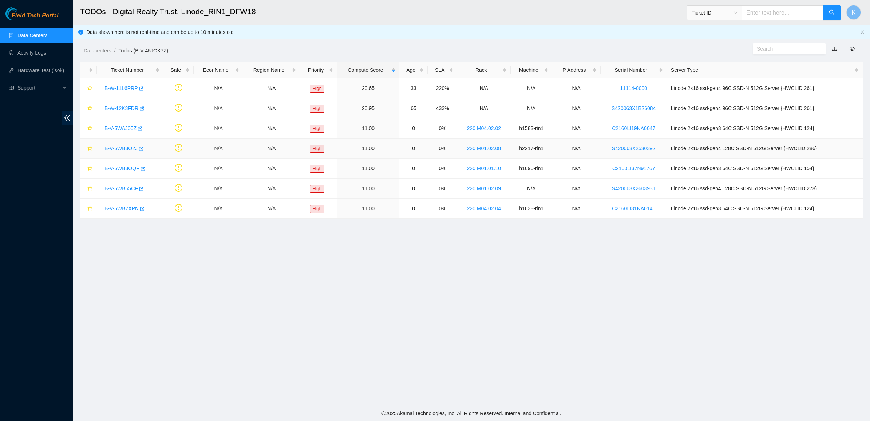
click at [132, 149] on link "B-V-5WB3O2J" at bounding box center [121, 148] width 33 height 6
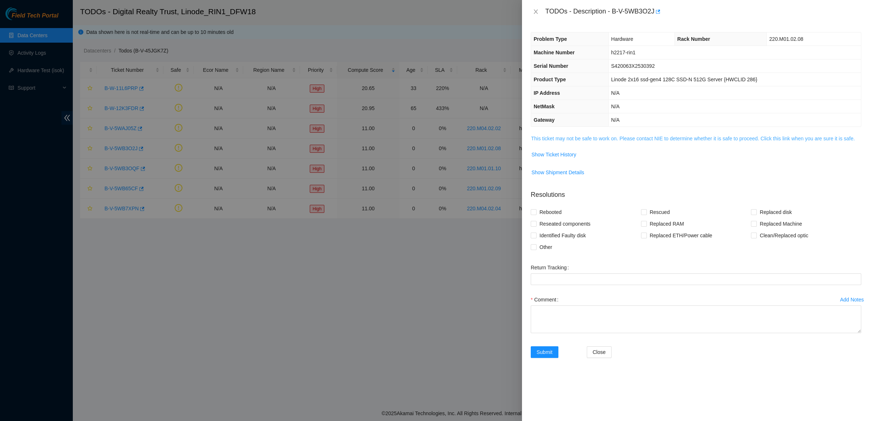
click at [600, 141] on link "This ticket may not be safe to work on. Please contact NIE to determine whether…" at bounding box center [693, 138] width 324 height 6
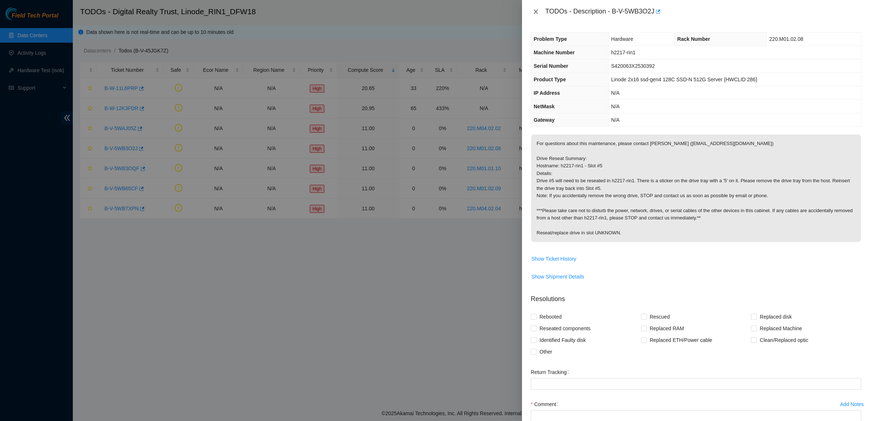
click at [534, 9] on icon "close" at bounding box center [536, 11] width 4 height 4
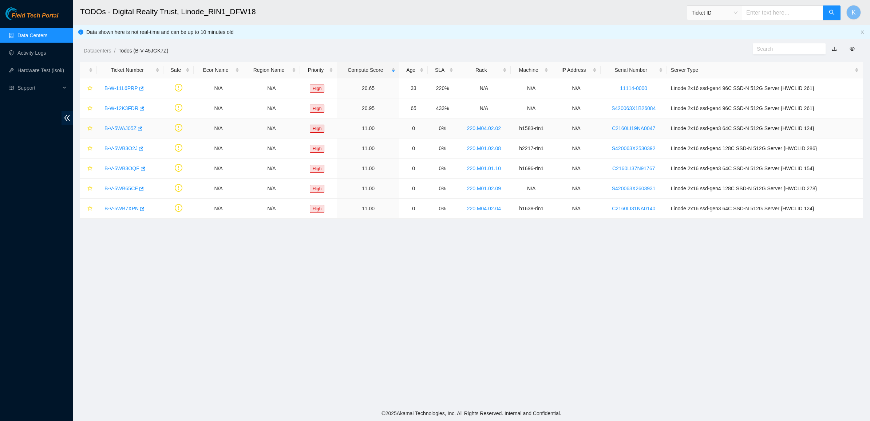
click at [127, 132] on div "B-V-5WAJ05Z" at bounding box center [130, 128] width 59 height 12
click at [125, 128] on link "B-V-5WAJ05Z" at bounding box center [121, 128] width 32 height 6
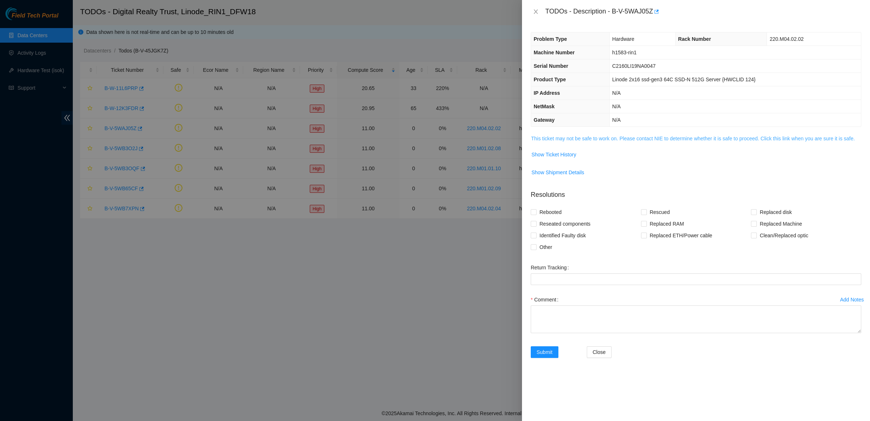
click at [587, 141] on link "This ticket may not be safe to work on. Please contact NIE to determine whether…" at bounding box center [693, 138] width 324 height 6
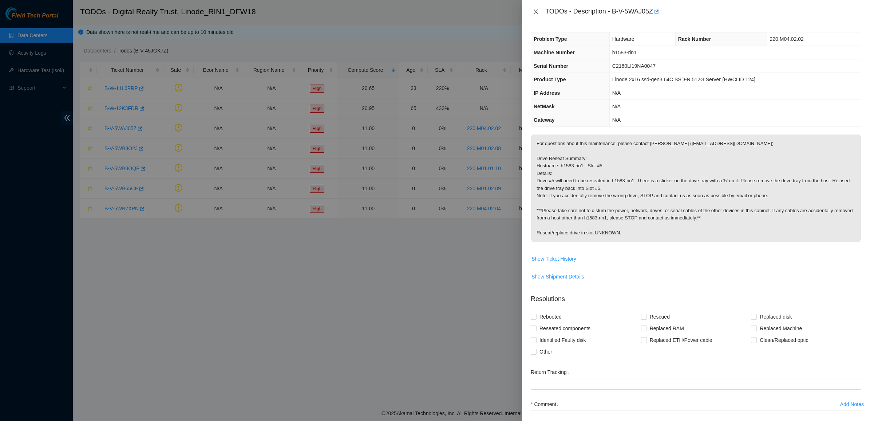
click at [541, 11] on button "Close" at bounding box center [536, 11] width 10 height 7
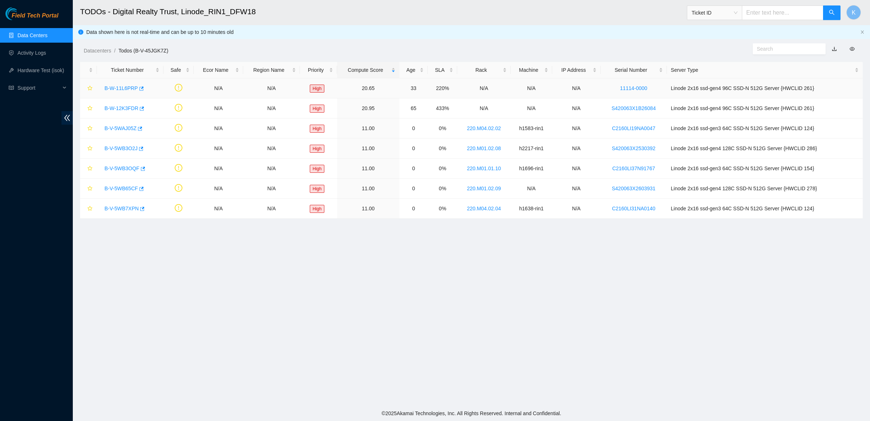
click at [120, 84] on div "B-W-11L6PRP" at bounding box center [130, 88] width 59 height 12
click at [119, 85] on link "B-W-11L6PRP" at bounding box center [122, 88] width 34 height 6
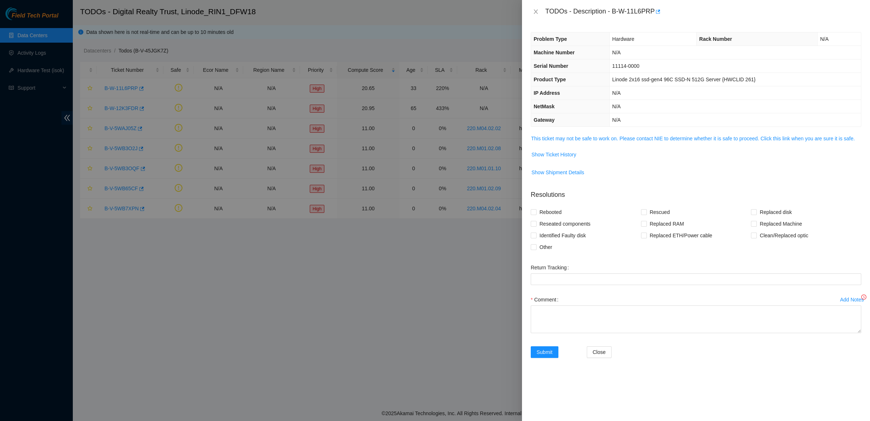
click at [119, 88] on div at bounding box center [435, 210] width 870 height 421
click at [574, 145] on td "This ticket may not be safe to work on. Please contact NIE to determine whether…" at bounding box center [696, 141] width 331 height 14
click at [575, 139] on link "This ticket may not be safe to work on. Please contact NIE to determine whether…" at bounding box center [693, 138] width 324 height 6
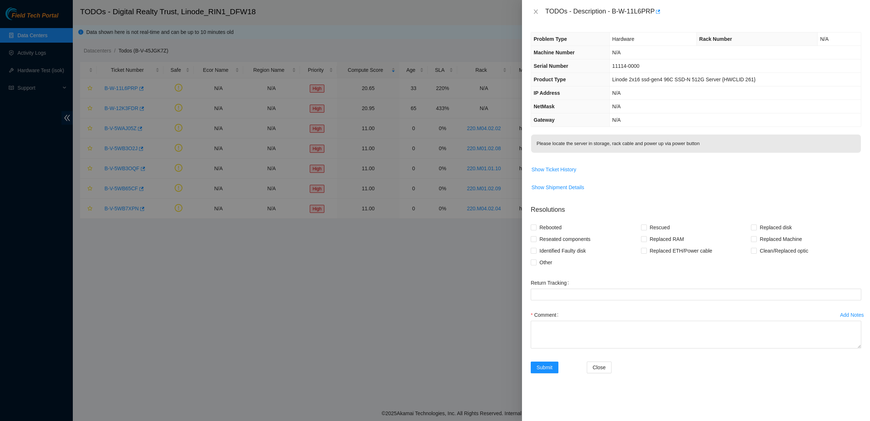
click at [575, 141] on p "Please locate the server in storage, rack cable and power up via power button" at bounding box center [696, 143] width 330 height 18
click at [575, 118] on th "Gateway" at bounding box center [570, 119] width 78 height 13
click at [535, 9] on icon "close" at bounding box center [536, 12] width 6 height 6
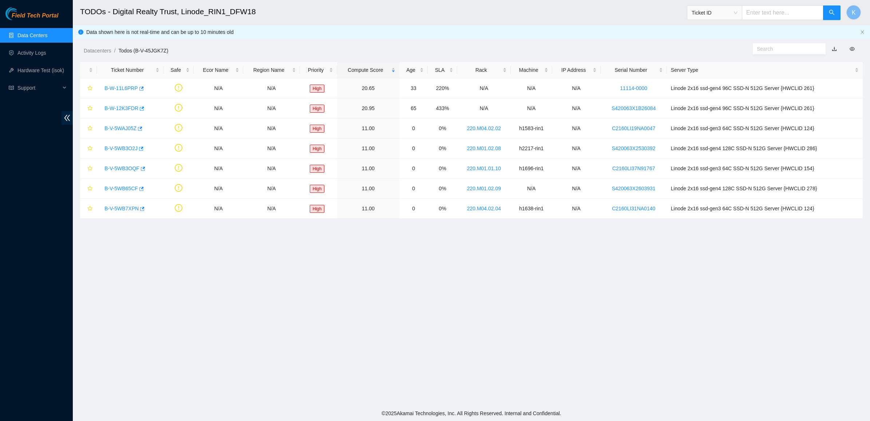
click at [32, 27] on ul "Data Centers Activity Logs Hardware Test (isok) Support" at bounding box center [36, 62] width 73 height 70
click at [31, 33] on link "Data Centers" at bounding box center [32, 35] width 30 height 6
